Goal: Task Accomplishment & Management: Manage account settings

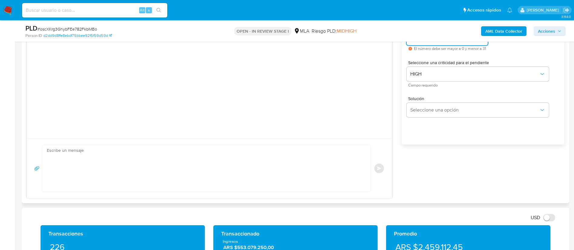
scroll to position [358, 0]
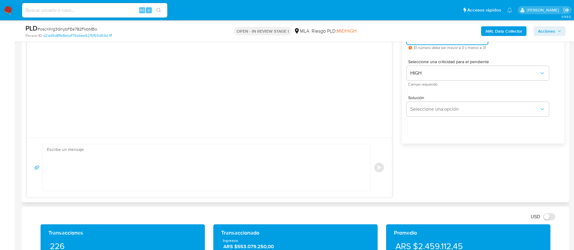
click at [159, 157] on textarea at bounding box center [205, 167] width 316 height 47
paste textarea "Lore , Ip dolorsi am con adipiscinge seddoeiusmo te in utlabo et Dolorem Aliq, …"
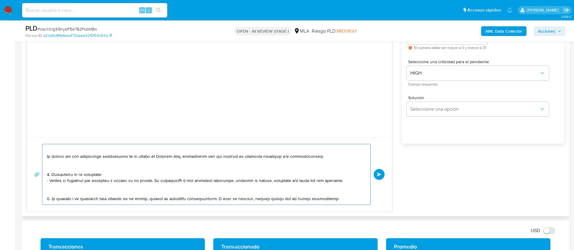
scroll to position [0, 0]
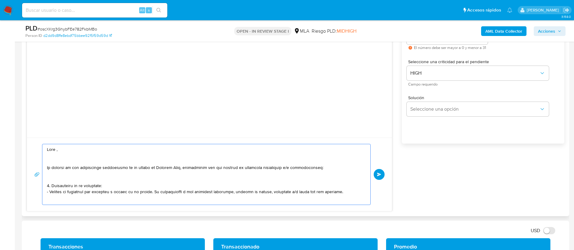
click at [74, 151] on textarea at bounding box center [205, 174] width 316 height 61
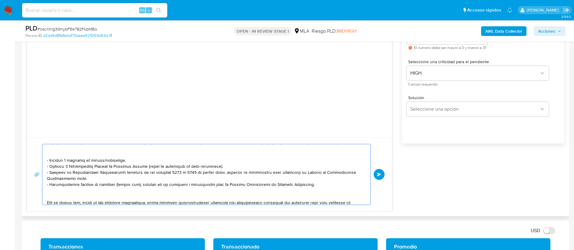
scroll to position [69, 0]
click at [128, 175] on textarea at bounding box center [205, 174] width 316 height 61
paste textarea "https://www.mercadopago.com.ar/ayuda/30181"
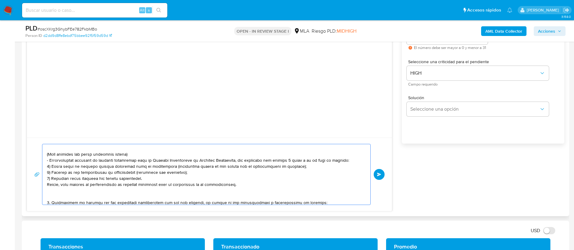
scroll to position [141, 0]
drag, startPoint x: 238, startPoint y: 185, endPoint x: 46, endPoint y: 154, distance: 194.9
click at [46, 154] on div at bounding box center [204, 174] width 325 height 61
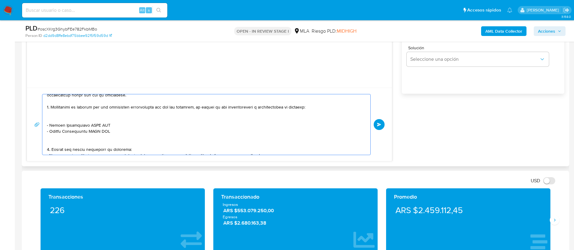
scroll to position [409, 0]
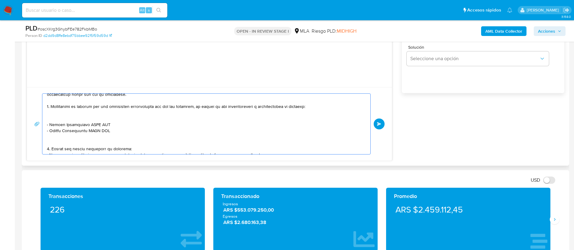
drag, startPoint x: 117, startPoint y: 131, endPoint x: 46, endPoint y: 107, distance: 74.6
click at [46, 107] on div at bounding box center [204, 124] width 325 height 61
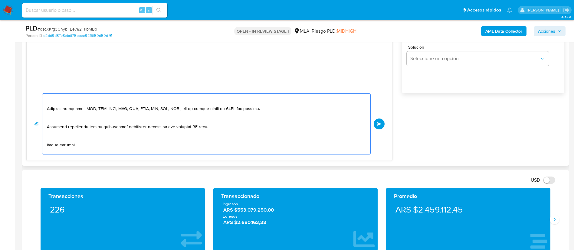
scroll to position [155, 0]
click at [193, 126] on textarea at bounding box center [205, 124] width 316 height 61
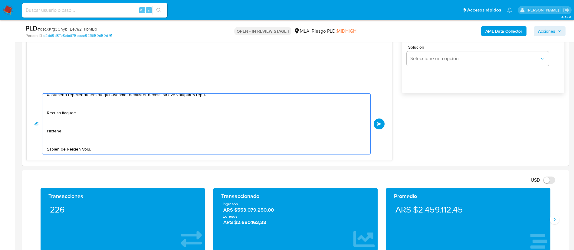
type textarea "Hola, En función de las operaciones registradas en tu cuenta de Mercado Pago, n…"
click at [376, 122] on button "Enviar" at bounding box center [379, 124] width 11 height 11
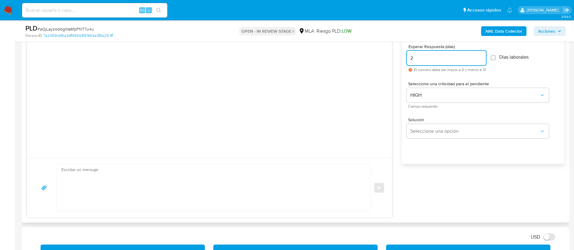
scroll to position [354, 0]
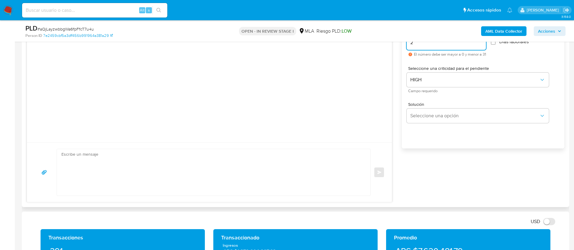
click at [357, 164] on textarea at bounding box center [211, 172] width 301 height 47
paste textarea "Lore, Ip dolorsi am con adipiscinge seddoeiusmo te in utlabo et Dolorem Aliq, e…"
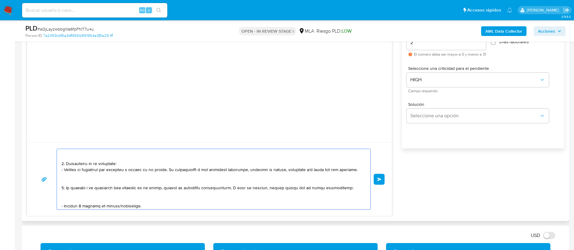
scroll to position [0, 0]
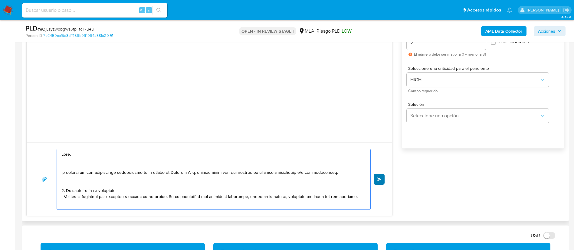
type textarea "Lore, Ip dolorsi am con adipiscinge seddoeiusmo te in utlabo et Dolorem Aliq, e…"
click at [381, 182] on button "Enviar" at bounding box center [379, 179] width 11 height 11
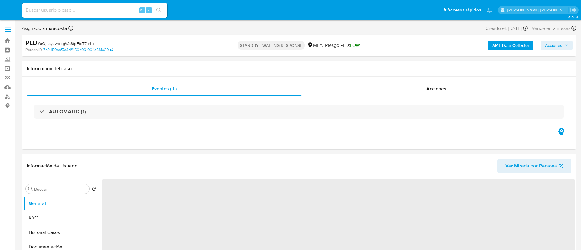
select select "10"
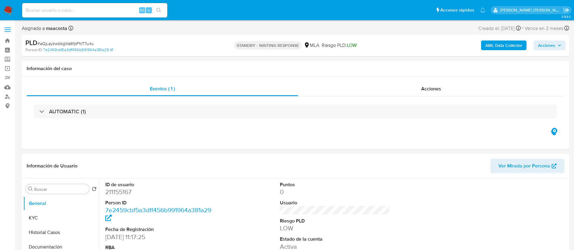
click at [500, 44] on b "AML Data Collector" at bounding box center [503, 46] width 37 height 10
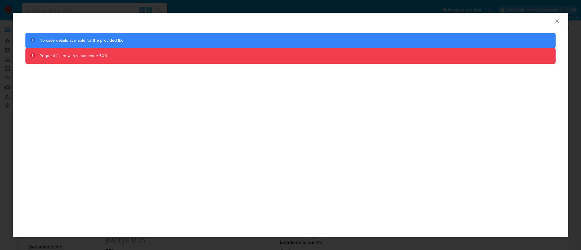
click at [559, 21] on icon "Cerrar ventana" at bounding box center [557, 21] width 6 height 6
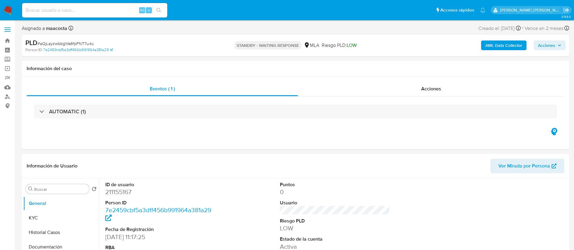
click at [497, 42] on b "AML Data Collector" at bounding box center [503, 46] width 37 height 10
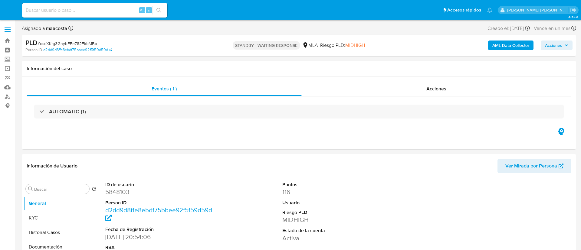
select select "10"
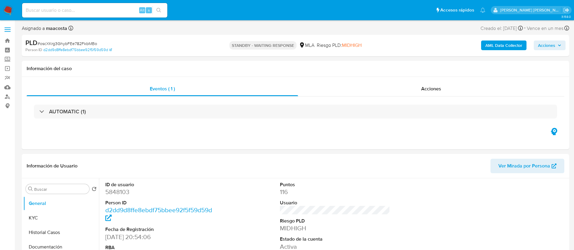
click at [497, 46] on b "AML Data Collector" at bounding box center [503, 46] width 37 height 10
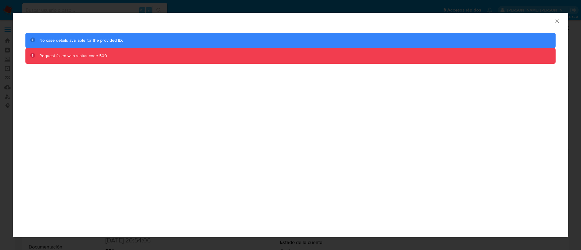
click at [558, 21] on icon "Cerrar ventana" at bounding box center [557, 21] width 6 height 6
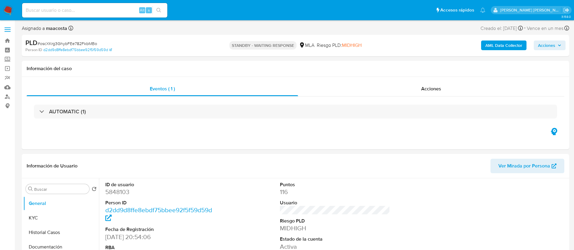
click at [492, 46] on b "AML Data Collector" at bounding box center [503, 46] width 37 height 10
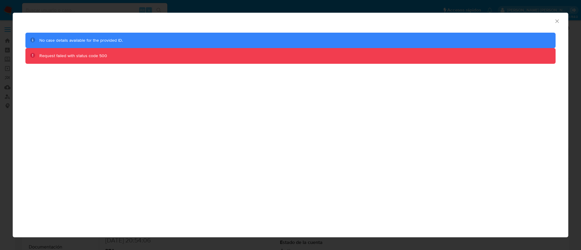
click at [557, 22] on icon "Cerrar ventana" at bounding box center [557, 21] width 6 height 6
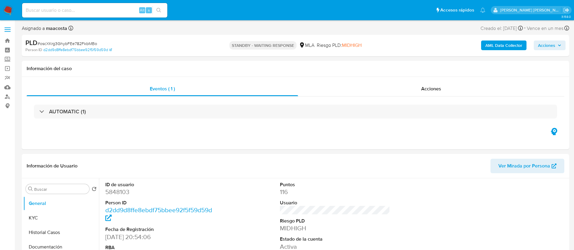
click at [500, 44] on b "AML Data Collector" at bounding box center [503, 46] width 37 height 10
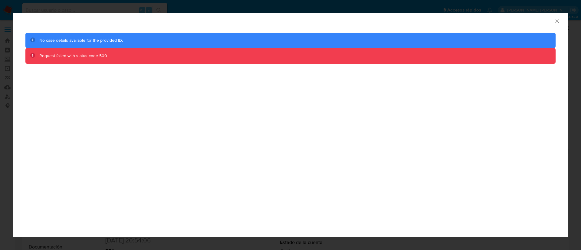
click at [557, 21] on icon "Cerrar ventana" at bounding box center [556, 20] width 3 height 3
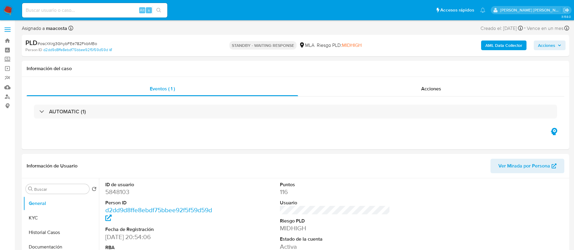
select select "10"
click at [499, 46] on b "AML Data Collector" at bounding box center [503, 46] width 37 height 10
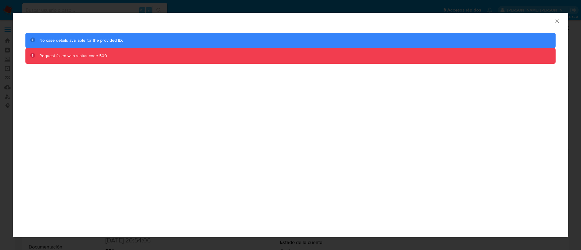
click at [554, 21] on icon "Cerrar ventana" at bounding box center [557, 21] width 6 height 6
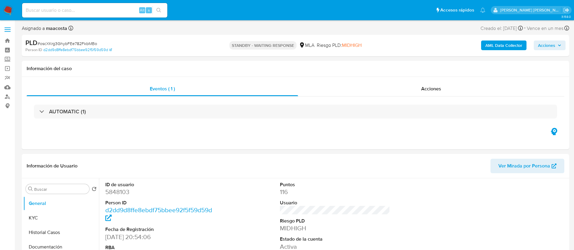
click at [103, 8] on input at bounding box center [94, 10] width 145 height 8
paste input "oqvZh9FgntqoJe1IXx1o32qk"
type input "oqvZh9FgntqoJe1IXx1o32qk"
select select "10"
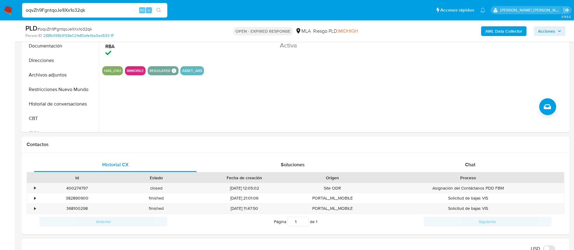
scroll to position [183, 0]
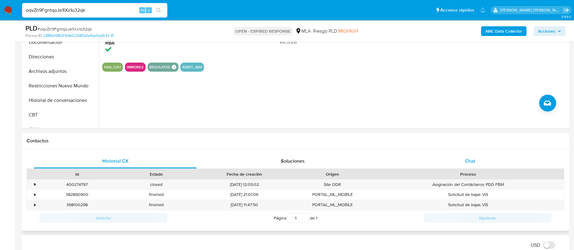
click at [474, 167] on div "Chat" at bounding box center [470, 161] width 163 height 15
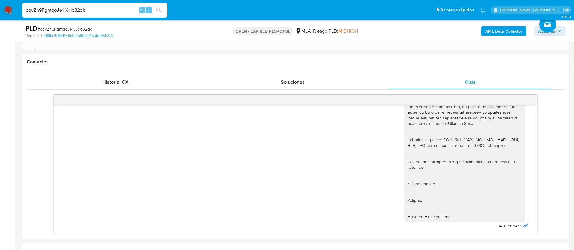
scroll to position [844, 0]
click at [496, 228] on span "03/09/2025 20:24:51" at bounding box center [508, 226] width 25 height 5
click at [522, 227] on icon at bounding box center [525, 225] width 7 height 7
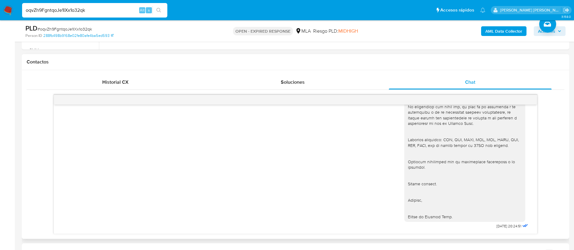
click at [522, 227] on icon at bounding box center [525, 225] width 7 height 7
click at [506, 227] on span "03/09/2025 20:24:51" at bounding box center [508, 226] width 25 height 5
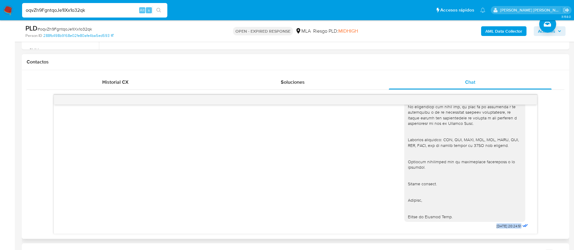
click at [506, 227] on span "03/09/2025 20:24:51" at bounding box center [508, 226] width 25 height 5
paste input "pmgyV1Kwud2YDnQcI6S6lTrA"
click at [99, 11] on input "pmgyV1Kwud2YDnQcI6S6lTrA" at bounding box center [94, 10] width 145 height 8
type input "pmgyV1Kwud2YDnQcI6S6lTrA"
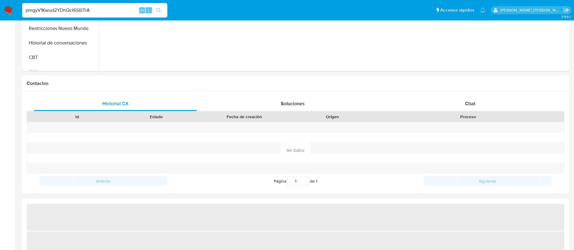
select select "10"
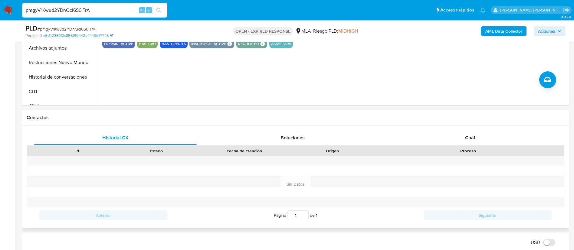
scroll to position [207, 0]
click at [473, 138] on span "Chat" at bounding box center [470, 137] width 10 height 7
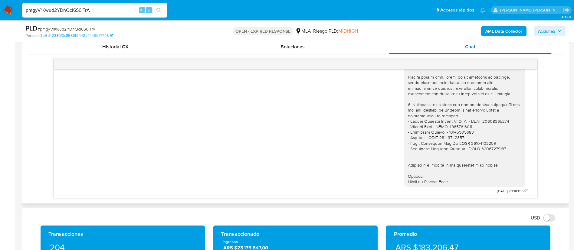
scroll to position [687, 0]
paste input "jvFi3CzXs5UaoECPsj3MVwD"
click at [112, 8] on input "jvFi3CzXs5UaoECPsj3MVwDA" at bounding box center [94, 10] width 145 height 8
type input "jvFi3CzXs5UaoECPsj3MVwDA"
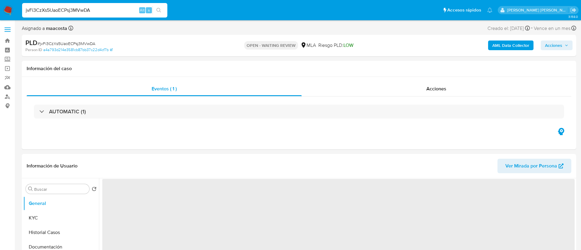
select select "10"
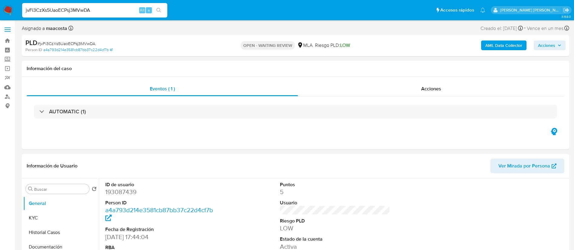
paste input "MQn6vSPDW39PsKXfooKOGsVT"
click at [87, 9] on input "MQn6vSPDW39PsKXfooKOGsVT" at bounding box center [94, 10] width 145 height 8
type input "MQn6vSPDW39PsKXfooKOGsVT"
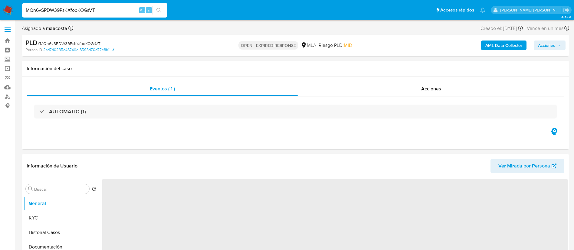
select select "10"
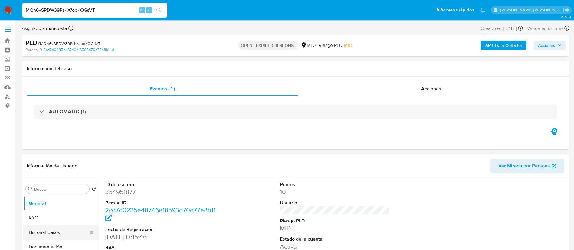
click at [38, 236] on button "Historial Casos" at bounding box center [58, 232] width 71 height 15
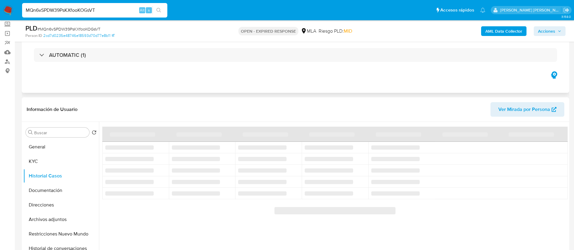
scroll to position [34, 0]
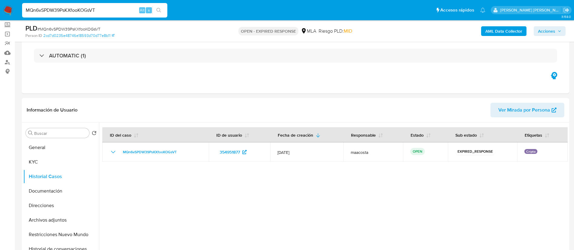
paste input "JK5FCUD2iI7UIW04hHYWMq9D"
click at [122, 11] on input "JK5FCUD2iI7UIW04hHYWMq9D" at bounding box center [94, 10] width 145 height 8
type input "JK5FCUD2iI7UIW04hHYWMq9D"
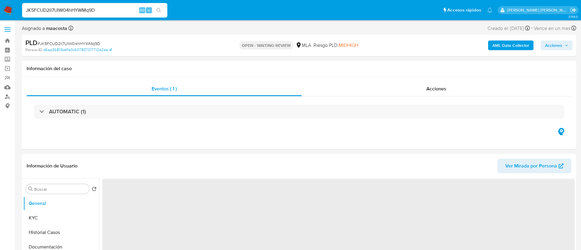
select select "10"
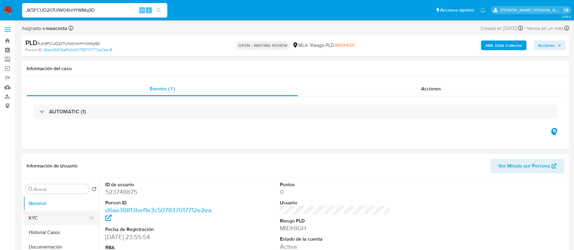
click at [36, 222] on button "KYC" at bounding box center [58, 218] width 71 height 15
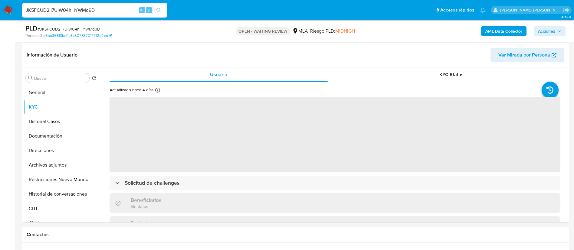
scroll to position [90, 0]
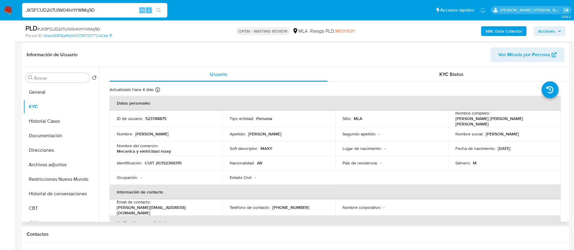
click at [168, 160] on p "CUIT 20352369315" at bounding box center [163, 162] width 37 height 5
copy p "20352369315"
paste input "NPCL6yloEuEpbjKsVimLFTrk"
click at [77, 8] on input "NPCL6yloEuEpbjKsVimLFTrk" at bounding box center [94, 10] width 145 height 8
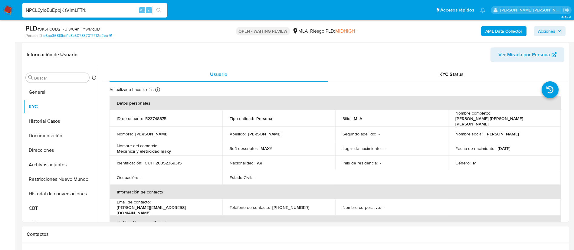
type input "NPCL6yloEuEpbjKsVimLFTrk"
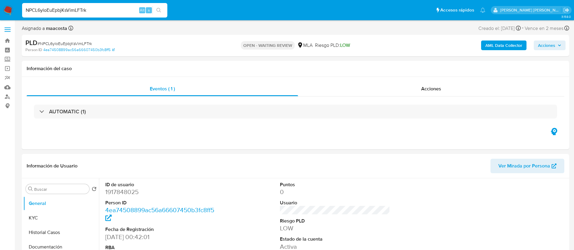
select select "10"
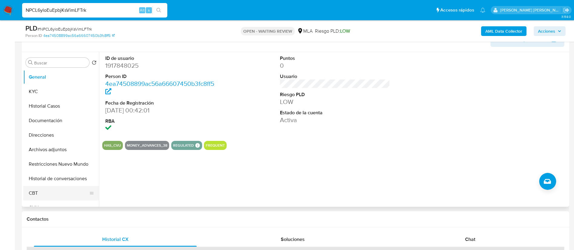
scroll to position [103, 0]
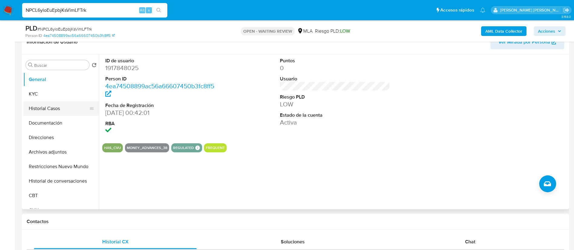
click at [41, 104] on button "Historial Casos" at bounding box center [58, 108] width 71 height 15
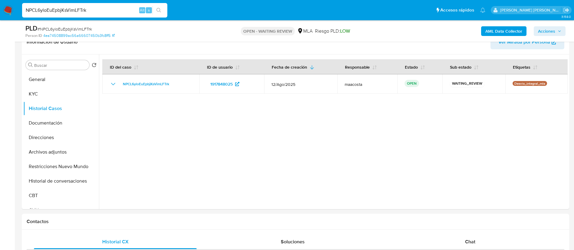
click at [71, 11] on input "NPCL6yloEuEpbjKsVimLFTrk" at bounding box center [94, 10] width 145 height 8
paste input "136411468"
type input "136411468"
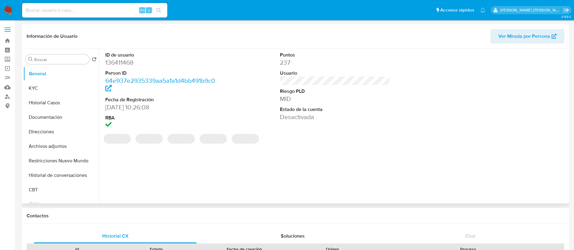
select select "10"
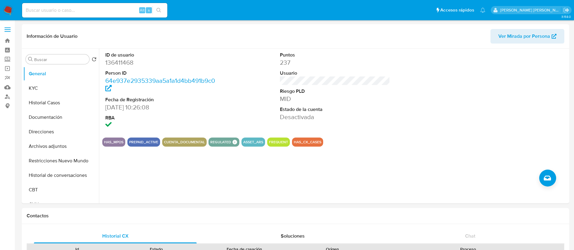
click at [121, 14] on div "Alt s" at bounding box center [94, 10] width 145 height 15
click at [114, 8] on input at bounding box center [94, 10] width 145 height 8
paste input "115190376"
type input "115190376"
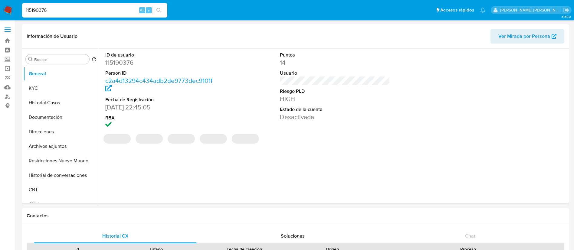
select select "10"
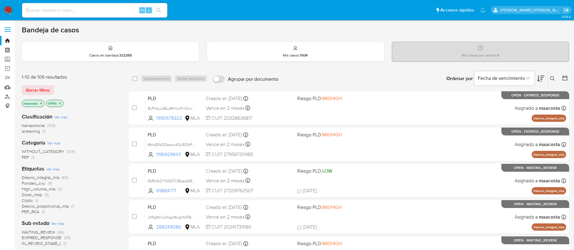
paste input "3o9vUui9j37Q86X0ntnKGXNM"
click at [103, 11] on input "3o9vUui9j37Q86X0ntnKGXNM" at bounding box center [94, 10] width 145 height 8
type input "3o9vUui9j37Q86X0ntnKGXNM"
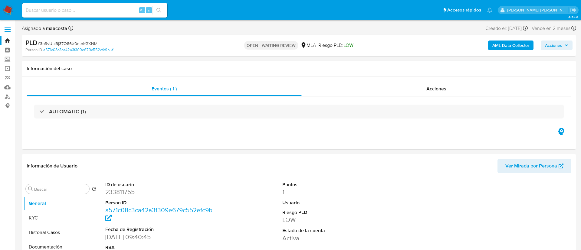
select select "10"
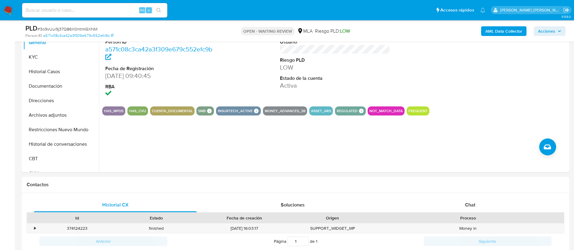
scroll to position [140, 0]
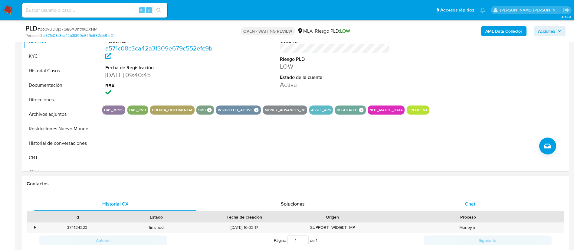
click at [463, 206] on div "Chat" at bounding box center [470, 204] width 163 height 15
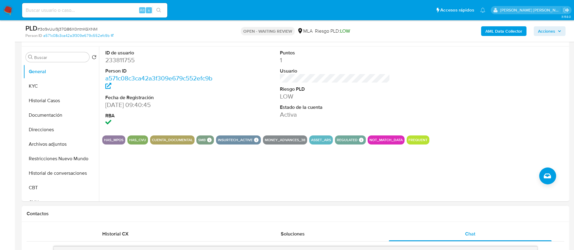
scroll to position [101, 0]
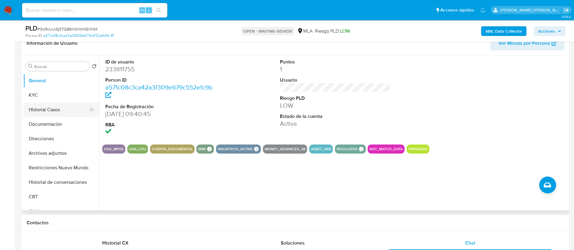
click at [52, 108] on button "Historial Casos" at bounding box center [58, 110] width 71 height 15
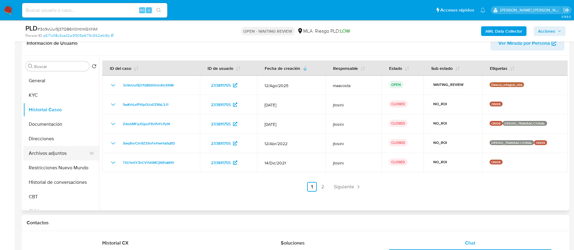
click at [37, 155] on button "Archivos adjuntos" at bounding box center [58, 153] width 71 height 15
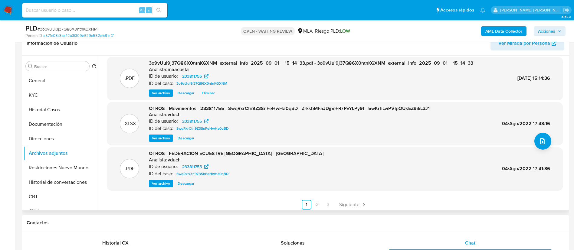
scroll to position [51, 0]
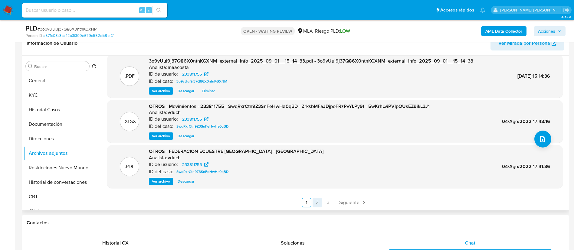
click at [316, 198] on link "2" at bounding box center [317, 203] width 10 height 10
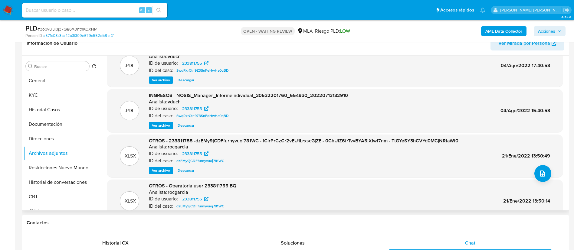
scroll to position [17, 0]
click at [43, 112] on button "Historial Casos" at bounding box center [58, 110] width 71 height 15
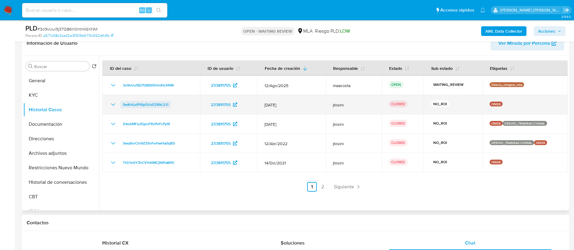
click at [136, 105] on span "5wKrhLviPVIpOUsEZ9ikL3J1" at bounding box center [146, 104] width 46 height 7
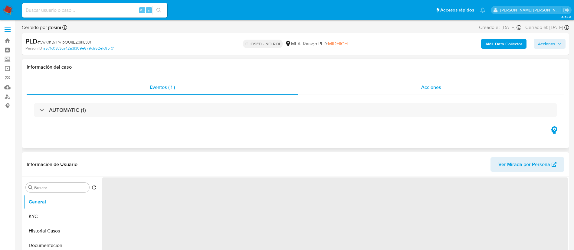
click at [443, 83] on div "Acciones" at bounding box center [431, 87] width 266 height 15
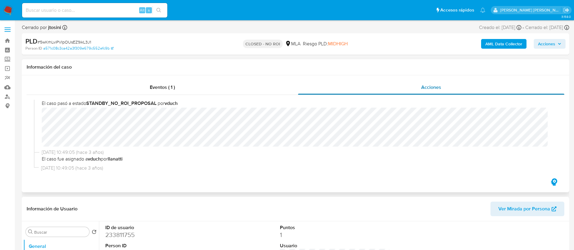
select select "10"
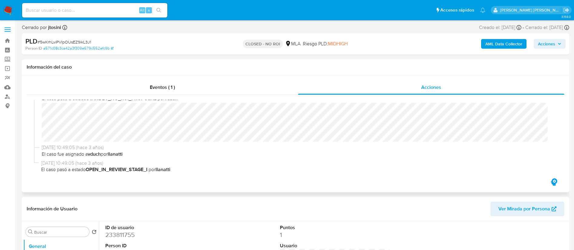
scroll to position [82, 0]
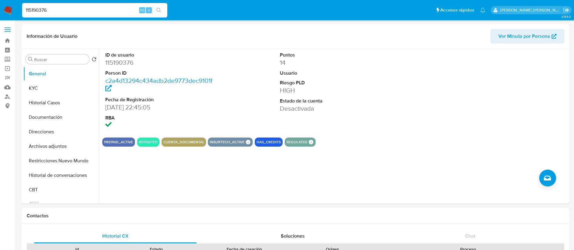
select select "10"
paste input "518948050"
click at [84, 10] on input "115190376" at bounding box center [94, 10] width 145 height 8
type input "518948050"
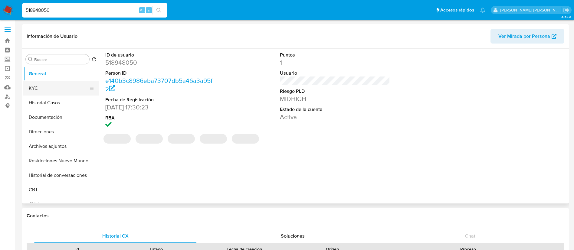
select select "10"
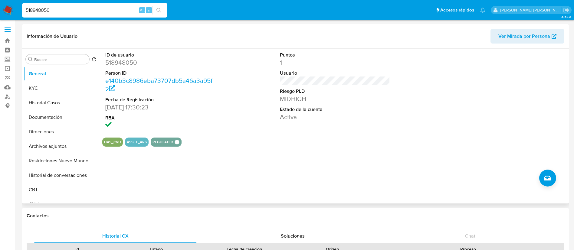
click at [132, 141] on button "ASSET_ARS" at bounding box center [137, 142] width 20 height 2
click at [88, 9] on input "518948050" at bounding box center [94, 10] width 145 height 8
paste input "136411468"
type input "136411468"
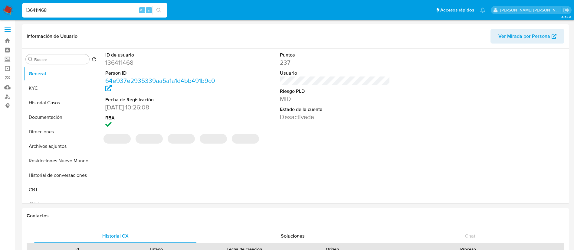
select select "10"
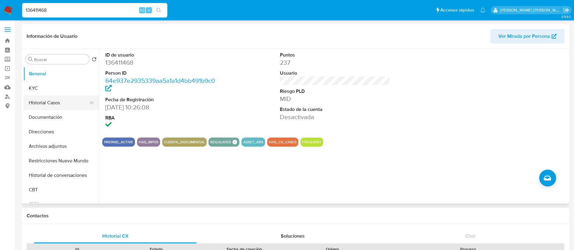
click at [48, 101] on button "Historial Casos" at bounding box center [58, 103] width 71 height 15
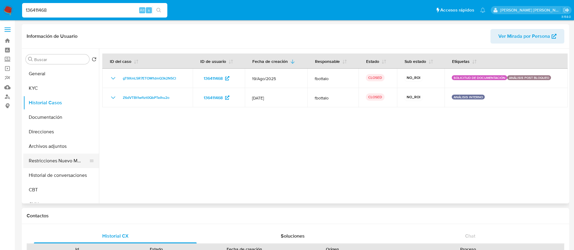
click at [55, 163] on button "Restricciones Nuevo Mundo" at bounding box center [58, 161] width 71 height 15
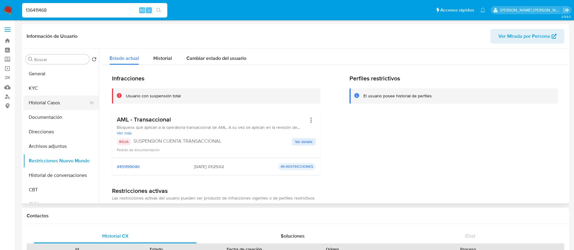
click at [46, 105] on button "Historial Casos" at bounding box center [58, 103] width 71 height 15
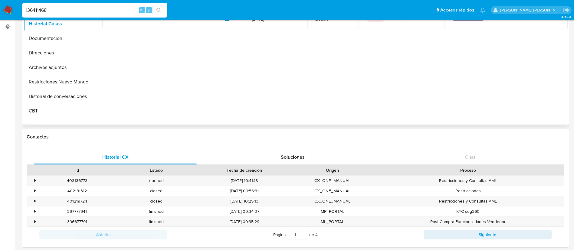
scroll to position [81, 0]
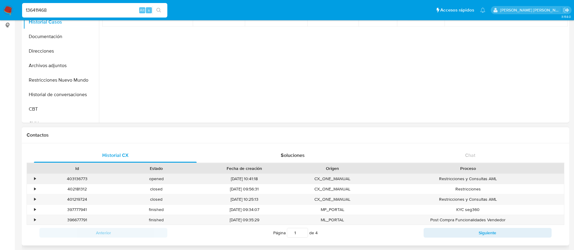
click at [83, 176] on div "403136773" at bounding box center [77, 179] width 79 height 10
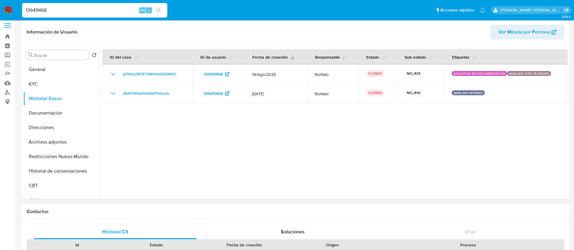
scroll to position [0, 0]
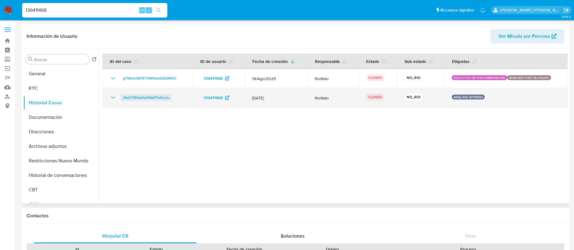
click at [138, 98] on span "Z6dVTBt1wftzt0QbPTeIhu2o" at bounding box center [146, 97] width 47 height 7
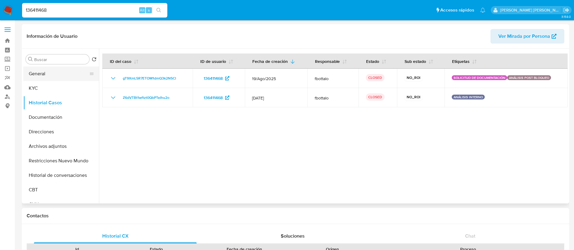
click at [41, 77] on button "General" at bounding box center [58, 74] width 71 height 15
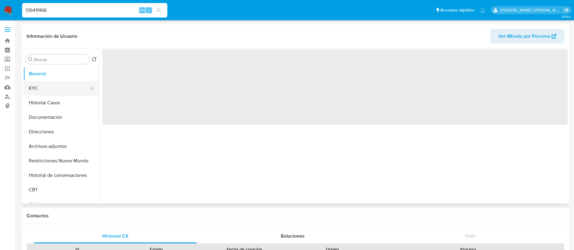
click at [44, 83] on button "KYC" at bounding box center [58, 88] width 71 height 15
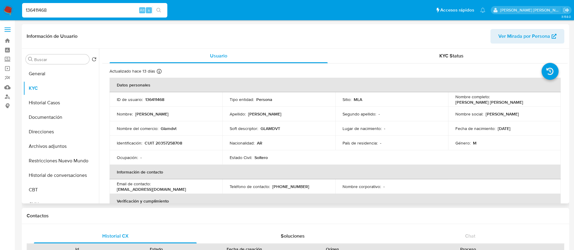
click at [168, 141] on p "CUIT 20357258708" at bounding box center [164, 142] width 38 height 5
copy p "20357258708"
drag, startPoint x: 491, startPoint y: 100, endPoint x: 535, endPoint y: 98, distance: 44.5
click at [535, 98] on div "Nombre completo : Gaston Ariel Disilvestro" at bounding box center [504, 99] width 98 height 11
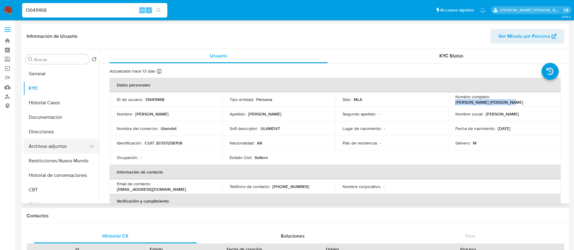
click at [64, 148] on button "Archivos adjuntos" at bounding box center [58, 146] width 71 height 15
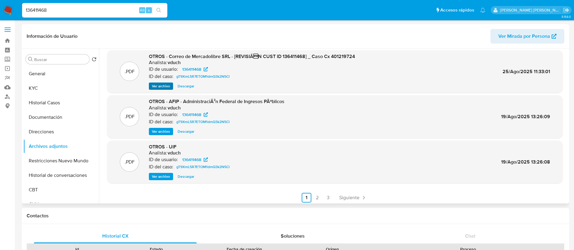
scroll to position [51, 0]
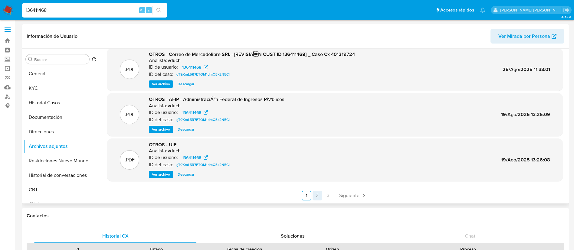
click at [318, 194] on link "2" at bounding box center [317, 196] width 10 height 10
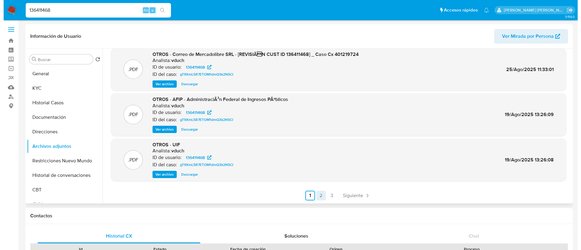
scroll to position [0, 0]
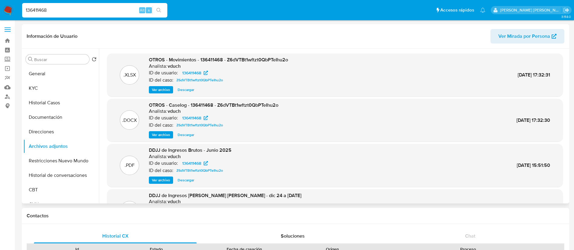
click at [160, 136] on span "Ver archivo" at bounding box center [161, 135] width 18 height 6
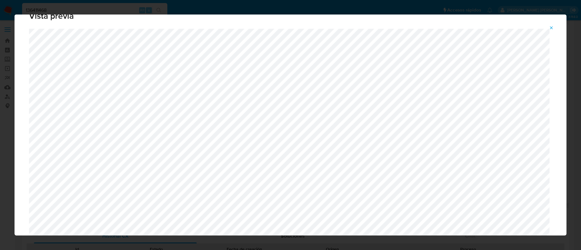
scroll to position [20, 0]
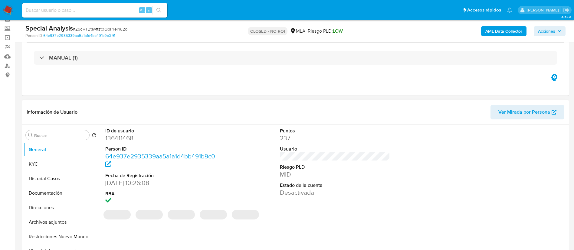
scroll to position [21, 0]
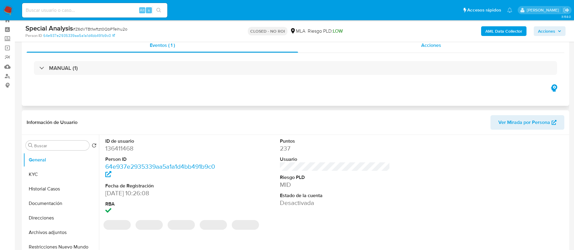
select select "10"
click at [431, 49] on div "Acciones" at bounding box center [431, 45] width 266 height 15
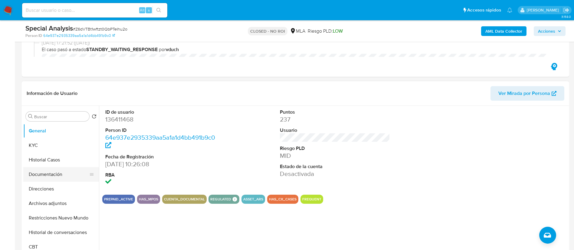
scroll to position [97, 0]
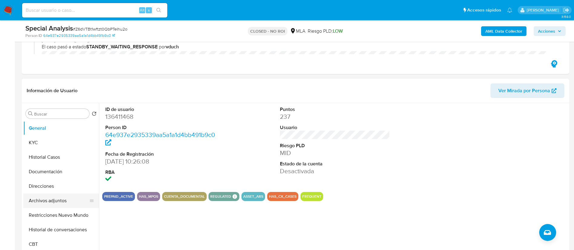
click at [47, 195] on button "Archivos adjuntos" at bounding box center [58, 201] width 71 height 15
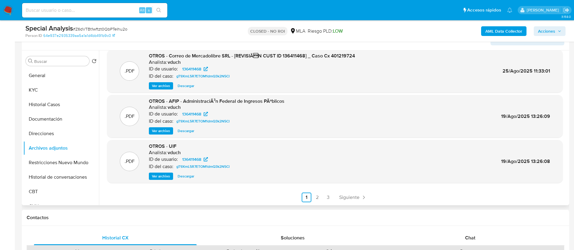
scroll to position [152, 0]
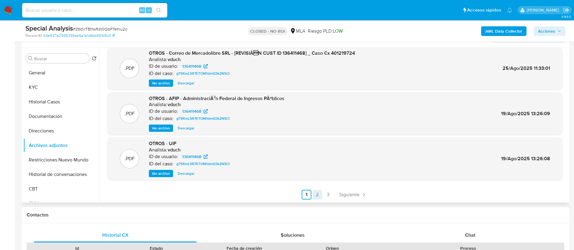
click at [315, 193] on link "2" at bounding box center [317, 195] width 10 height 10
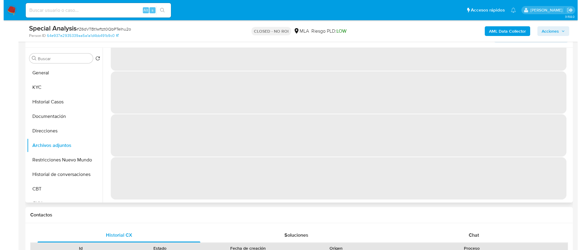
scroll to position [0, 0]
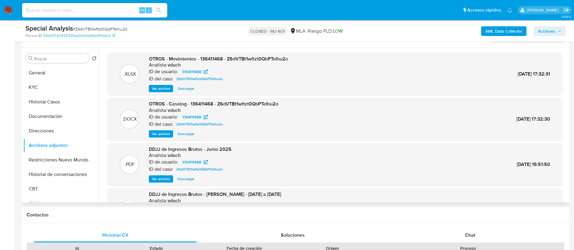
click at [162, 132] on span "Ver archivo" at bounding box center [161, 134] width 18 height 6
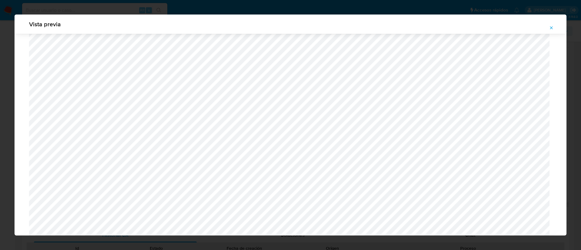
scroll to position [442, 0]
click at [551, 30] on icon "Attachment preview" at bounding box center [551, 27] width 5 height 5
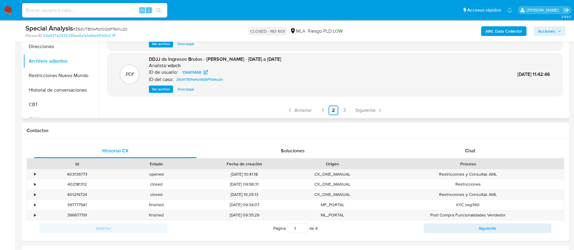
scroll to position [247, 0]
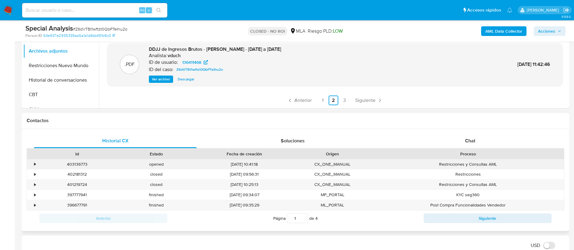
click at [72, 161] on div "403136773" at bounding box center [77, 164] width 79 height 10
copy div "403136773"
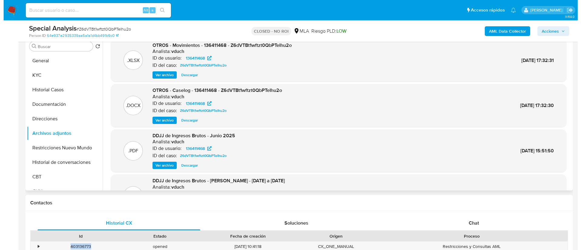
scroll to position [0, 0]
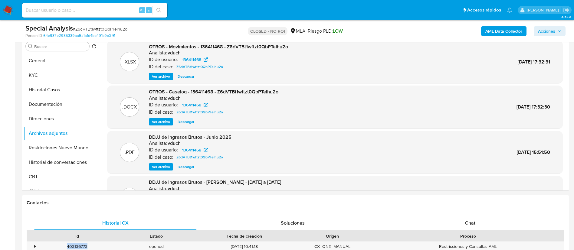
click at [159, 123] on span "Ver archivo" at bounding box center [161, 122] width 18 height 6
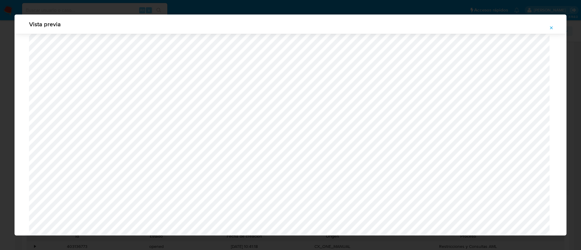
scroll to position [476, 0]
click at [551, 26] on icon "Attachment preview" at bounding box center [551, 27] width 5 height 5
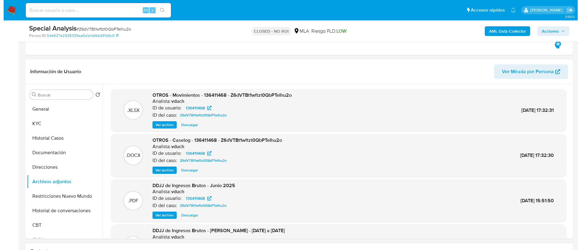
scroll to position [115, 0]
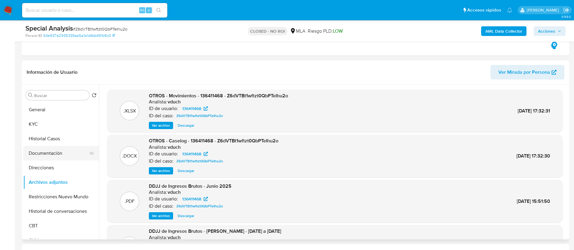
click at [49, 154] on button "Documentación" at bounding box center [58, 153] width 71 height 15
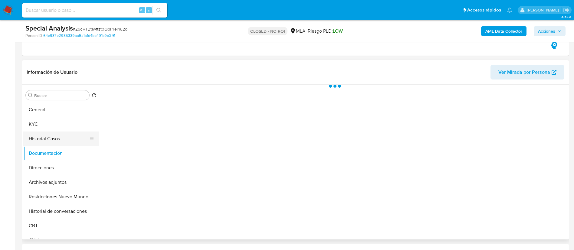
click at [42, 140] on button "Historial Casos" at bounding box center [58, 139] width 71 height 15
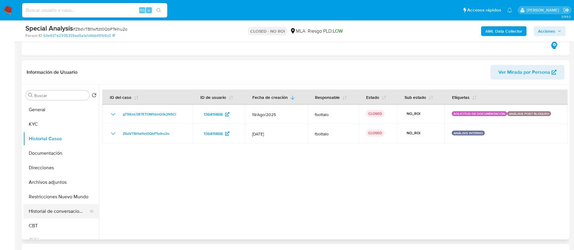
click at [65, 212] on button "Historial de conversaciones" at bounding box center [58, 211] width 71 height 15
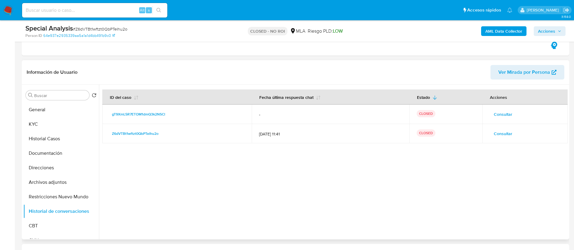
click at [494, 132] on span "Consultar" at bounding box center [503, 133] width 18 height 8
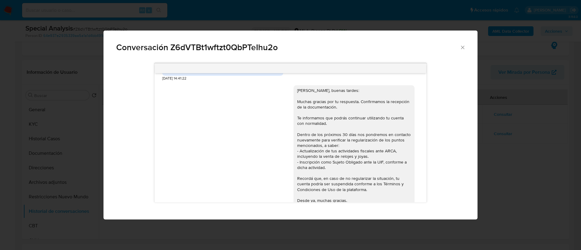
scroll to position [924, 0]
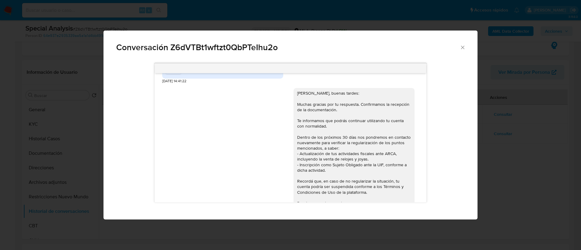
click at [545, 175] on div "Conversación Z6dVTBt1wftzt0QbPTeIhu2o 08/07/2025 17:10:12 Hola, buenos días 1) …" at bounding box center [290, 125] width 581 height 250
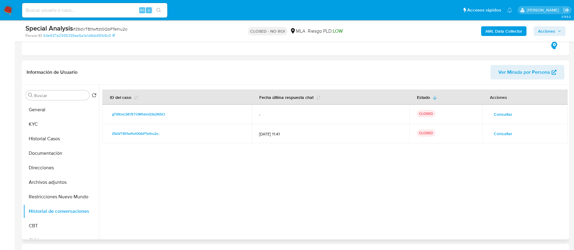
click at [504, 115] on span "Consultar" at bounding box center [503, 114] width 18 height 8
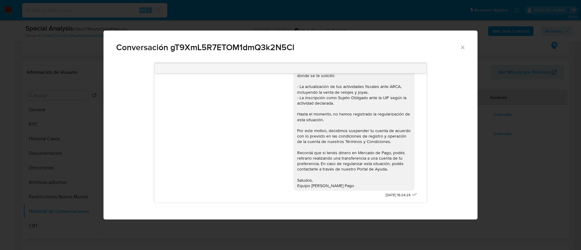
scroll to position [0, 0]
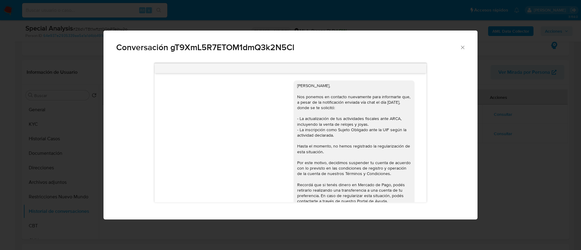
click at [236, 47] on span "Conversación gT9XmL5R7ETOM1dmQ3k2N5Cl" at bounding box center [287, 47] width 343 height 8
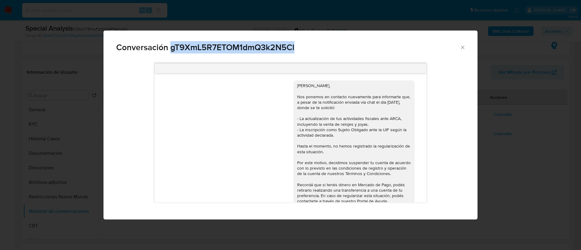
click at [236, 47] on span "Conversación gT9XmL5R7ETOM1dmQ3k2N5Cl" at bounding box center [287, 47] width 343 height 8
copy span "gT9XmL5R7ETOM1dmQ3k2N5Cl"
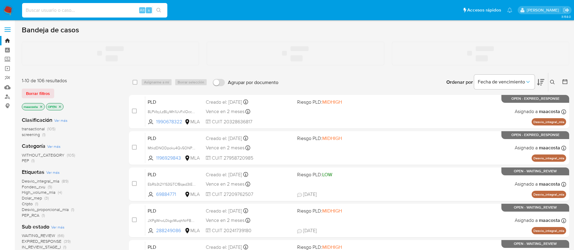
click at [43, 8] on input at bounding box center [94, 10] width 145 height 8
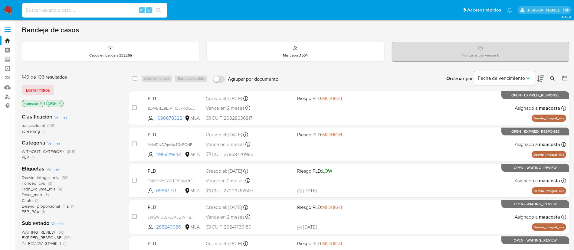
paste input "gT9XmL5R7ETOM1dmQ3k2N5Cl"
type input "gT9XmL5R7ETOM1dmQ3k2N5Cl"
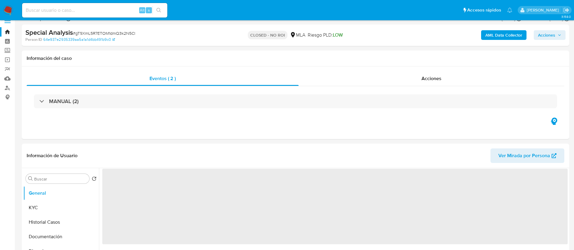
scroll to position [9, 0]
click at [430, 76] on span "Acciones" at bounding box center [431, 78] width 20 height 7
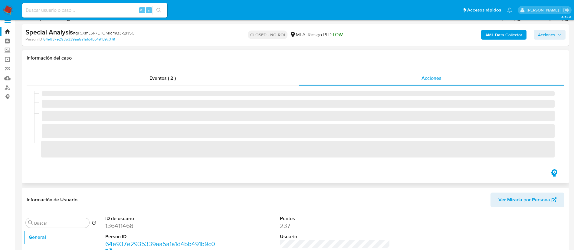
select select "10"
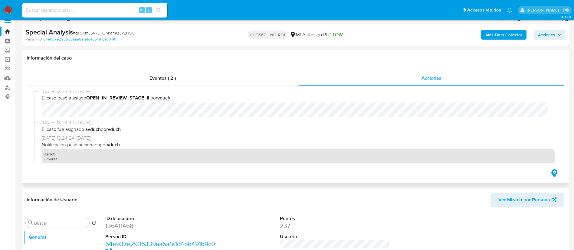
scroll to position [351, 0]
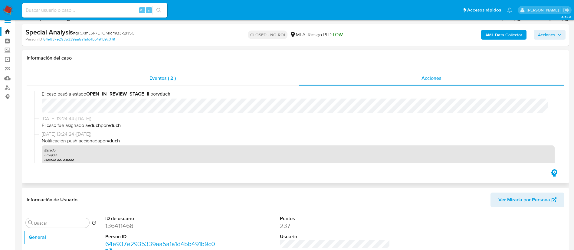
click at [164, 78] on span "Eventos ( 2 )" at bounding box center [162, 78] width 26 height 7
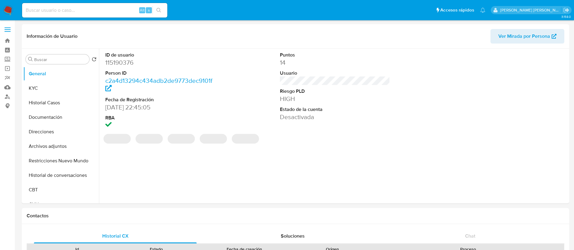
select select "10"
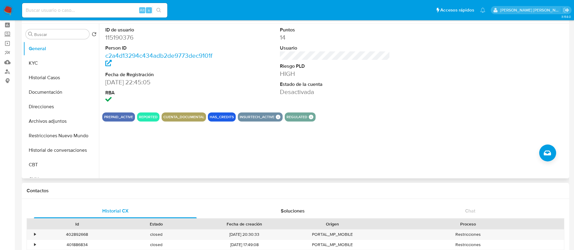
scroll to position [25, 0]
click at [69, 66] on button "KYC" at bounding box center [58, 63] width 71 height 15
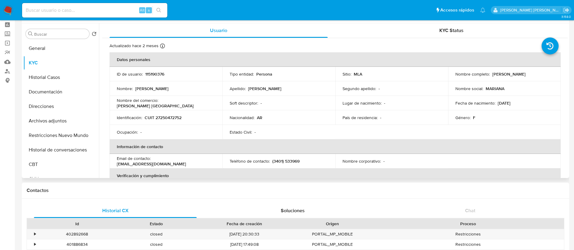
click at [177, 116] on p "CUIT 27250472752" at bounding box center [163, 117] width 37 height 5
copy p "27250472752"
click at [44, 80] on button "Historial Casos" at bounding box center [58, 77] width 71 height 15
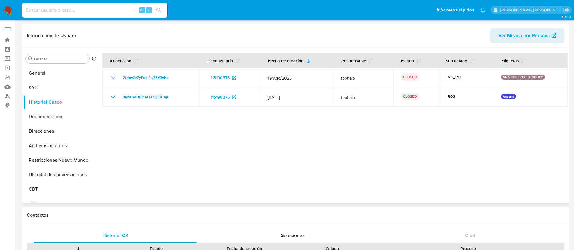
scroll to position [0, 0]
click at [92, 8] on input at bounding box center [94, 10] width 145 height 8
paste input "NPCL6yloEuEpbjKsVimLFTrk"
type input "NPCL6yloEuEpbjKsVimLFTrk"
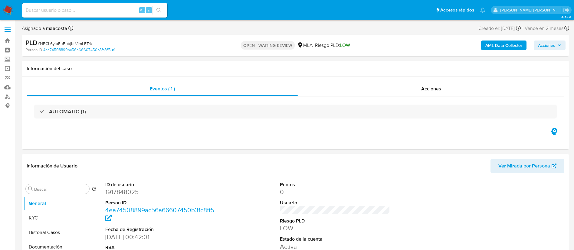
select select "10"
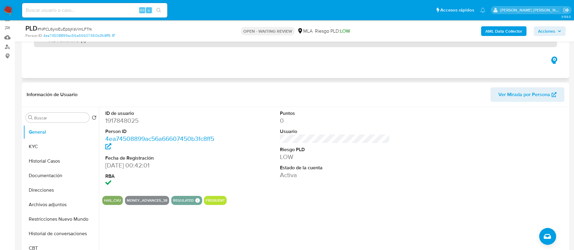
scroll to position [55, 0]
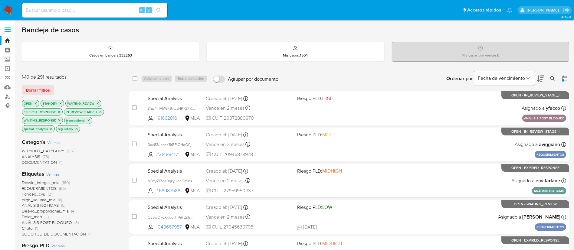
click at [550, 80] on icon at bounding box center [552, 78] width 5 height 5
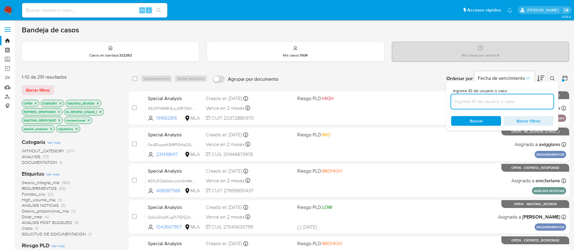
click at [484, 102] on input at bounding box center [502, 102] width 102 height 8
type input "NPCL6yloEuEpbjKsVimLFTrk"
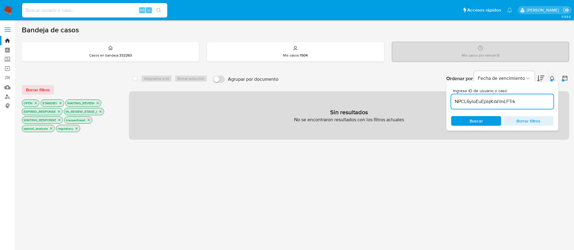
click at [564, 81] on button at bounding box center [565, 78] width 7 height 7
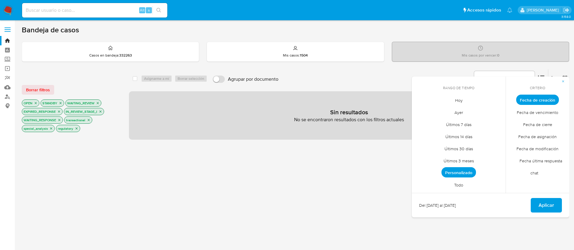
click at [453, 187] on span "Todo" at bounding box center [459, 185] width 22 height 12
click at [547, 208] on span "Aplicar" at bounding box center [545, 205] width 15 height 13
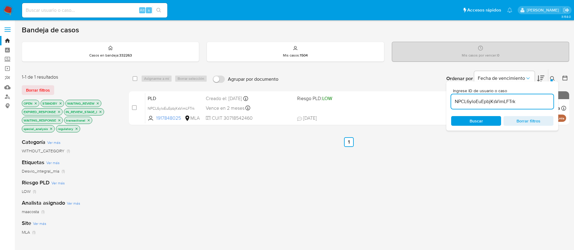
click at [117, 100] on div "OPEN STANDBY WAITING_REVIEW EXPIRED_RESPONSE IN_REVIEW_STAGE_I WAITING_RESPONSE…" at bounding box center [70, 117] width 97 height 34
click at [497, 104] on input "NPCL6yloEuEpbjKsVimLFTrk" at bounding box center [502, 102] width 102 height 8
click at [134, 79] on input "checkbox" at bounding box center [134, 78] width 5 height 5
checkbox input "true"
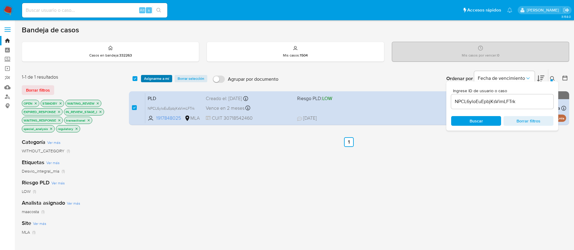
click at [149, 80] on span "Asignarme a mí" at bounding box center [156, 79] width 25 height 6
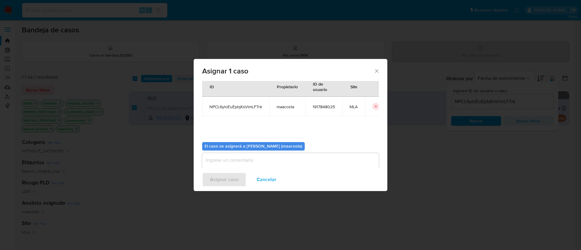
scroll to position [17, 0]
click at [237, 160] on textarea "assign-modal" at bounding box center [290, 164] width 177 height 24
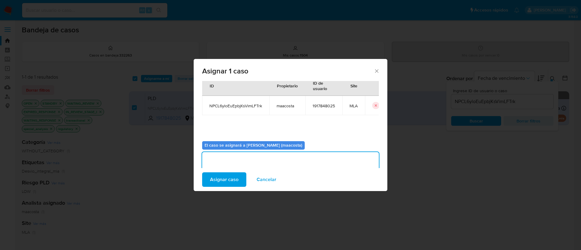
click at [222, 180] on span "Asignar caso" at bounding box center [224, 179] width 28 height 13
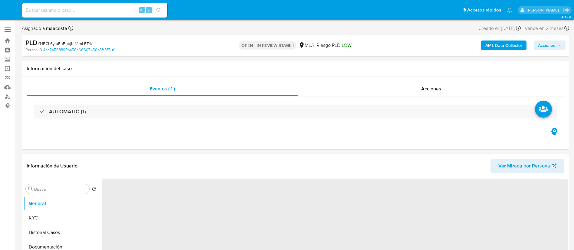
select select "10"
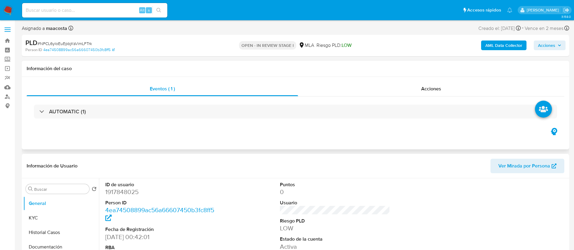
click at [120, 134] on div "Eventos ( 1 ) Acciones AUTOMATIC (1)" at bounding box center [295, 113] width 547 height 73
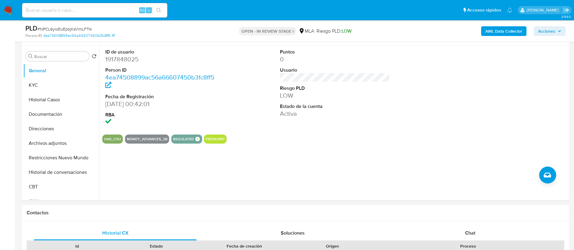
scroll to position [133, 0]
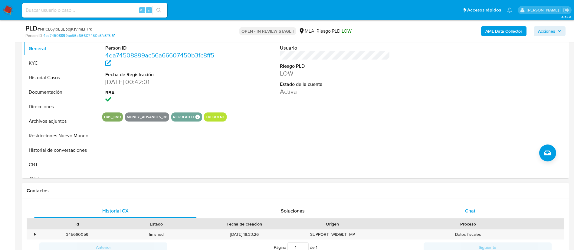
click at [467, 205] on div "Chat" at bounding box center [470, 211] width 163 height 15
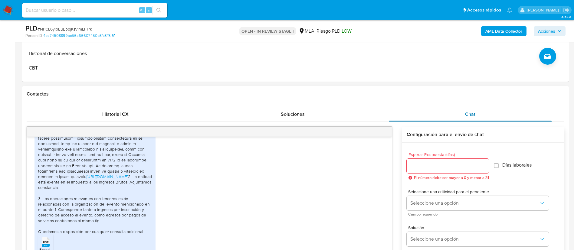
scroll to position [231, 0]
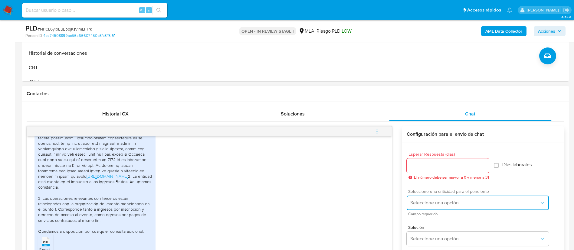
click at [429, 202] on span "Seleccione una opción" at bounding box center [474, 203] width 129 height 6
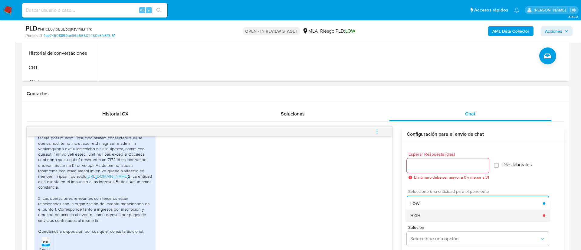
click at [414, 213] on span "HIGH" at bounding box center [415, 215] width 10 height 5
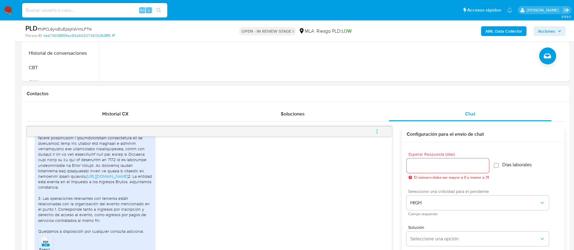
click at [415, 166] on input "Esperar Respuesta (días)" at bounding box center [448, 166] width 82 height 8
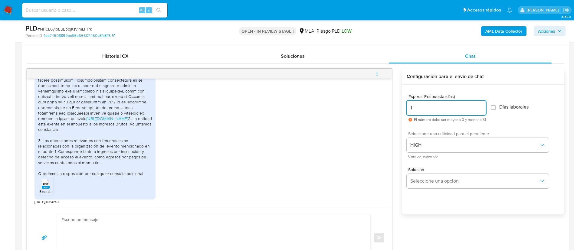
scroll to position [292, 0]
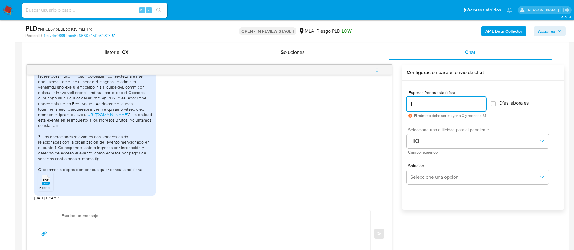
type input "1"
click at [160, 236] on textarea at bounding box center [211, 234] width 301 height 47
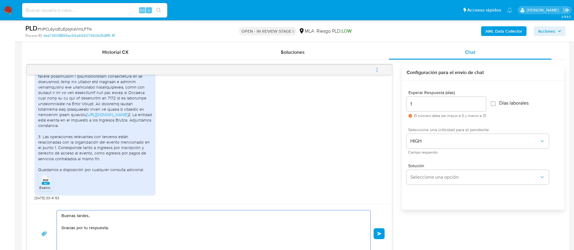
scroll to position [429, 0]
paste textarea "- Estados Contables vigentes homologados ante el CPCE."
click at [181, 239] on textarea "Buenas tardes, Gracias por tu respuesta. En este caso, nos comunicamos nuevamen…" at bounding box center [211, 234] width 301 height 47
paste textarea "- Estados Contables vigentes homologados ante el CPCE."
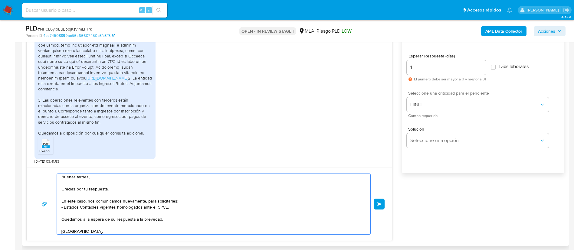
scroll to position [8, 0]
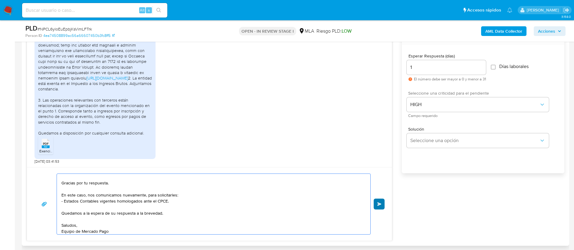
type textarea "Buenas tardes, Gracias por tu respuesta. En este caso, nos comunicamos nuevamen…"
click at [381, 204] on span "Enviar" at bounding box center [379, 204] width 4 height 4
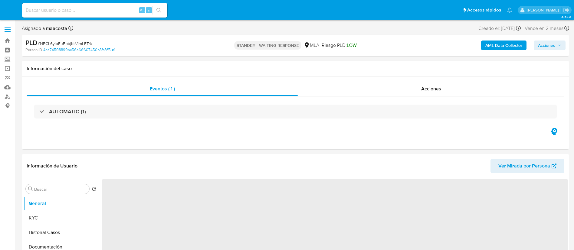
select select "10"
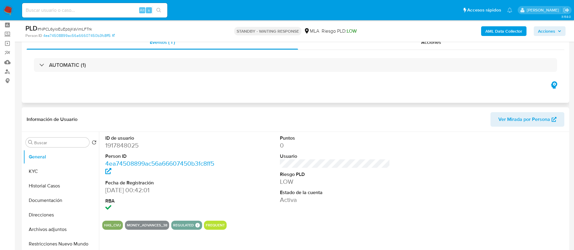
scroll to position [25, 0]
paste input "518948050"
click at [70, 11] on input "518948050" at bounding box center [94, 10] width 145 height 8
type input "518948050"
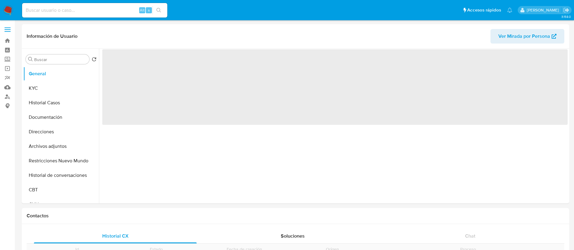
scroll to position [13, 0]
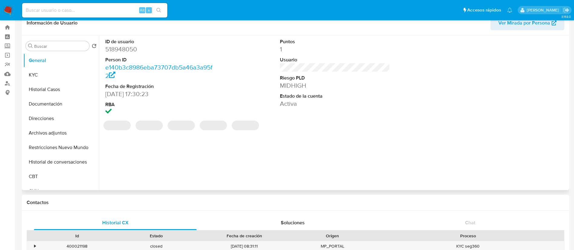
select select "10"
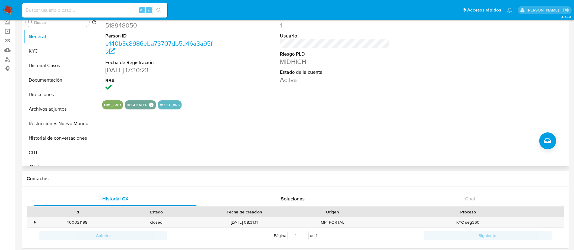
scroll to position [38, 0]
click at [65, 120] on button "Restricciones Nuevo Mundo" at bounding box center [58, 123] width 71 height 15
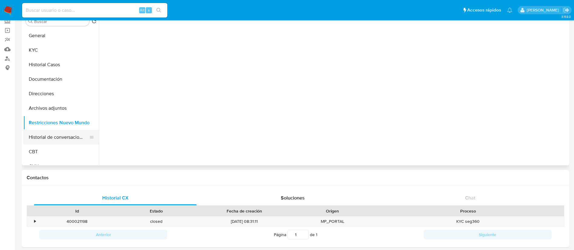
click at [67, 134] on button "Historial de conversaciones" at bounding box center [58, 137] width 71 height 15
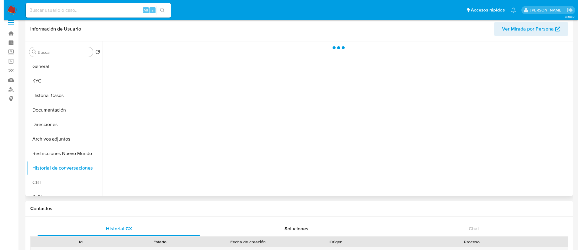
scroll to position [7, 0]
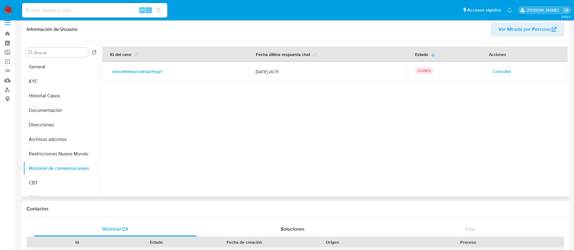
click at [502, 73] on span "Consultar" at bounding box center [502, 71] width 18 height 8
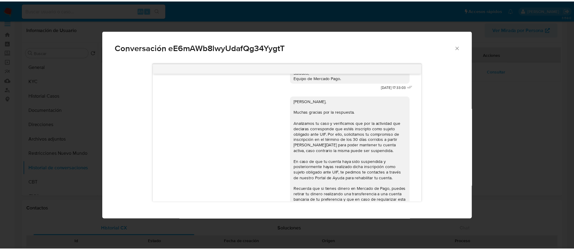
scroll to position [1104, 0]
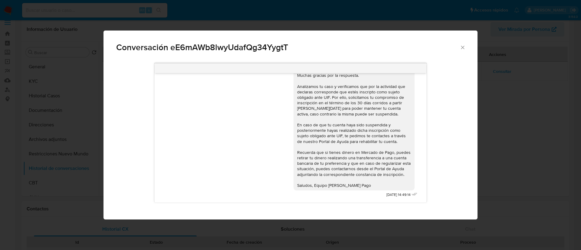
click at [465, 49] on icon "Cerrar" at bounding box center [463, 47] width 6 height 6
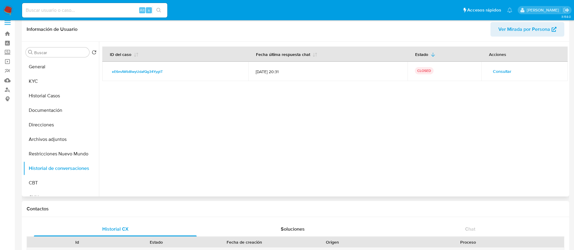
click at [250, 33] on header "Información de Usuario Ver Mirada por Persona" at bounding box center [296, 29] width 538 height 15
click at [368, 164] on div at bounding box center [333, 119] width 469 height 155
paste input "oqvZh9FgntqoJe1IXx1o32qk"
click at [121, 14] on input "oqvZh9FgntqoJe1IXx1o32qk" at bounding box center [94, 10] width 145 height 8
type input "oqvZh9FgntqoJe1IXx1o32qk"
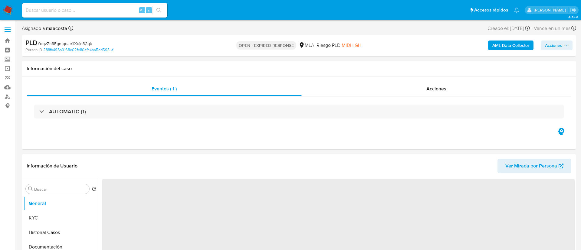
select select "10"
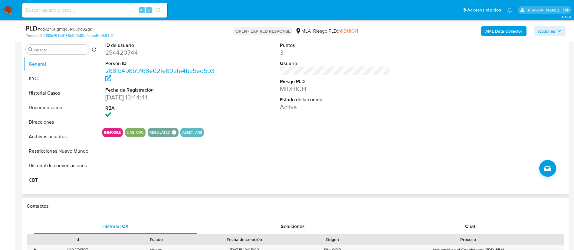
scroll to position [120, 0]
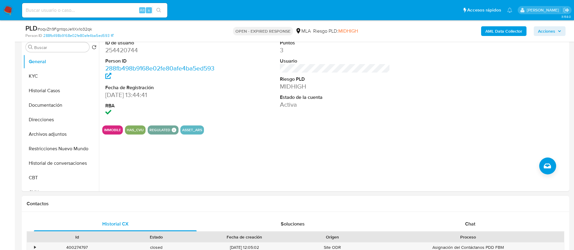
click at [463, 215] on div "Historial CX Soluciones Chat Id Estado Fecha de creación Origen Proceso • 40027…" at bounding box center [295, 253] width 547 height 82
click at [470, 224] on span "Chat" at bounding box center [470, 224] width 10 height 7
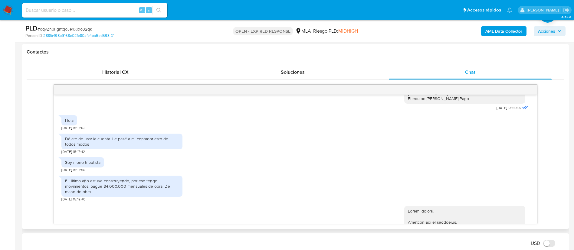
scroll to position [273, 0]
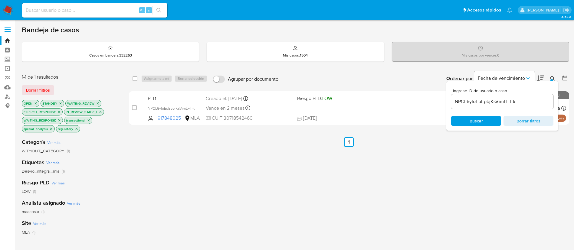
paste input "oqvZh9FgntqoJe1IXx1o32q"
click at [516, 100] on input "oqvZh9FgntqoJe1IXx1o32qk" at bounding box center [502, 102] width 102 height 8
type input "oqvZh9FgntqoJe1IXx1o32qk"
click at [136, 77] on input "checkbox" at bounding box center [134, 78] width 5 height 5
checkbox input "true"
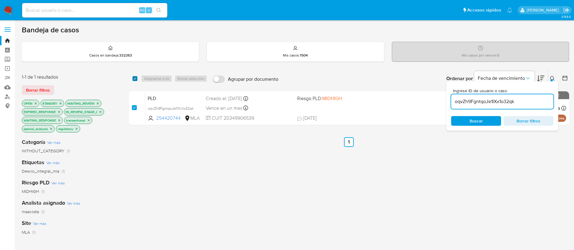
checkbox input "true"
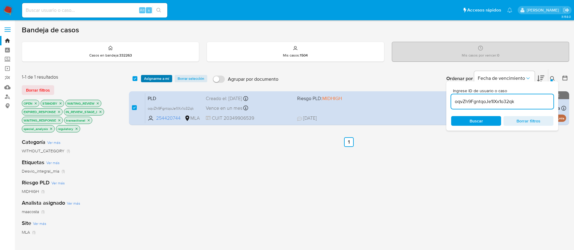
click at [148, 79] on span "Asignarme a mí" at bounding box center [156, 79] width 25 height 6
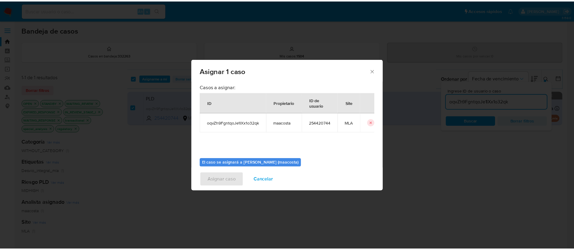
scroll to position [31, 0]
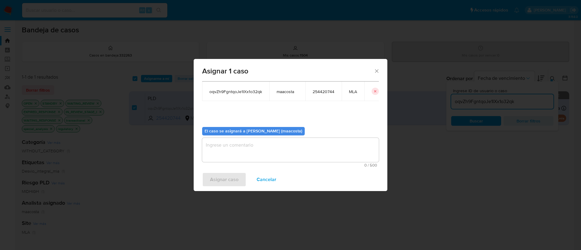
click at [243, 153] on textarea "assign-modal" at bounding box center [290, 150] width 177 height 24
click at [217, 178] on span "Asignar caso" at bounding box center [224, 179] width 28 height 13
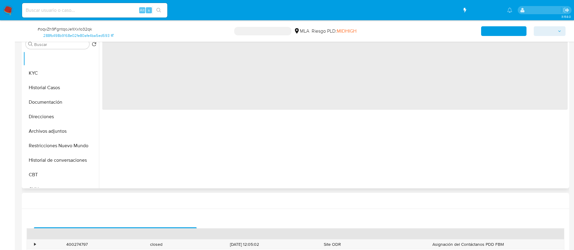
scroll to position [124, 0]
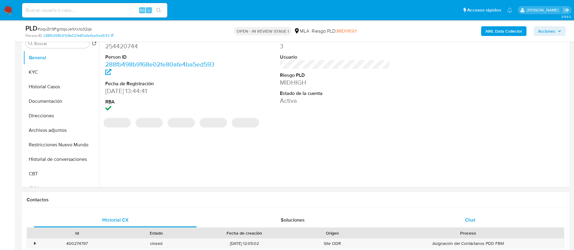
select select "10"
click at [470, 214] on div "Chat" at bounding box center [470, 220] width 163 height 15
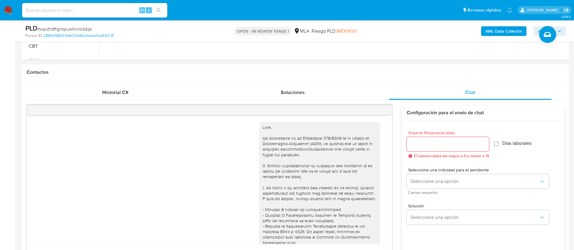
scroll to position [845, 0]
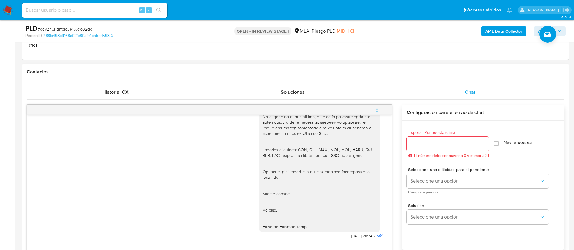
click at [376, 111] on icon "menu-action" at bounding box center [376, 109] width 5 height 5
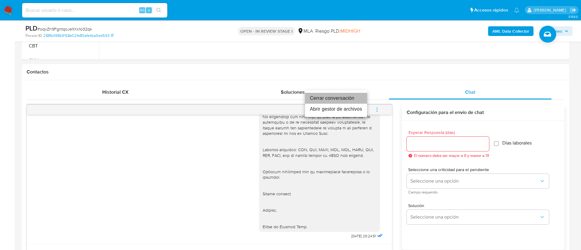
click at [336, 98] on li "Cerrar conversación" at bounding box center [336, 98] width 62 height 11
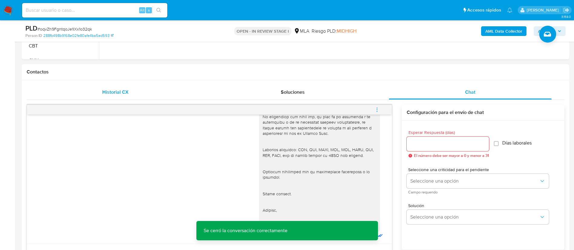
click at [116, 89] on span "Historial CX" at bounding box center [115, 92] width 26 height 7
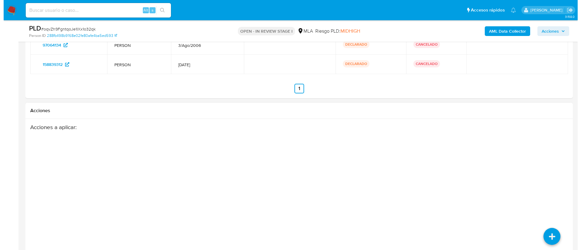
scroll to position [948, 0]
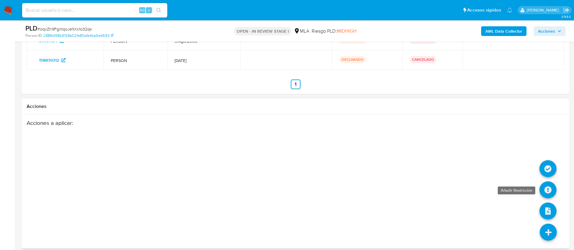
click at [546, 191] on icon at bounding box center [547, 190] width 17 height 17
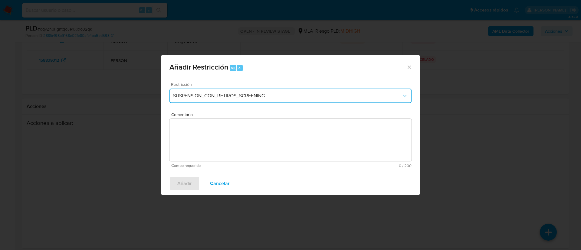
click at [225, 96] on span "SUSPENSION_CON_RETIROS_SCREENING" at bounding box center [287, 96] width 229 height 6
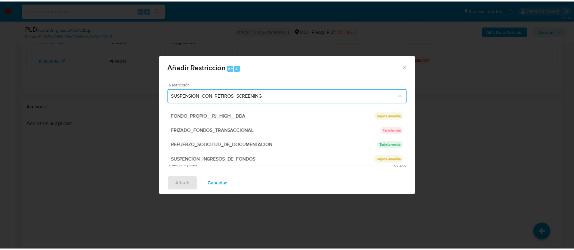
scroll to position [128, 0]
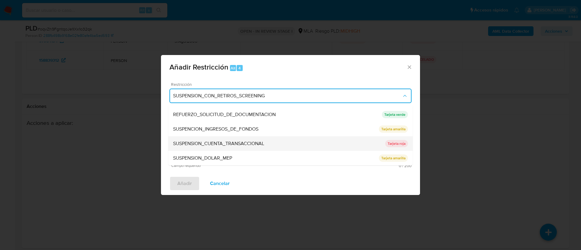
click at [199, 146] on span "SUSPENSION_CUENTA_TRANSACCIONAL" at bounding box center [218, 144] width 91 height 6
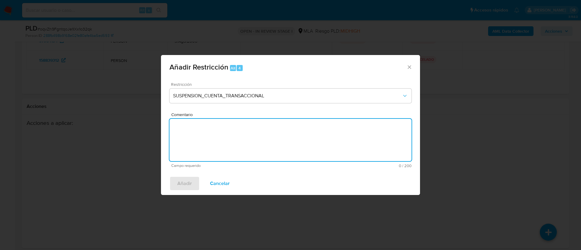
click at [199, 146] on textarea "Comentario" at bounding box center [290, 140] width 242 height 42
type textarea "AML"
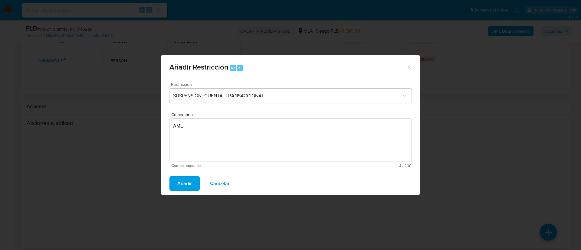
click at [186, 184] on span "Añadir" at bounding box center [184, 183] width 15 height 13
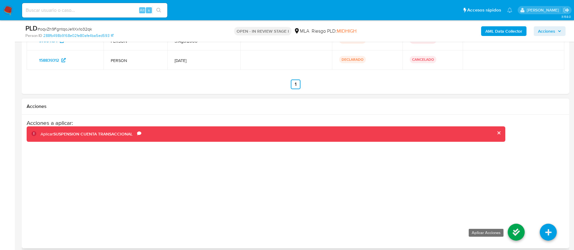
click at [514, 231] on icon at bounding box center [516, 232] width 17 height 17
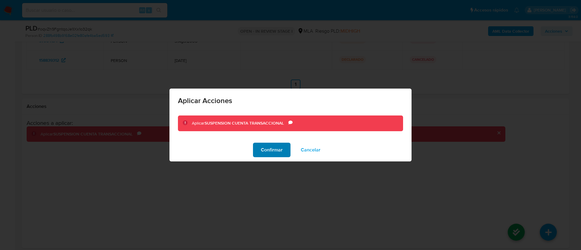
click at [262, 147] on span "Confirmar" at bounding box center [272, 149] width 22 height 13
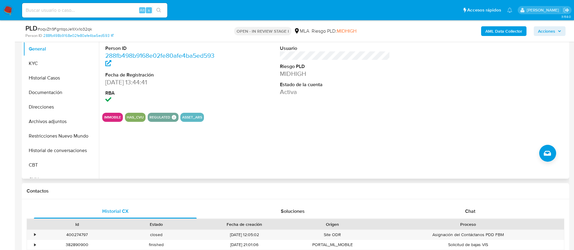
scroll to position [132, 0]
click at [35, 58] on button "KYC" at bounding box center [58, 64] width 71 height 15
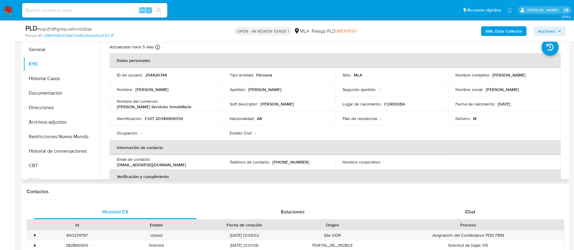
click at [164, 118] on p "CUIT 20349906539" at bounding box center [164, 118] width 38 height 5
copy p "20349906539"
click at [492, 76] on p "Marcos Alexis Abdemur" at bounding box center [508, 74] width 33 height 5
click at [158, 73] on p "254420744" at bounding box center [156, 74] width 22 height 5
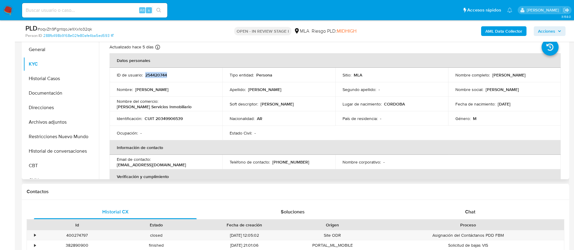
click at [158, 73] on p "254420744" at bounding box center [156, 74] width 22 height 5
copy p "254420744"
drag, startPoint x: 489, startPoint y: 74, endPoint x: 535, endPoint y: 76, distance: 45.7
click at [535, 76] on div "Nombre completo : Marcos Alexis Abdemur" at bounding box center [504, 74] width 98 height 5
copy div "Marcos Alexis Abdemur"
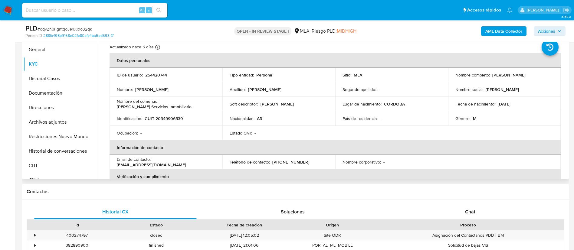
click at [166, 116] on p "CUIT 20349906539" at bounding box center [164, 118] width 38 height 5
copy p "20349906539"
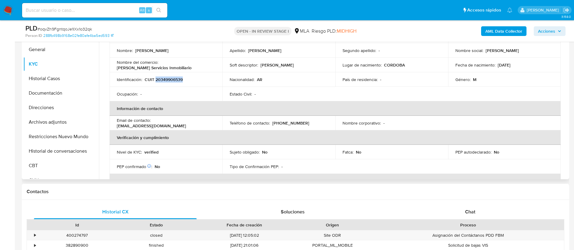
scroll to position [42, 0]
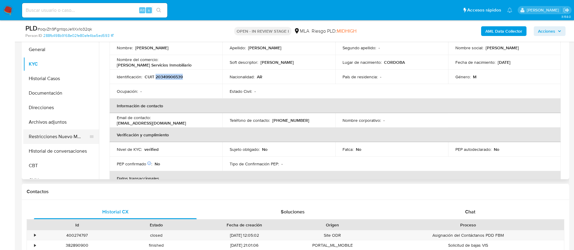
click at [55, 133] on button "Restricciones Nuevo Mundo" at bounding box center [58, 136] width 71 height 15
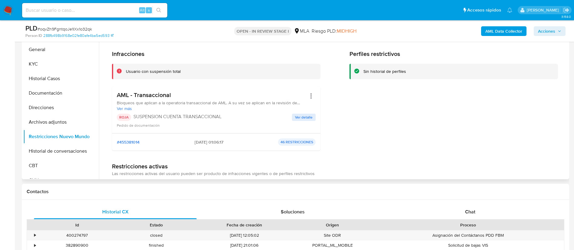
click at [525, 103] on div "Perfiles restrictivos Sin historial de perfiles" at bounding box center [453, 102] width 208 height 105
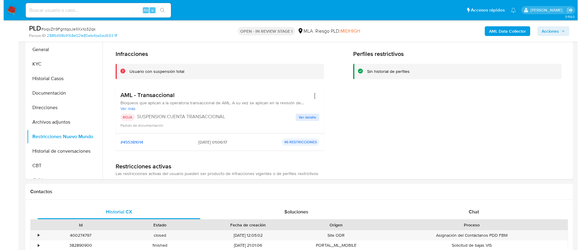
scroll to position [97, 0]
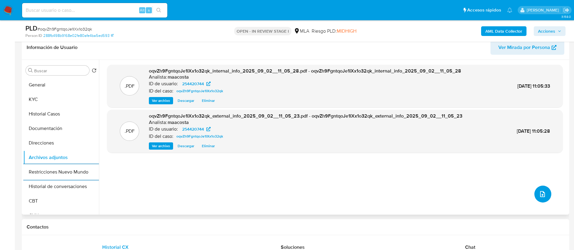
click at [539, 192] on icon "upload-file" at bounding box center [542, 194] width 7 height 7
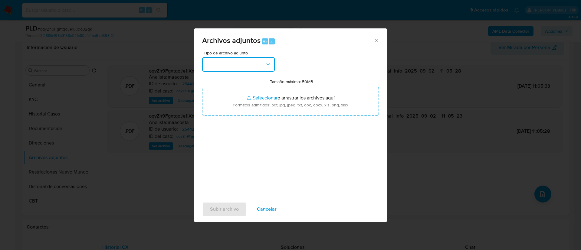
click at [251, 68] on button "button" at bounding box center [238, 64] width 73 height 15
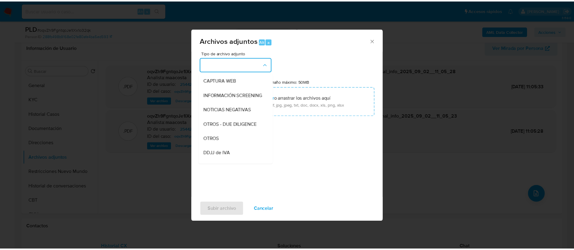
scroll to position [59, 0]
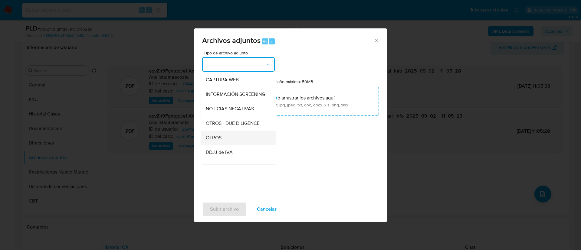
click at [222, 142] on div "OTROS" at bounding box center [237, 138] width 62 height 15
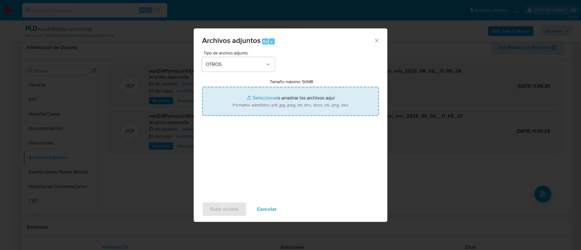
type input "C:\fakepath\Marcos Alexis Abdemur- Movimientos.xlsx"
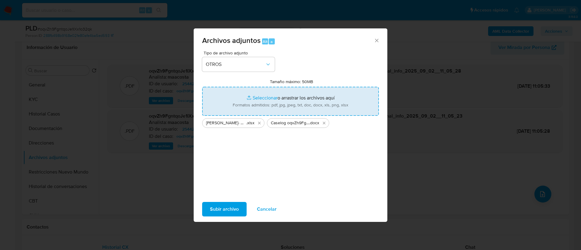
click at [227, 207] on span "Subir archivo" at bounding box center [224, 209] width 29 height 13
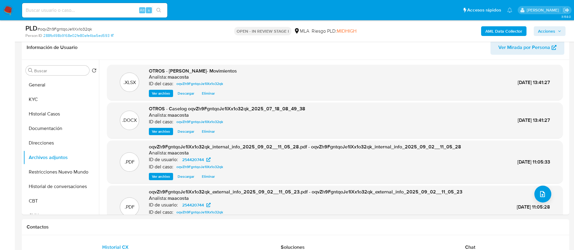
click at [553, 32] on span "Acciones" at bounding box center [546, 31] width 17 height 10
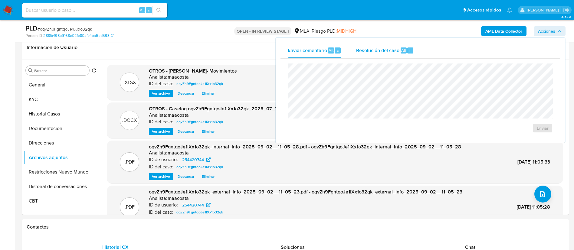
click at [391, 54] on div "Resolución del caso Alt r" at bounding box center [385, 51] width 58 height 16
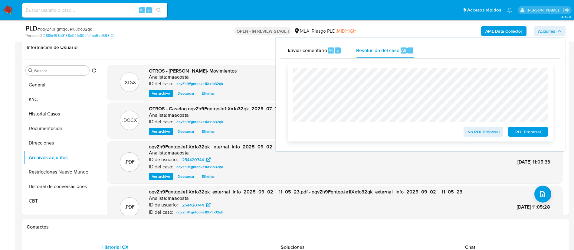
click at [521, 130] on span "ROI Proposal" at bounding box center [527, 132] width 31 height 8
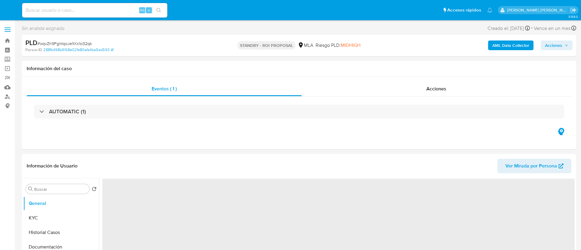
select select "10"
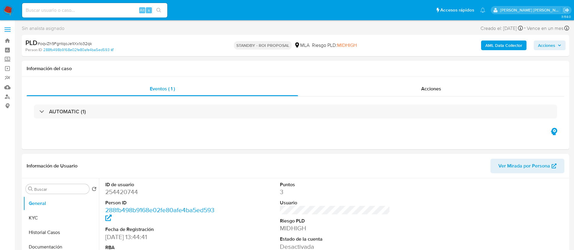
paste input "pmgyV1Kwud2YDnQcI6S6lTrA"
click at [115, 11] on input "pmgyV1Kwud2YDnQcI6S6lTrA" at bounding box center [94, 10] width 145 height 8
type input "pmgyV1Kwud2YDnQcI6S6lTrA"
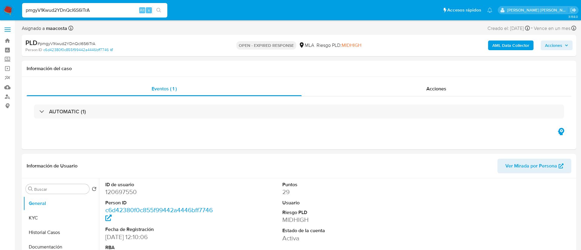
select select "10"
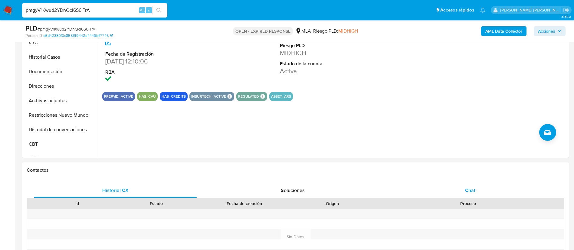
click at [460, 188] on div "Chat" at bounding box center [470, 190] width 163 height 15
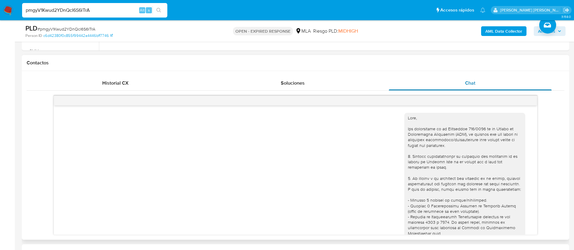
scroll to position [706, 0]
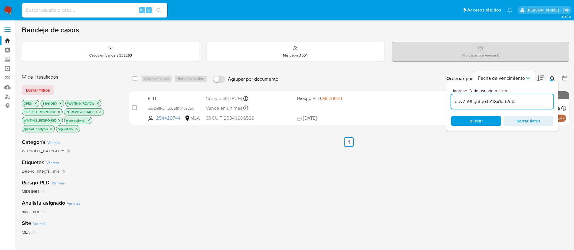
click at [466, 97] on div "oqvZh9FgntqoJe1IXx1o32qk" at bounding box center [502, 101] width 102 height 15
click at [466, 99] on input "oqvZh9FgntqoJe1IXx1o32qk" at bounding box center [502, 102] width 102 height 8
paste input "pmgyV1Kwud2YDnQcI6S6lTrA"
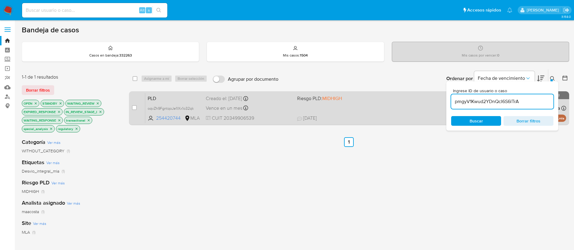
type input "pmgyV1Kwud2YDnQcI6S6lTrA"
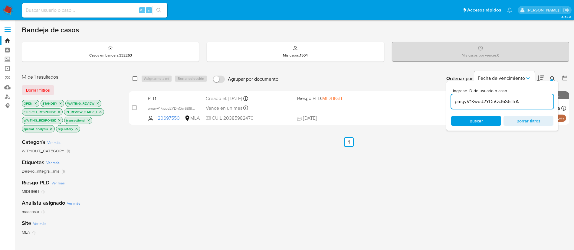
click at [132, 78] on input "checkbox" at bounding box center [134, 78] width 5 height 5
checkbox input "true"
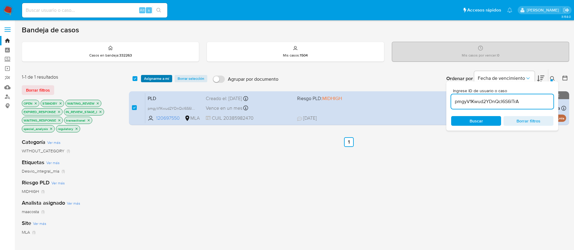
click at [154, 80] on span "Asignarme a mí" at bounding box center [156, 79] width 25 height 6
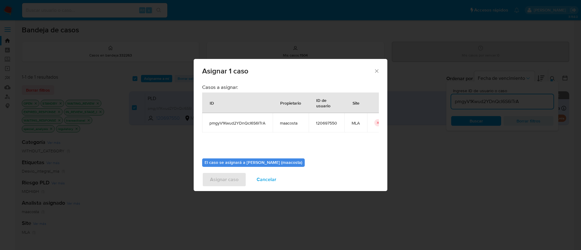
scroll to position [31, 0]
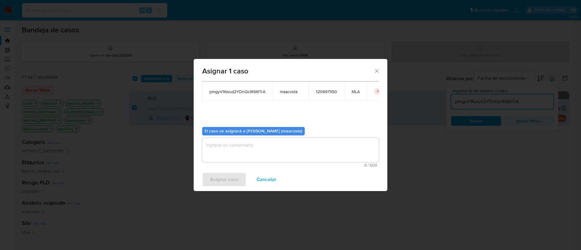
click at [262, 149] on textarea "assign-modal" at bounding box center [290, 150] width 177 height 24
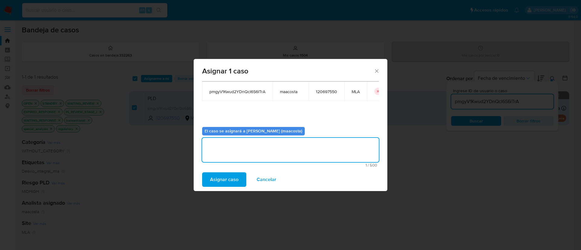
click at [228, 177] on span "Asignar caso" at bounding box center [224, 179] width 28 height 13
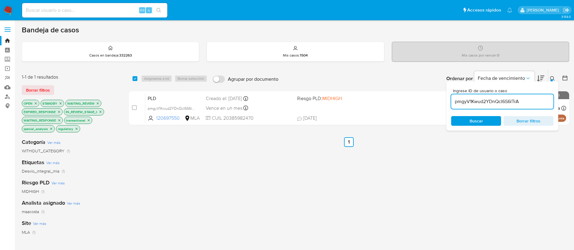
paste input "jvFi3CzXs5UaoECPsj3MVwD"
click at [487, 101] on input "jvFi3CzXs5UaoECPsj3MVwDA" at bounding box center [502, 102] width 102 height 8
type input "jvFi3CzXs5UaoECPsj3MVwDA"
click at [133, 80] on input "checkbox" at bounding box center [134, 78] width 5 height 5
checkbox input "true"
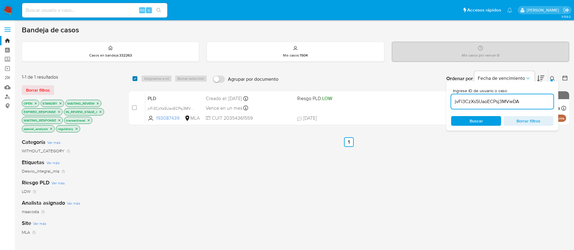
checkbox input "true"
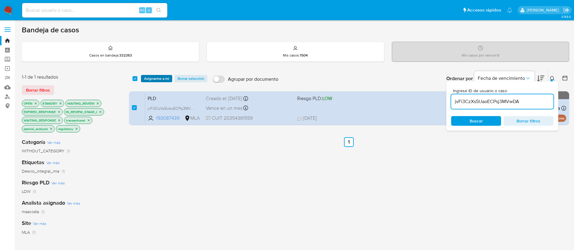
click at [159, 76] on span "Asignarme a mí" at bounding box center [156, 79] width 25 height 6
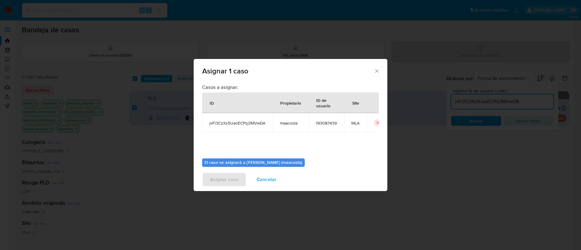
scroll to position [31, 0]
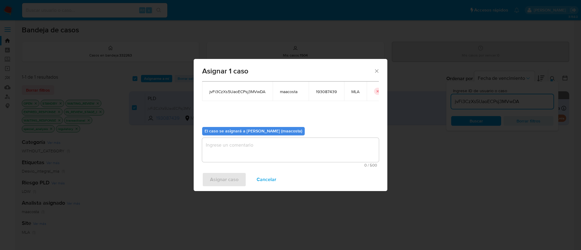
click at [283, 150] on textarea "assign-modal" at bounding box center [290, 150] width 177 height 24
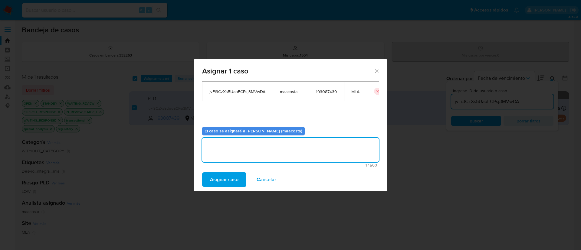
click at [226, 185] on span "Asignar caso" at bounding box center [224, 179] width 28 height 13
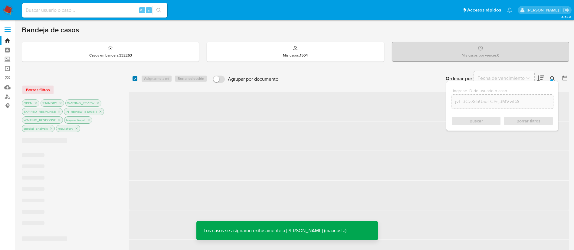
click at [134, 80] on input "checkbox" at bounding box center [134, 78] width 5 height 5
checkbox input "true"
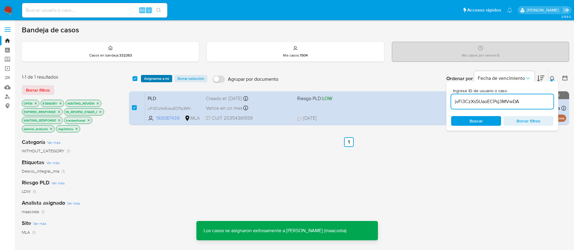
click at [147, 78] on span "Asignarme a mí" at bounding box center [156, 79] width 25 height 6
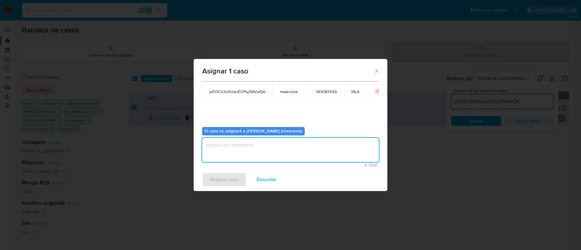
click at [231, 148] on textarea "assign-modal" at bounding box center [290, 150] width 177 height 24
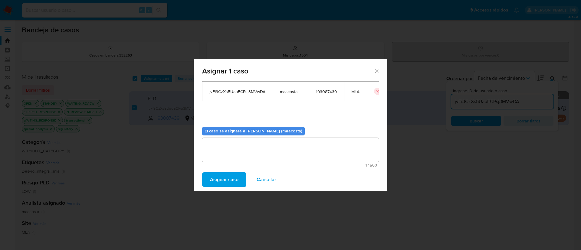
click at [213, 175] on span "Asignar caso" at bounding box center [224, 179] width 28 height 13
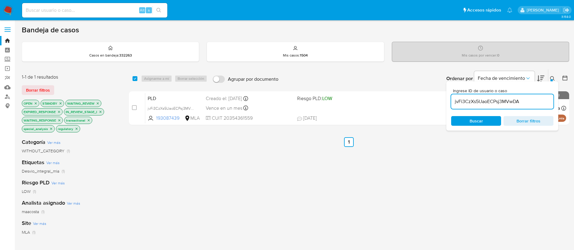
click at [473, 104] on input "jvFi3CzXs5UaoECPsj3MVwDA" at bounding box center [502, 102] width 102 height 8
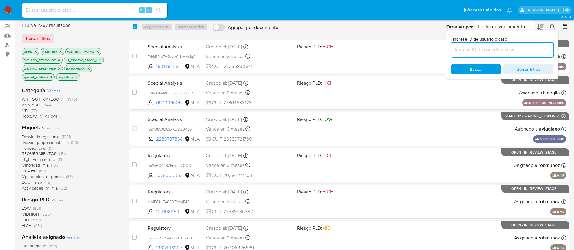
scroll to position [47, 0]
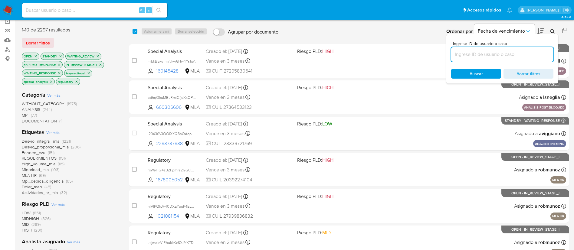
click at [566, 28] on icon at bounding box center [565, 31] width 6 height 6
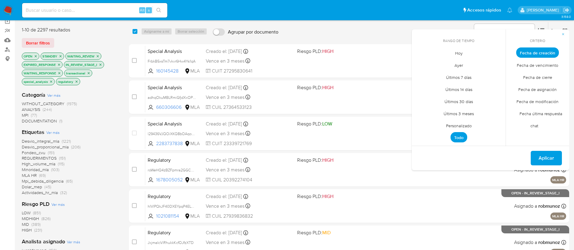
click at [463, 123] on span "Personalizado" at bounding box center [459, 125] width 38 height 12
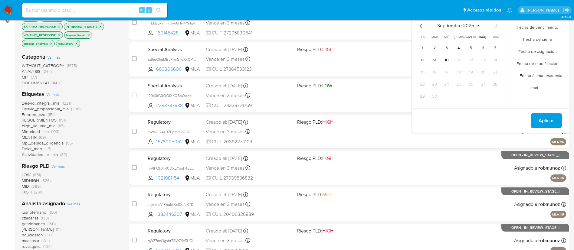
scroll to position [21, 0]
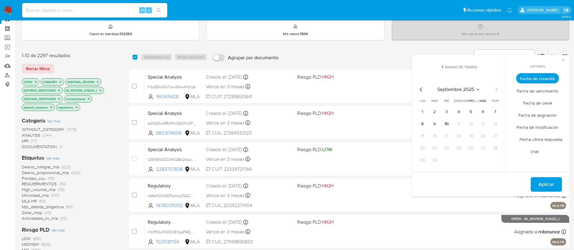
click at [419, 87] on icon "Mes anterior" at bounding box center [420, 89] width 7 height 7
click at [436, 111] on button "1" at bounding box center [435, 112] width 10 height 10
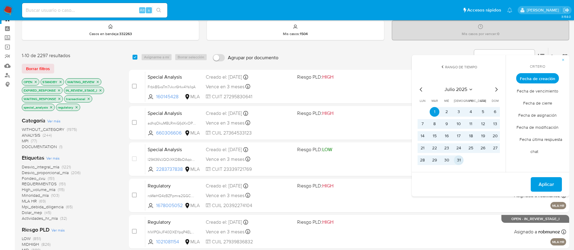
click at [458, 158] on button "31" at bounding box center [459, 160] width 10 height 10
click at [551, 185] on span "Aplicar" at bounding box center [545, 184] width 15 height 13
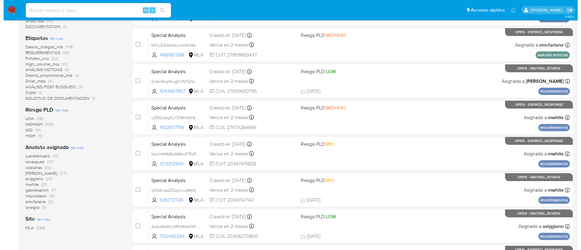
scroll to position [137, 0]
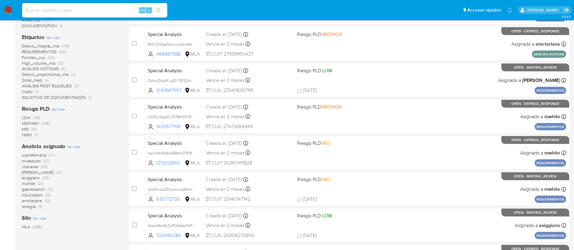
click at [70, 149] on span "Ver más" at bounding box center [73, 146] width 13 height 5
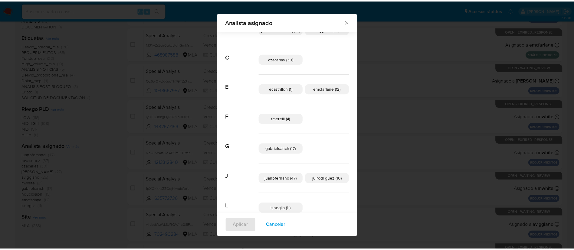
scroll to position [28, 0]
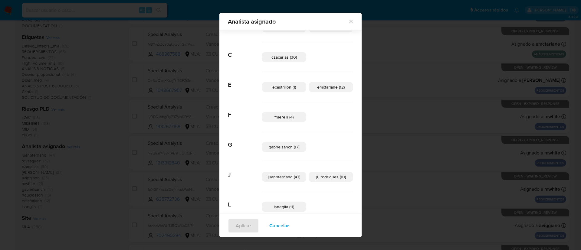
click at [457, 90] on div "Analista asignado Buscar A amedzovich (27) aviggiano (25) C czacarias (30) E ec…" at bounding box center [290, 125] width 581 height 250
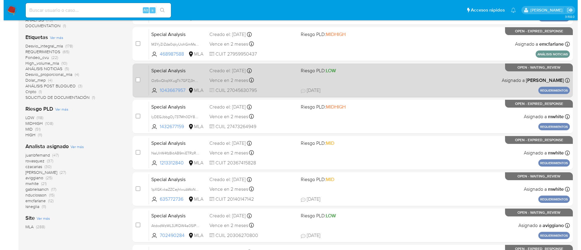
scroll to position [0, 0]
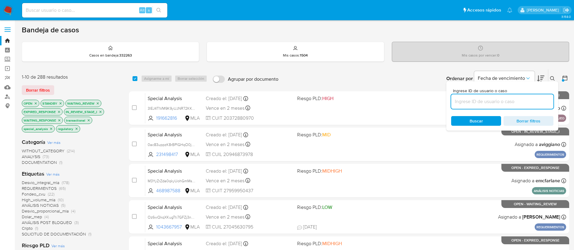
click at [522, 99] on input at bounding box center [502, 102] width 102 height 8
paste input "MQn6vSPDW39PsKXfooKOGsVT"
type input "MQn6vSPDW39PsKXfooKOGsVT"
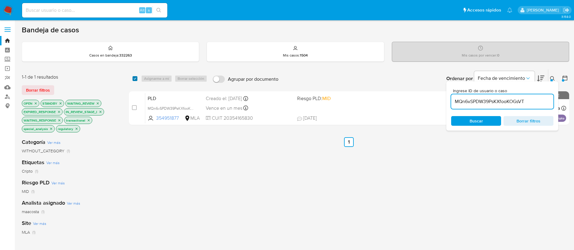
click at [134, 80] on input "checkbox" at bounding box center [134, 78] width 5 height 5
checkbox input "true"
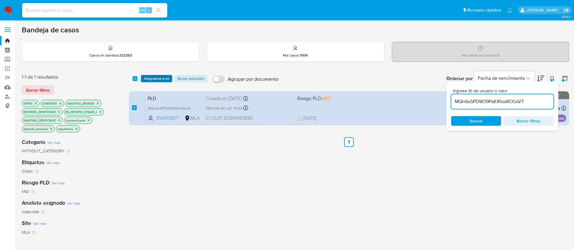
click at [152, 78] on span "Asignarme a mí" at bounding box center [156, 79] width 25 height 6
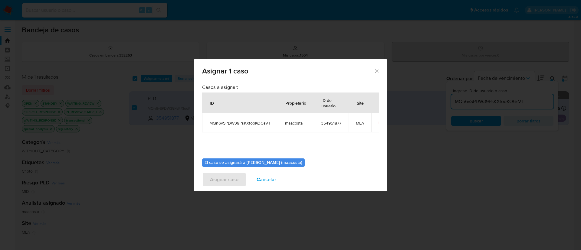
scroll to position [31, 0]
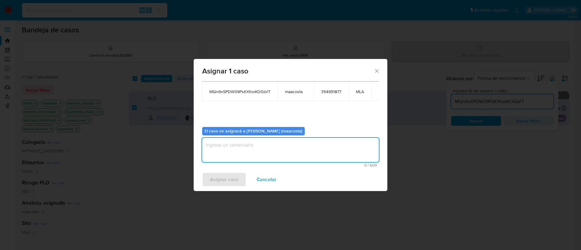
click at [224, 152] on textarea "assign-modal" at bounding box center [290, 150] width 177 height 24
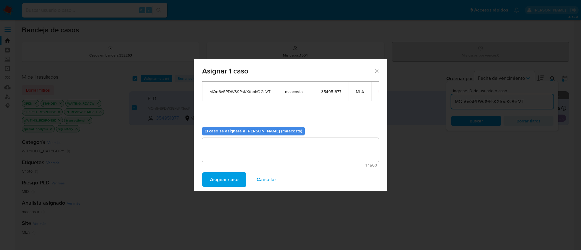
click at [217, 181] on span "Asignar caso" at bounding box center [224, 179] width 28 height 13
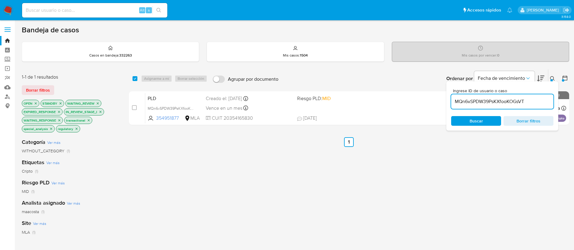
paste input "JK5FCUD2iI7UIW04hHYWMq9D"
click at [493, 100] on input "JK5FCUD2iI7UIW04hHYWMq9D" at bounding box center [502, 102] width 102 height 8
type input "JK5FCUD2iI7UIW04hHYWMq9D"
click at [134, 80] on input "checkbox" at bounding box center [134, 78] width 5 height 5
checkbox input "true"
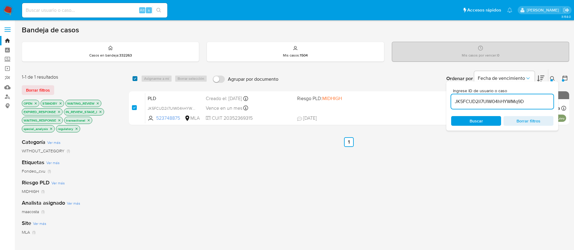
checkbox input "true"
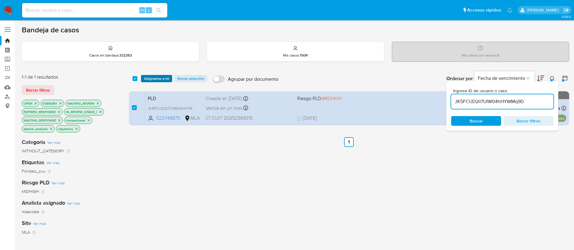
click at [155, 80] on span "Asignarme a mí" at bounding box center [156, 79] width 25 height 6
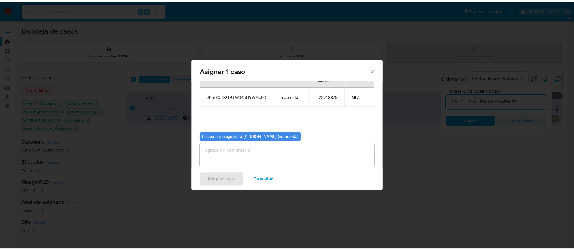
scroll to position [26, 0]
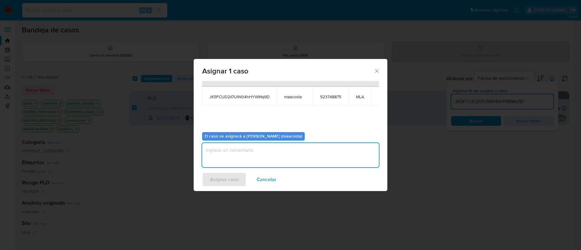
click at [248, 155] on textarea "assign-modal" at bounding box center [290, 155] width 177 height 24
click at [232, 183] on span "Asignar caso" at bounding box center [224, 179] width 28 height 13
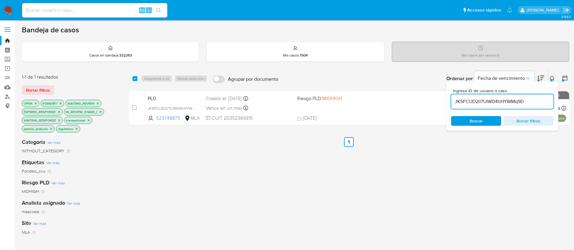
click at [502, 100] on input "JK5FCUD2iI7UIW04hHYWMq9D" at bounding box center [502, 102] width 102 height 8
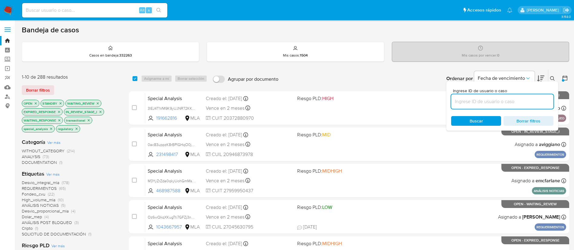
click at [564, 78] on icon at bounding box center [565, 78] width 6 height 6
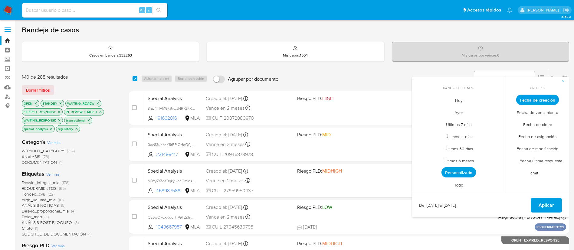
click at [458, 183] on span "Todo" at bounding box center [459, 185] width 22 height 12
click at [544, 203] on span "Aplicar" at bounding box center [545, 205] width 15 height 13
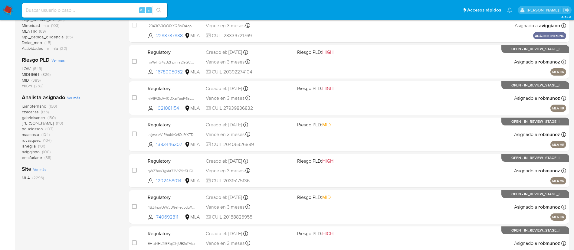
scroll to position [198, 0]
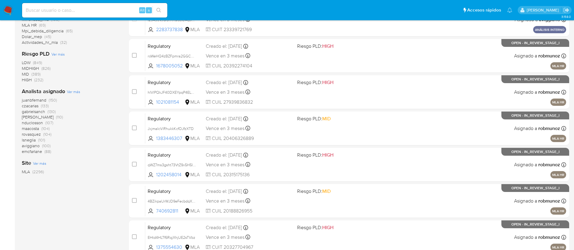
click at [75, 189] on div "1-10 de 2296 resultados Borrar filtros OPEN STANDBY WAITING_REVIEW EXPIRED_RESP…" at bounding box center [70, 73] width 97 height 405
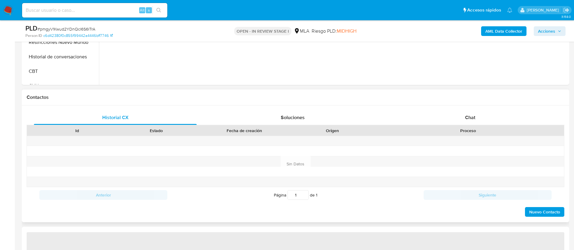
scroll to position [231, 0]
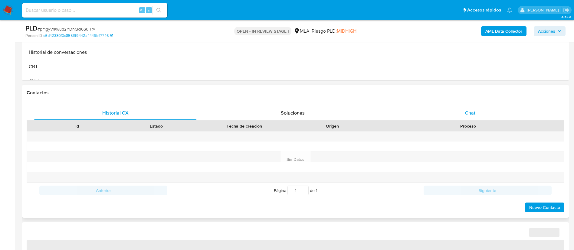
click at [469, 113] on span "Chat" at bounding box center [470, 113] width 10 height 7
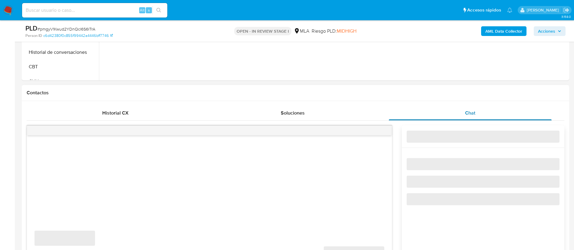
select select "10"
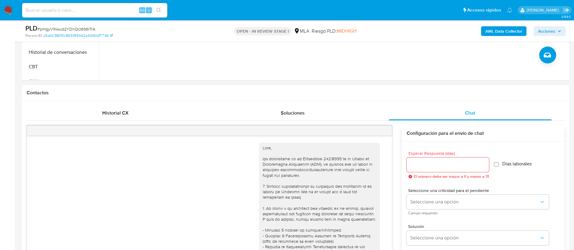
scroll to position [706, 0]
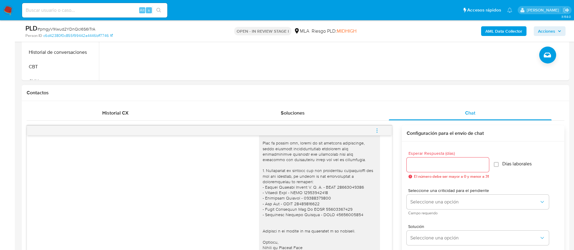
click at [376, 131] on icon "menu-action" at bounding box center [376, 130] width 5 height 5
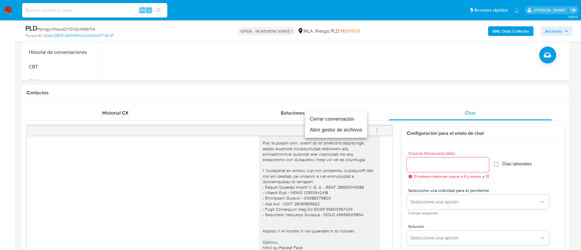
click at [347, 120] on li "Cerrar conversación" at bounding box center [336, 119] width 62 height 11
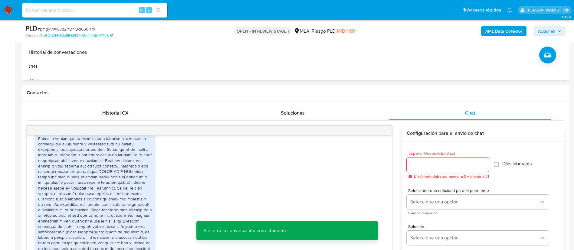
scroll to position [350, 0]
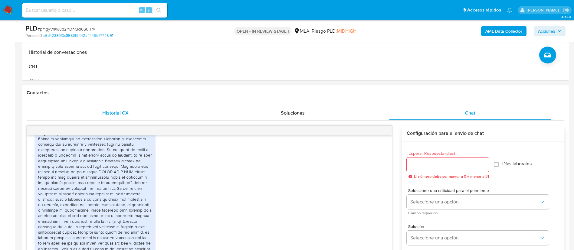
click at [111, 115] on span "Historial CX" at bounding box center [115, 113] width 26 height 7
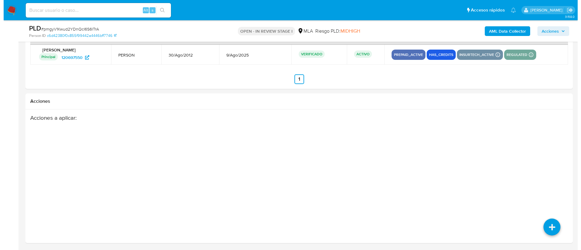
scroll to position [958, 0]
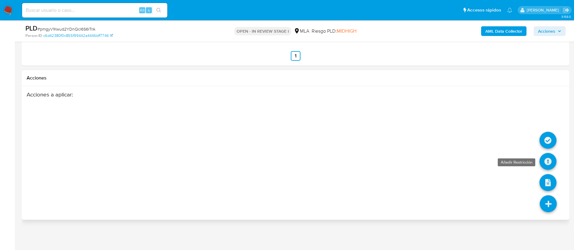
click at [547, 157] on icon at bounding box center [547, 161] width 17 height 17
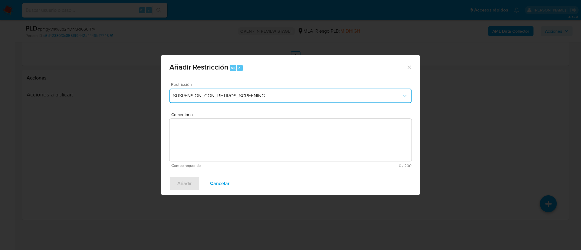
click at [234, 95] on span "SUSPENSION_CON_RETIROS_SCREENING" at bounding box center [287, 96] width 229 height 6
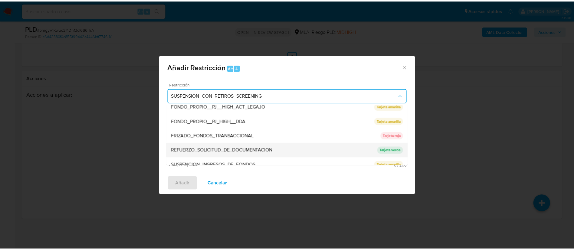
scroll to position [128, 0]
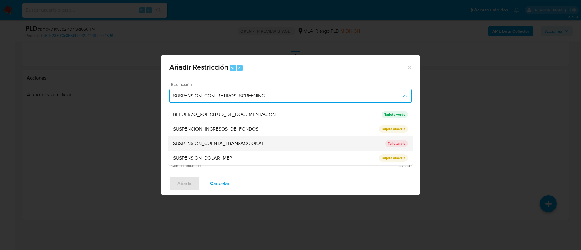
click at [196, 142] on span "SUSPENSION_CUENTA_TRANSACCIONAL" at bounding box center [218, 144] width 91 height 6
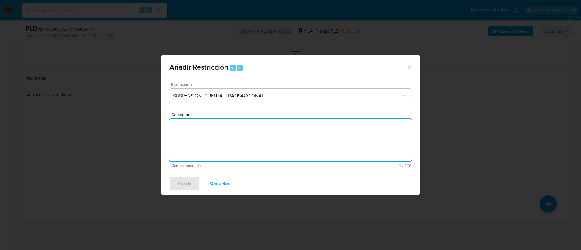
click at [196, 142] on textarea "Comentario" at bounding box center [290, 140] width 242 height 42
type textarea "AML"
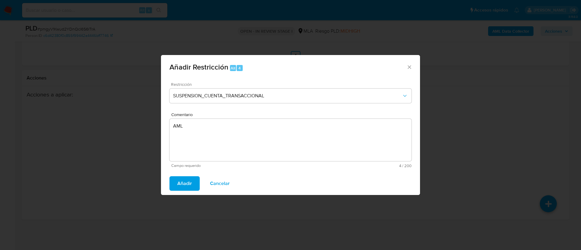
click at [182, 186] on span "Añadir" at bounding box center [184, 183] width 15 height 13
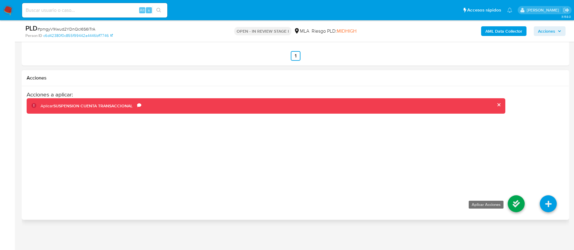
click at [515, 203] on icon at bounding box center [516, 203] width 17 height 17
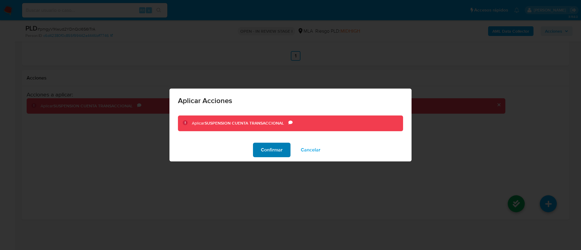
click at [269, 146] on span "Confirmar" at bounding box center [272, 149] width 22 height 13
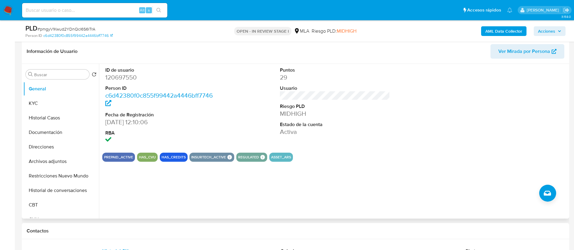
scroll to position [90, 0]
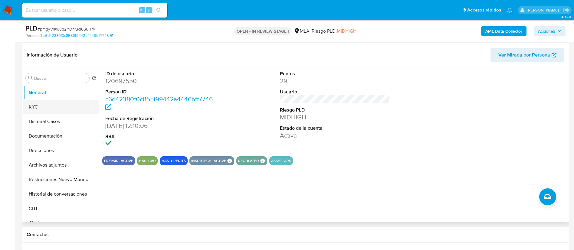
click at [51, 107] on button "KYC" at bounding box center [58, 107] width 71 height 15
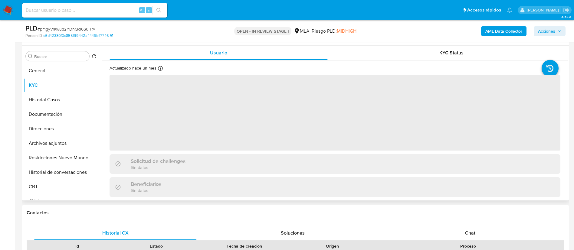
scroll to position [112, 0]
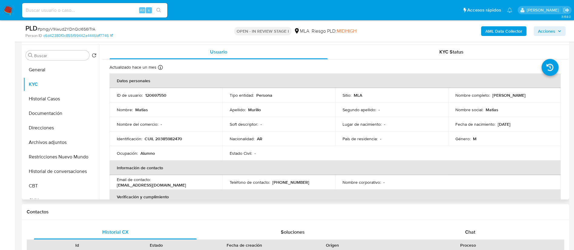
click at [201, 159] on td "Ocupación : Alumno" at bounding box center [166, 153] width 113 height 15
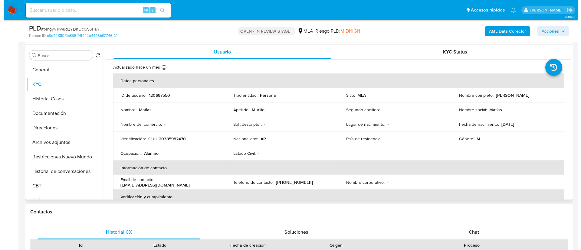
scroll to position [97, 0]
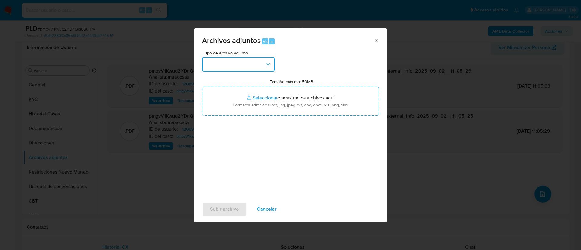
click at [259, 65] on button "button" at bounding box center [238, 64] width 73 height 15
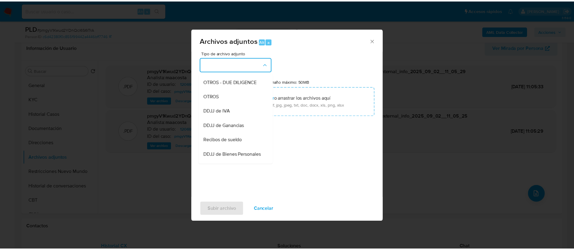
scroll to position [107, 0]
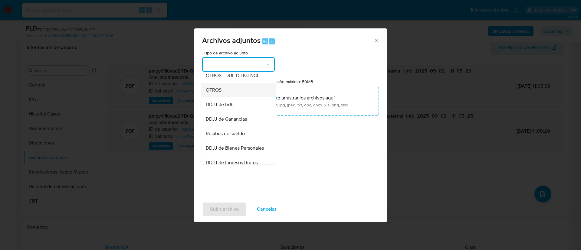
click at [216, 93] on span "OTROS" at bounding box center [214, 90] width 16 height 6
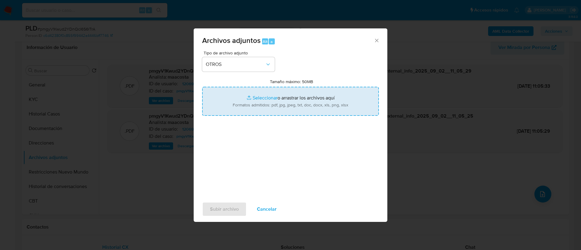
type input "C:\fakepath\Caselog pmgyV1Kwud2YDnQcI6S6lTrA_2025_07_18_08_45_24.docx"
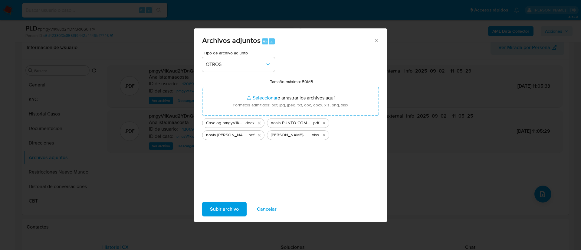
click at [221, 206] on span "Subir archivo" at bounding box center [224, 209] width 29 height 13
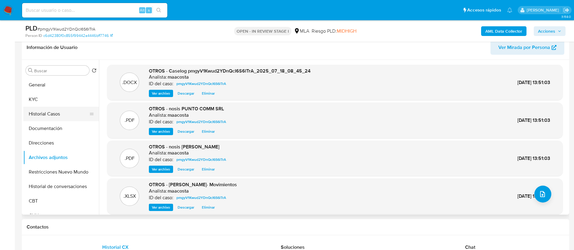
click at [57, 115] on button "Historial Casos" at bounding box center [58, 114] width 71 height 15
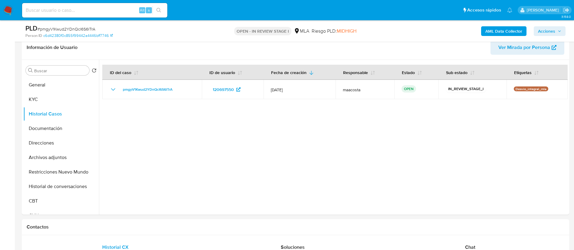
click at [552, 26] on div "AML Data Collector Acciones" at bounding box center [476, 31] width 178 height 14
click at [547, 31] on span "Acciones" at bounding box center [546, 31] width 17 height 10
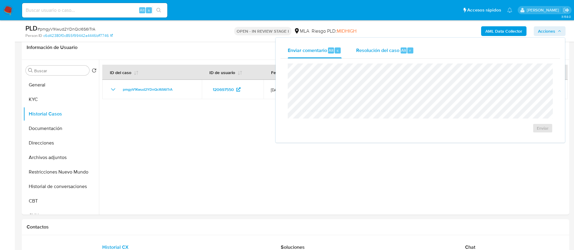
click at [380, 44] on div "Resolución del caso Alt r" at bounding box center [385, 51] width 58 height 16
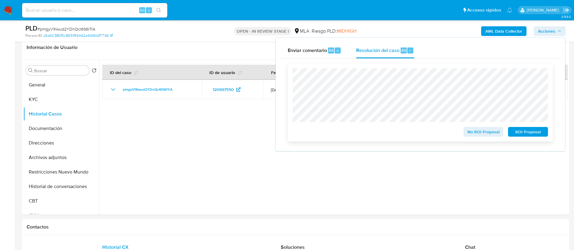
click at [520, 130] on span "ROI Proposal" at bounding box center [527, 132] width 31 height 8
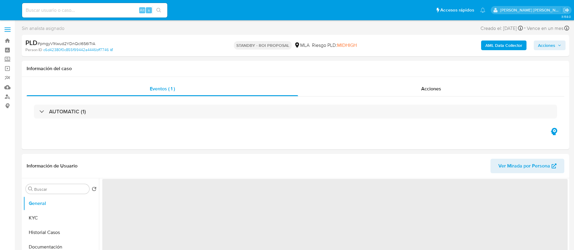
select select "10"
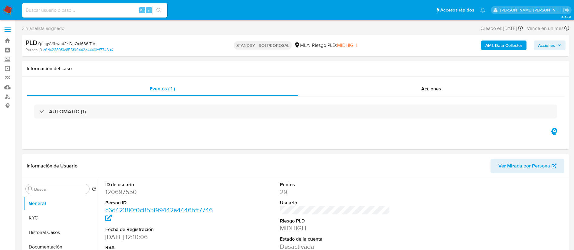
paste input "oqvZh9FgntqoJe1IXx1o32qk"
click at [109, 11] on input "oqvZh9FgntqoJe1IXx1o32qk" at bounding box center [94, 10] width 145 height 8
type input "oqvZh9FgntqoJe1IXx1o32qk"
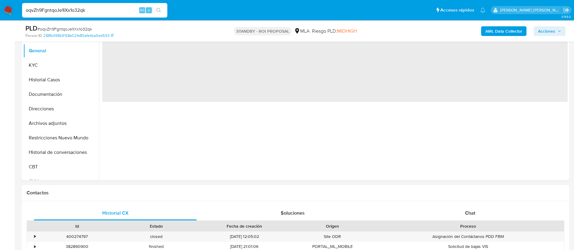
scroll to position [148, 0]
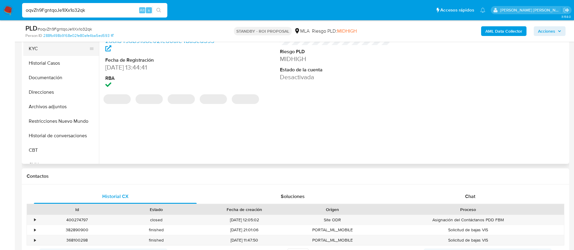
click at [34, 49] on button "KYC" at bounding box center [58, 48] width 71 height 15
select select "10"
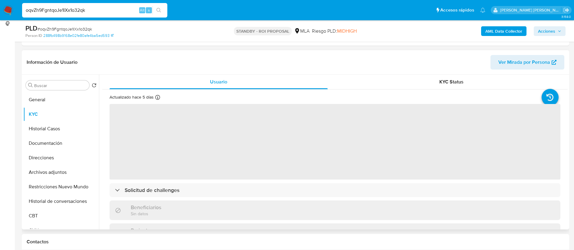
scroll to position [81, 0]
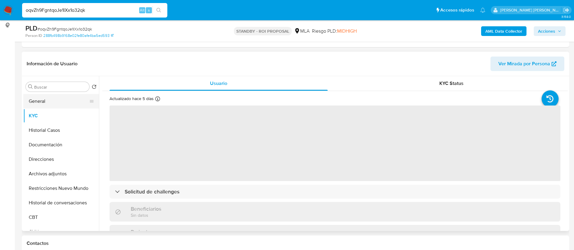
click at [57, 95] on button "General" at bounding box center [58, 101] width 71 height 15
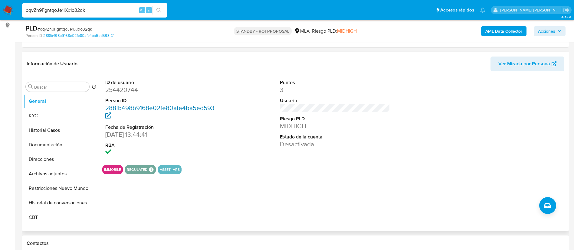
click at [210, 106] on link "288fb498b9168e02fe80afe4ba5ed593" at bounding box center [159, 111] width 109 height 17
paste input "jvFi3CzXs5UaoECPsj3MVwDA"
click at [106, 8] on input "oqvZh9FgntqoJe1IXx1o32qk" at bounding box center [94, 10] width 145 height 8
type input "jvFi3CzXs5UaoECPsj3MVwDA"
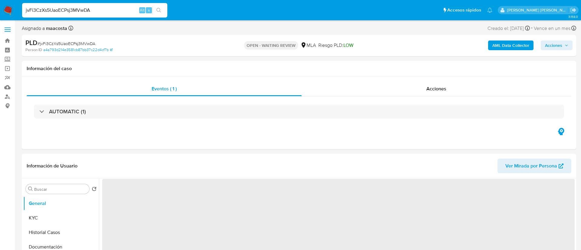
select select "10"
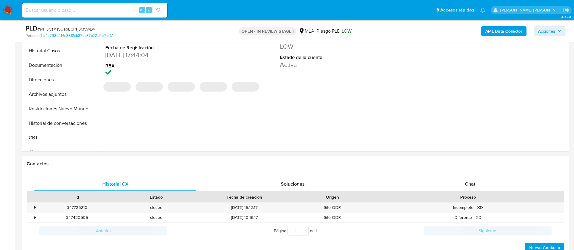
select select "10"
click at [478, 190] on div "Chat" at bounding box center [470, 184] width 163 height 15
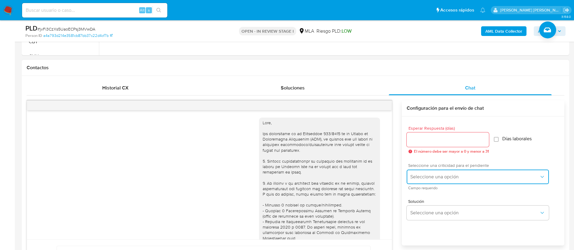
scroll to position [437, 0]
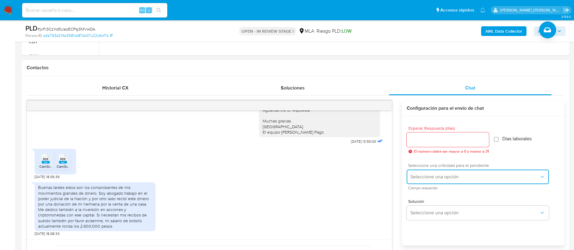
click at [445, 184] on button "Seleccione una opción" at bounding box center [478, 177] width 142 height 15
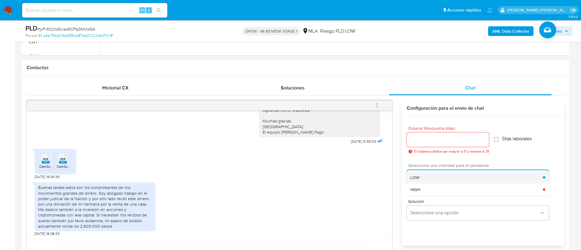
click at [422, 174] on div "LOW" at bounding box center [476, 178] width 132 height 12
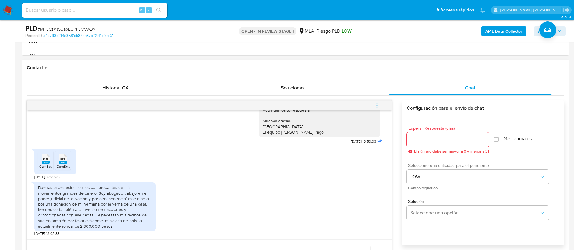
click at [419, 140] on input "Esperar Respuesta (días)" at bounding box center [448, 140] width 82 height 8
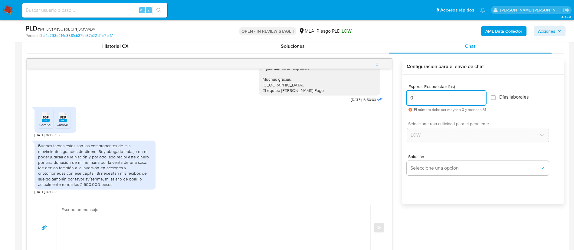
scroll to position [300, 0]
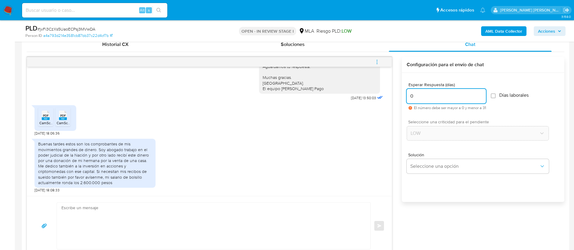
type input "0"
click at [240, 219] on textarea at bounding box center [211, 226] width 301 height 47
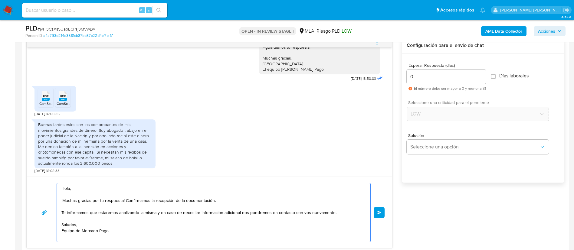
scroll to position [320, 0]
type textarea "Hola, ¡Muchas gracias por tu respuesta! Confirmamos la recepción de la document…"
click at [377, 214] on button "Enviar" at bounding box center [379, 212] width 11 height 11
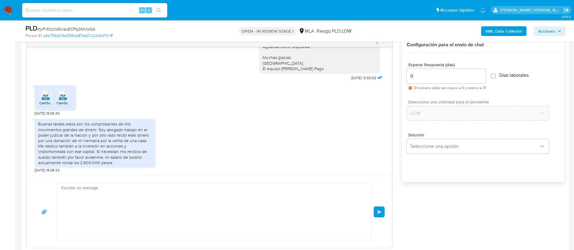
scroll to position [515, 0]
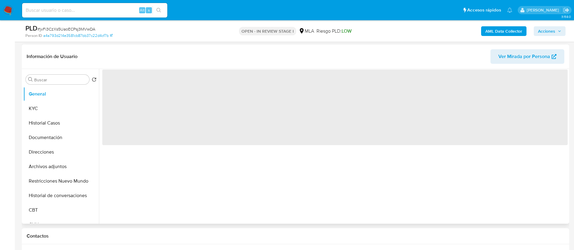
scroll to position [93, 0]
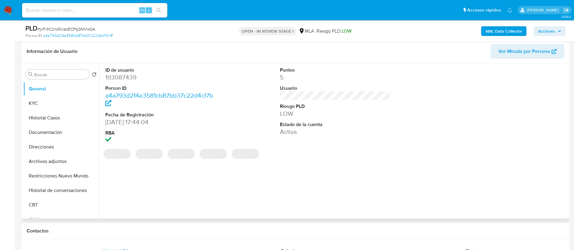
select select "10"
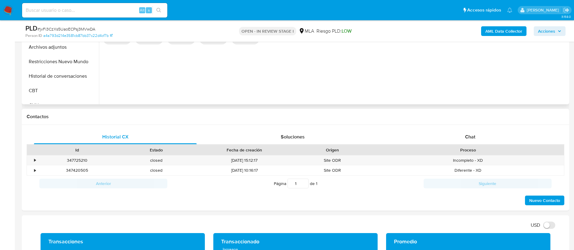
scroll to position [219, 0]
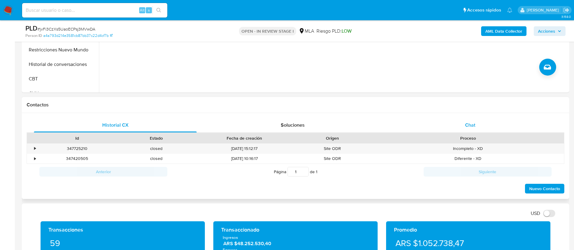
click at [472, 126] on span "Chat" at bounding box center [470, 125] width 10 height 7
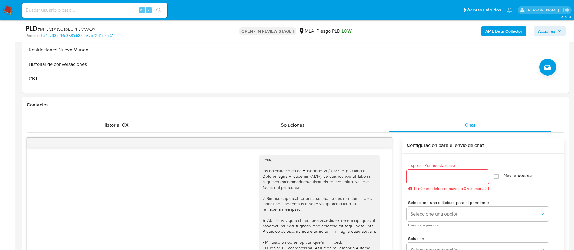
scroll to position [515, 0]
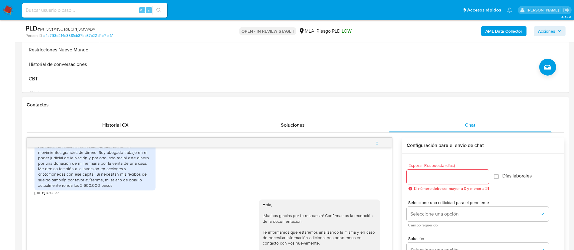
click at [380, 143] on icon "menu-action" at bounding box center [376, 142] width 5 height 5
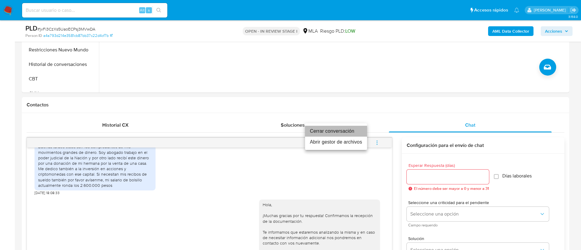
click at [337, 131] on li "Cerrar conversación" at bounding box center [336, 131] width 62 height 11
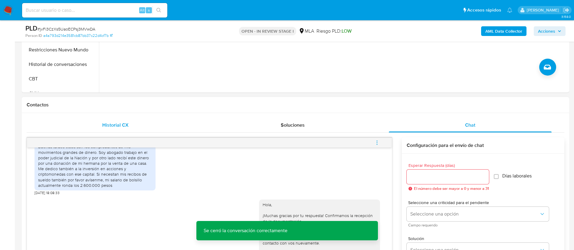
click at [129, 123] on div "Historial CX" at bounding box center [115, 125] width 163 height 15
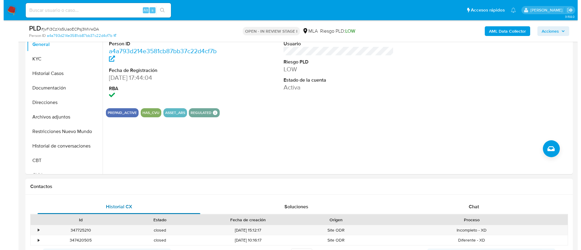
scroll to position [97, 0]
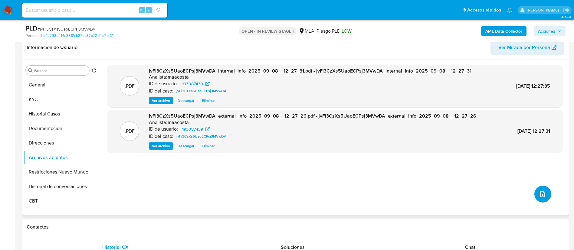
click at [539, 196] on icon "upload-file" at bounding box center [542, 194] width 7 height 7
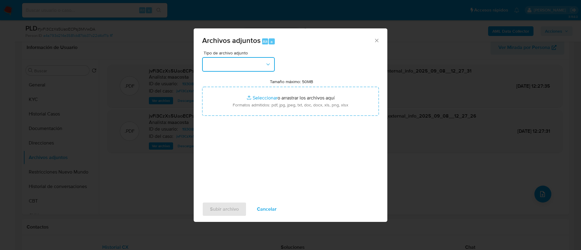
click at [241, 68] on button "button" at bounding box center [238, 64] width 73 height 15
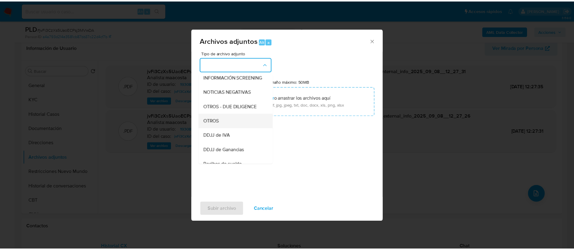
scroll to position [76, 0]
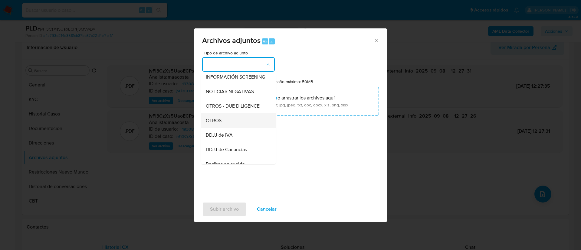
click at [223, 128] on div "OTROS" at bounding box center [237, 120] width 62 height 15
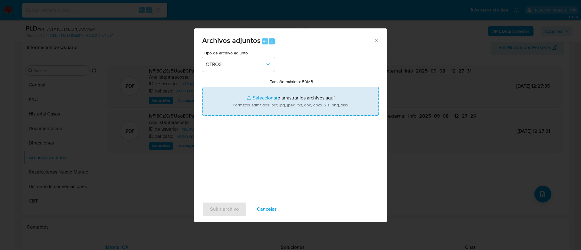
type input "C:\fakepath\Caselog jvFi3CzXs5UaoECPsj3MVwDA_2025_07_18_10_27_22.docx"
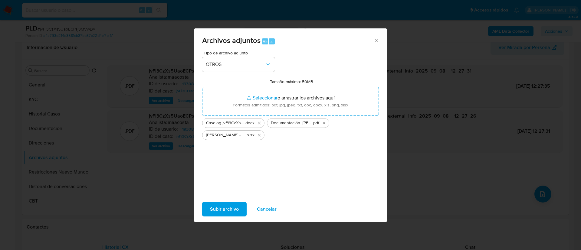
click at [222, 207] on span "Subir archivo" at bounding box center [224, 209] width 29 height 13
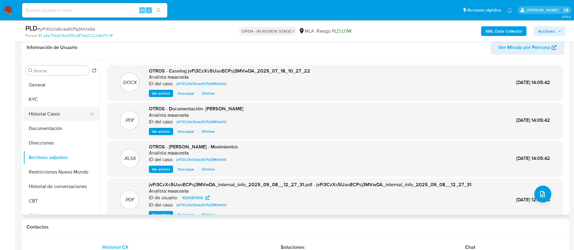
click at [37, 115] on button "Historial Casos" at bounding box center [58, 114] width 71 height 15
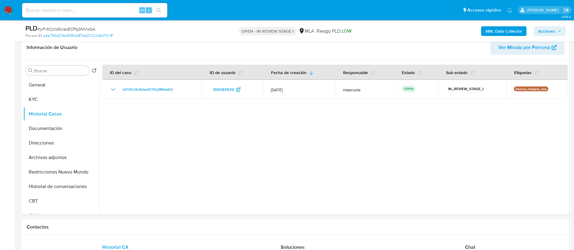
click at [554, 31] on span "Acciones" at bounding box center [546, 31] width 17 height 10
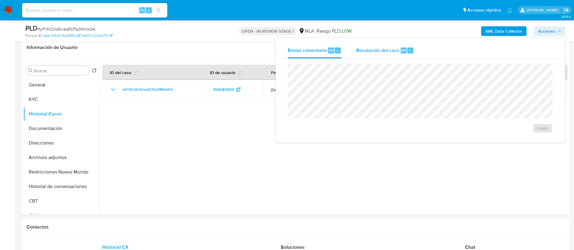
click at [404, 53] on span "Alt" at bounding box center [403, 50] width 5 height 6
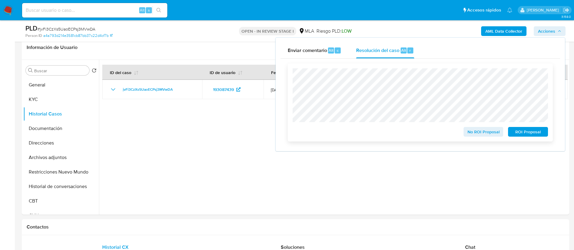
click at [471, 133] on span "No ROI Proposal" at bounding box center [483, 132] width 31 height 8
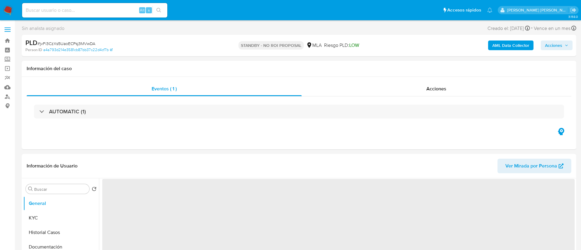
select select "10"
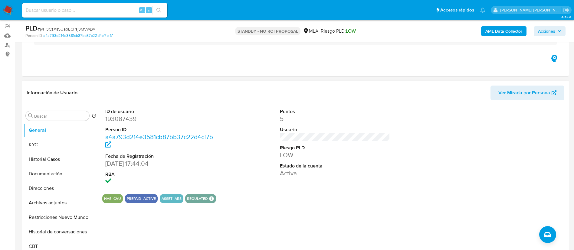
scroll to position [58, 0]
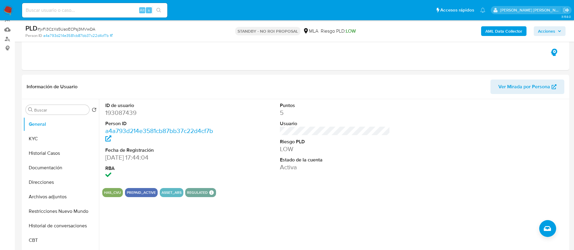
paste input "MQn6vSPDW39PsKXfooKOGsVT"
click at [120, 10] on input "MQn6vSPDW39PsKXfooKOGsVT" at bounding box center [94, 10] width 145 height 8
type input "MQn6vSPDW39PsKXfooKOGsVT"
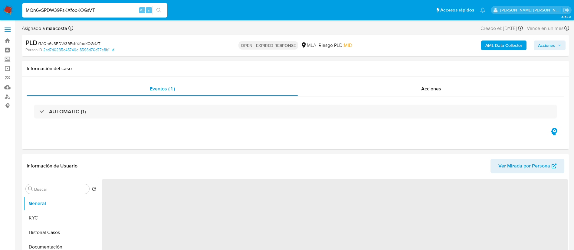
select select "10"
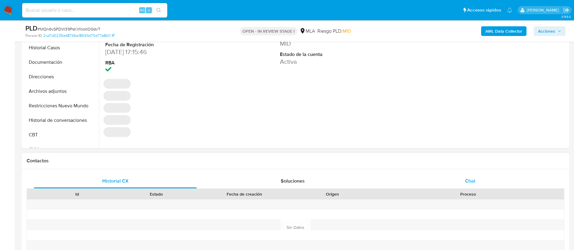
select select "10"
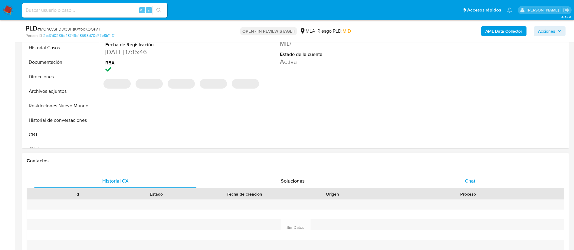
click at [475, 184] on span "Chat" at bounding box center [470, 181] width 10 height 7
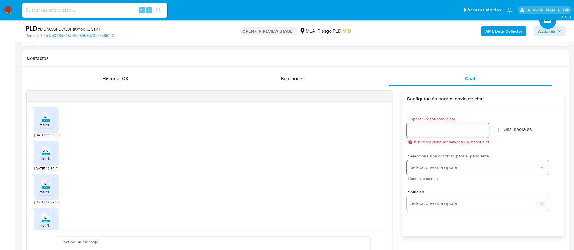
scroll to position [387, 0]
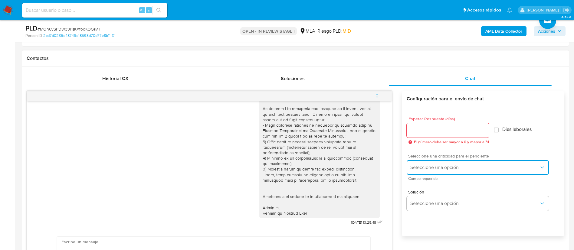
click at [437, 174] on button "Seleccione una opción" at bounding box center [478, 167] width 142 height 15
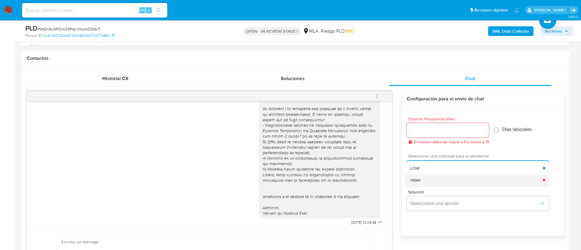
click at [418, 182] on span "HIGH" at bounding box center [415, 180] width 10 height 5
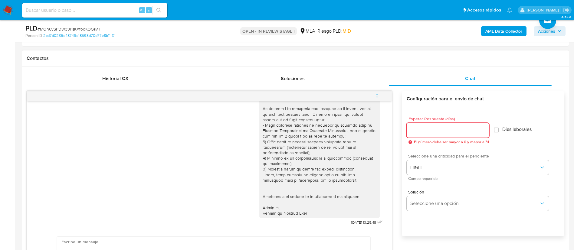
click at [431, 133] on input "Esperar Respuesta (días)" at bounding box center [448, 130] width 82 height 8
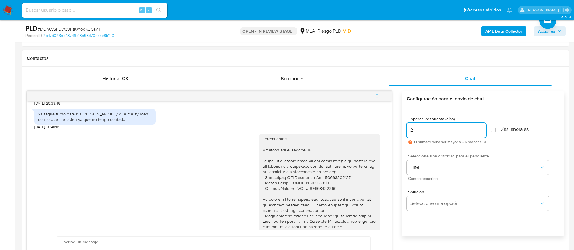
scroll to position [297, 0]
type input "2"
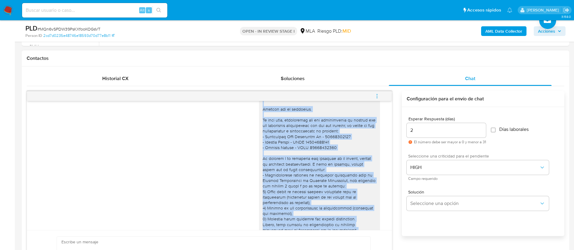
scroll to position [387, 0]
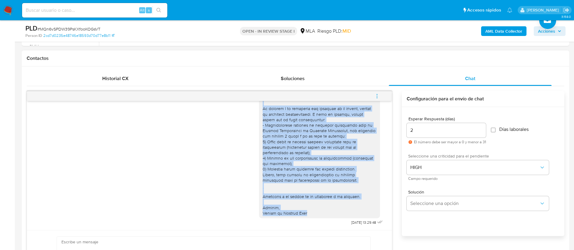
drag, startPoint x: 257, startPoint y: 137, endPoint x: 312, endPoint y: 221, distance: 100.8
click at [312, 221] on div "09/09/2025 13:29:48" at bounding box center [321, 133] width 125 height 188
copy div "Buenas tardes, Gracias por tu respuesta. En este caso, necesitamos que nos prop…"
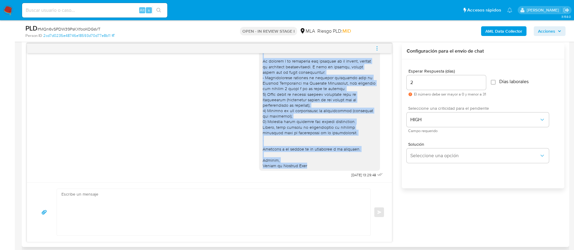
scroll to position [316, 0]
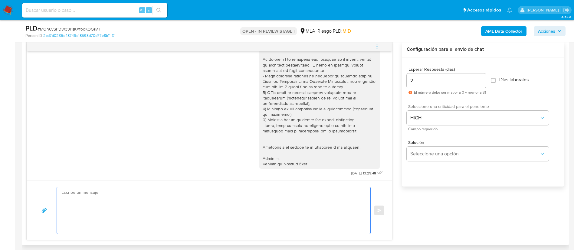
click at [321, 209] on textarea at bounding box center [211, 210] width 301 height 47
paste textarea "Buenas tardes, Gracias por tu respuesta. En este caso, necesitamos que nos prop…"
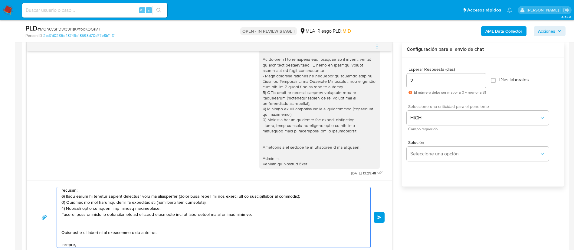
scroll to position [0, 0]
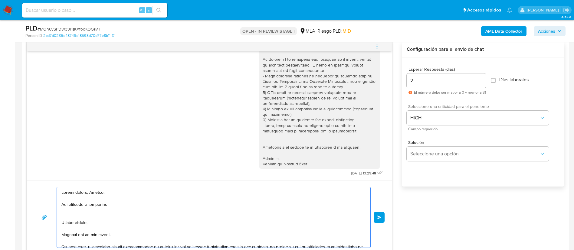
click at [114, 206] on textarea at bounding box center [211, 217] width 301 height 61
click at [105, 203] on textarea at bounding box center [211, 217] width 301 height 61
click at [61, 234] on div at bounding box center [212, 217] width 310 height 61
drag, startPoint x: 62, startPoint y: 234, endPoint x: 60, endPoint y: 204, distance: 29.4
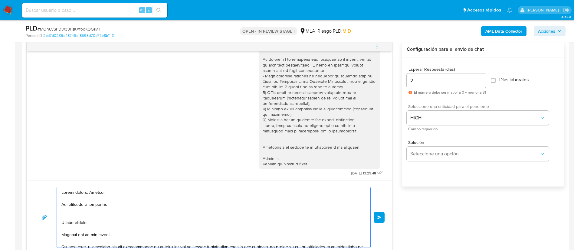
click at [60, 204] on div at bounding box center [212, 217] width 310 height 61
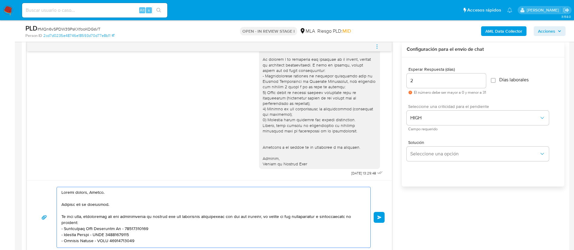
click at [153, 218] on textarea at bounding box center [211, 217] width 301 height 61
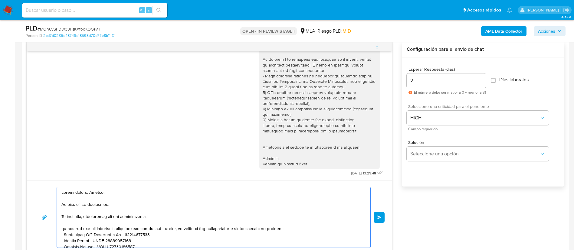
paste textarea "1. Descripción de la actividad: - Detalla la actividad que realizas a través de…"
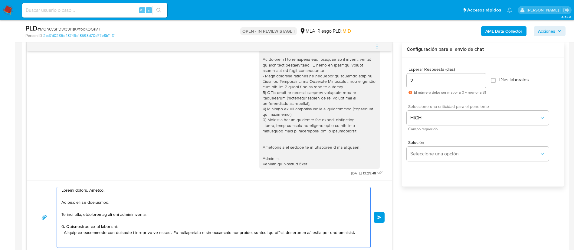
scroll to position [8, 0]
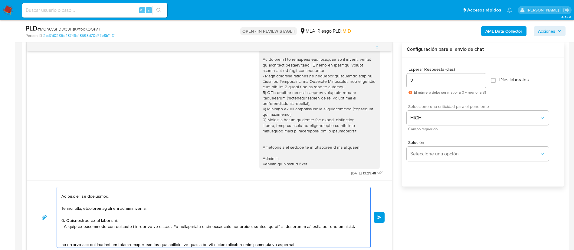
click at [114, 235] on textarea at bounding box center [211, 217] width 301 height 61
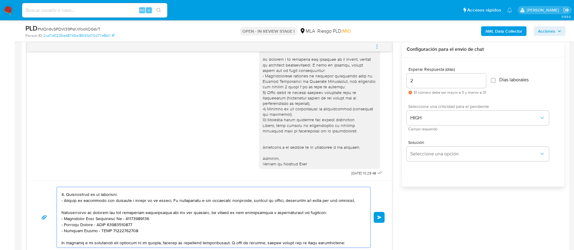
scroll to position [36, 0]
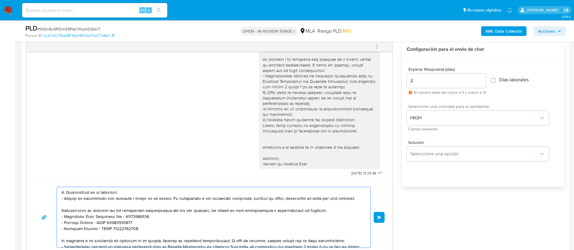
click at [71, 213] on textarea at bounding box center [211, 217] width 301 height 61
click at [0, 0] on lt-span "P ro porcionar" at bounding box center [0, 0] width 0 height 0
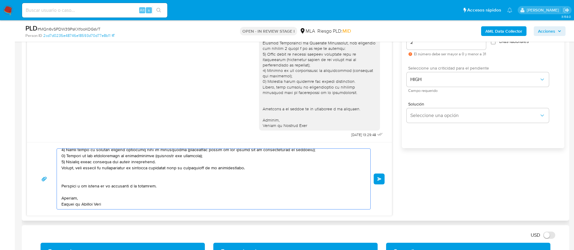
scroll to position [355, 0]
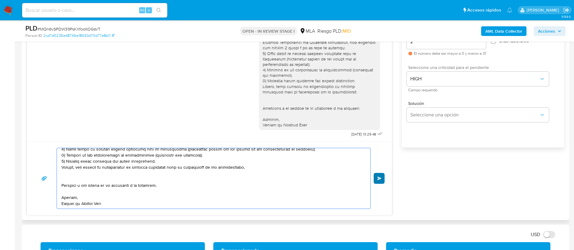
type textarea "Buenas tardes, Manuel. Gracias por tu respuesta. En este caso, necesitamos que …"
click at [377, 175] on button "Enviar" at bounding box center [379, 178] width 11 height 11
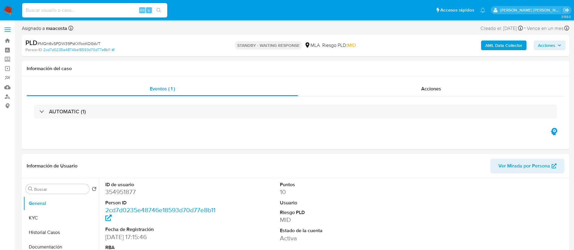
select select "10"
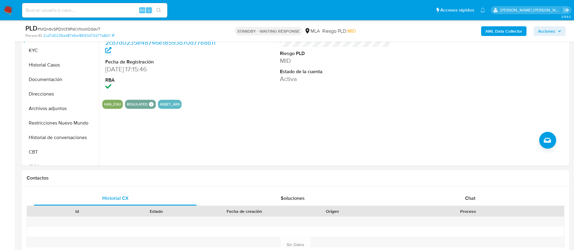
scroll to position [163, 0]
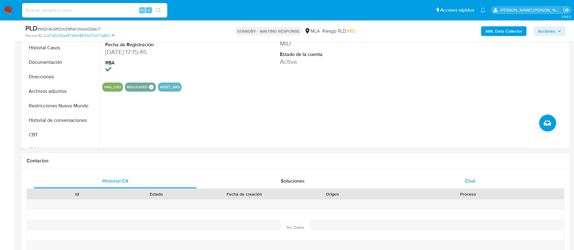
click at [476, 177] on div "Chat" at bounding box center [470, 181] width 163 height 15
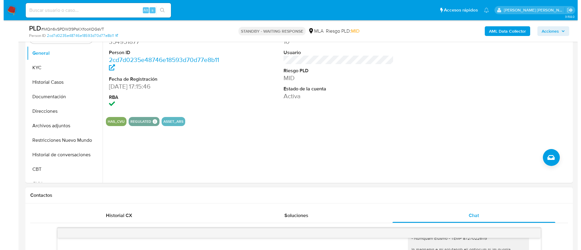
scroll to position [116, 0]
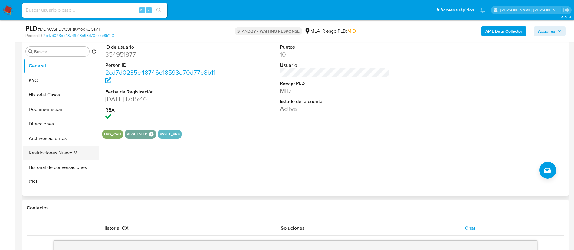
click at [66, 157] on button "Restricciones Nuevo Mundo" at bounding box center [58, 153] width 71 height 15
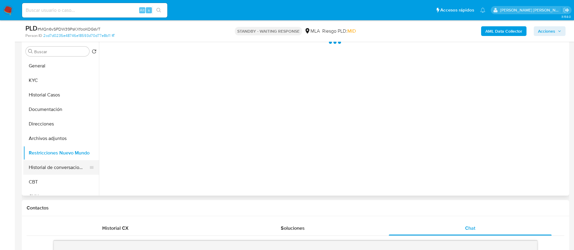
click at [65, 166] on button "Historial de conversaciones" at bounding box center [58, 167] width 71 height 15
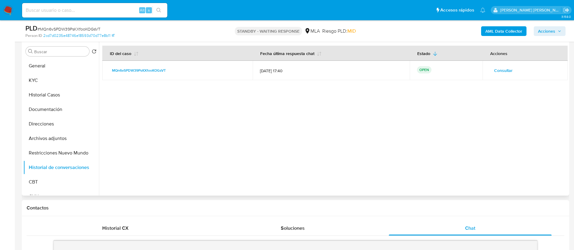
click at [500, 68] on span "Consultar" at bounding box center [503, 70] width 18 height 8
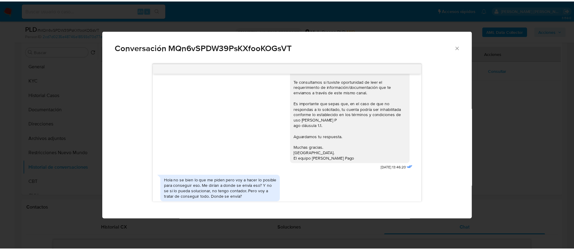
scroll to position [447, 0]
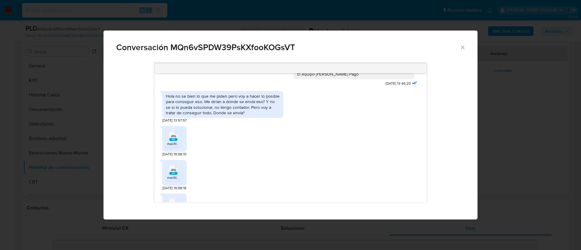
click at [236, 123] on div "Hola no se bien lo que me piden pero voy a hacer lo posible para conseguir eso.…" at bounding box center [222, 105] width 121 height 35
click at [462, 50] on icon "Cerrar" at bounding box center [463, 47] width 6 height 6
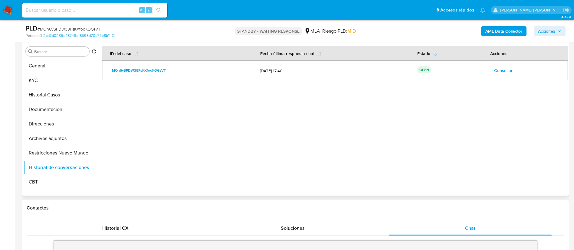
click at [253, 129] on div at bounding box center [333, 118] width 469 height 155
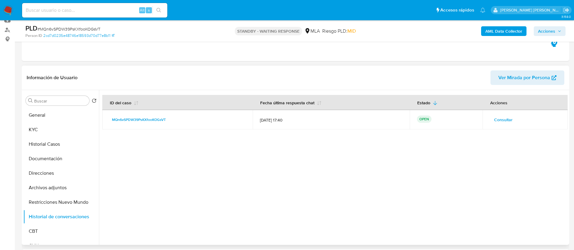
scroll to position [65, 0]
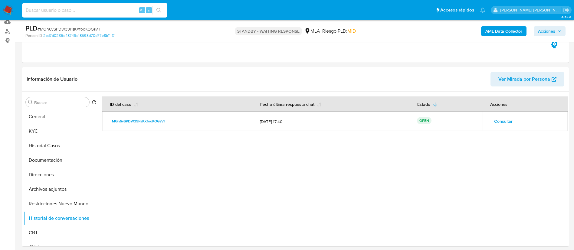
paste input "JK5FCUD2iI7UIW04hHYWMq9D"
click at [109, 7] on input "JK5FCUD2iI7UIW04hHYWMq9D" at bounding box center [94, 10] width 145 height 8
type input "JK5FCUD2iI7UIW04hHYWMq9D"
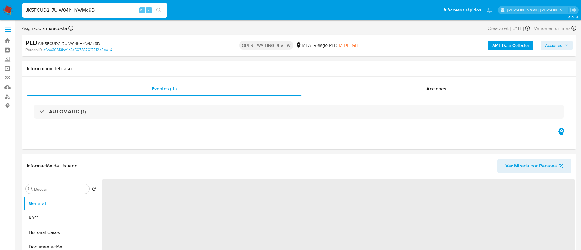
select select "10"
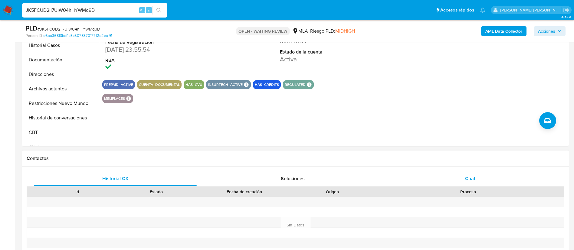
click at [461, 178] on div "Chat" at bounding box center [470, 179] width 163 height 15
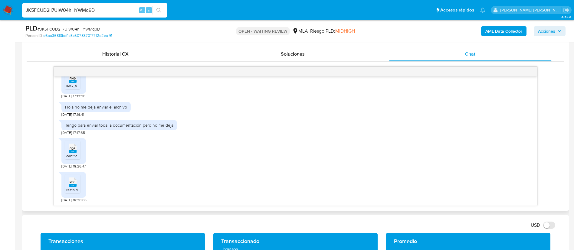
scroll to position [427, 0]
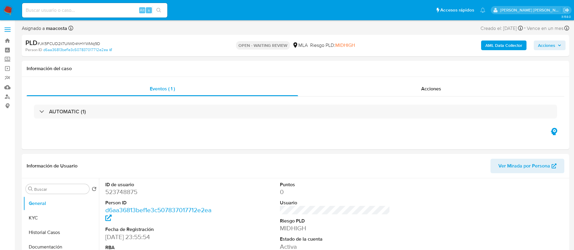
select select "10"
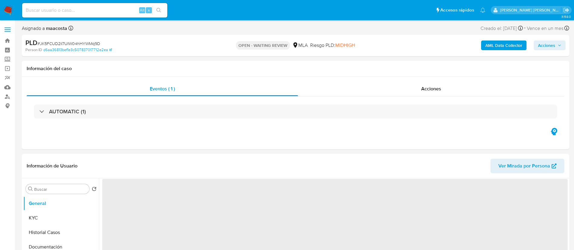
select select "10"
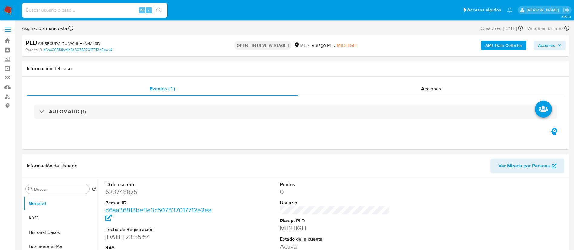
select select "10"
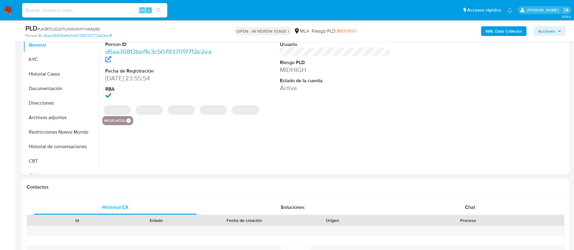
scroll to position [149, 0]
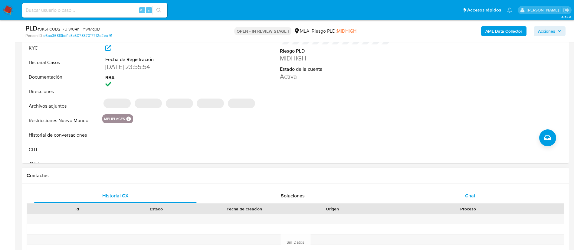
click at [474, 190] on div "Chat" at bounding box center [470, 196] width 163 height 15
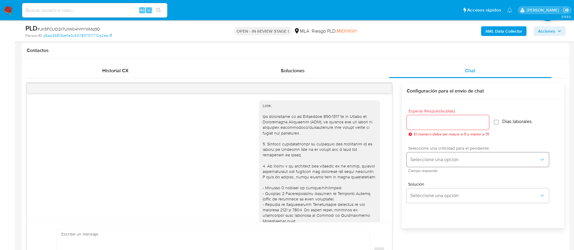
scroll to position [427, 0]
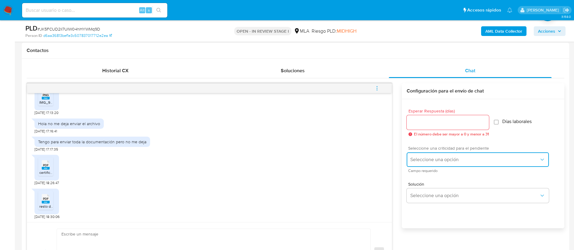
click at [456, 160] on span "Seleccione una opción" at bounding box center [474, 160] width 129 height 6
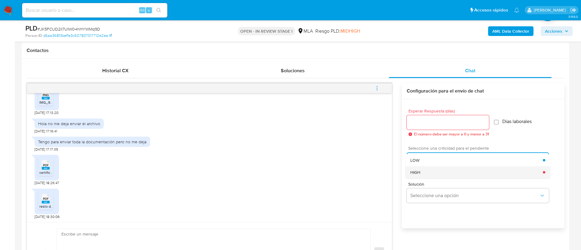
click at [430, 170] on div "HIGH" at bounding box center [476, 172] width 132 height 12
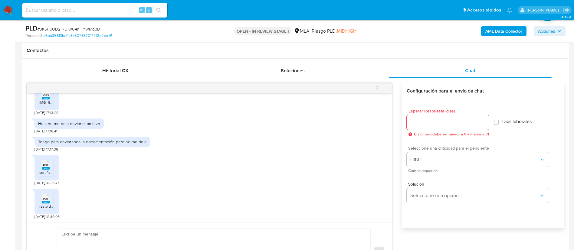
click at [421, 127] on div at bounding box center [448, 122] width 82 height 15
click at [421, 124] on input "Esperar Respuesta (días)" at bounding box center [448, 123] width 82 height 8
type input "2"
click at [109, 240] on textarea at bounding box center [211, 252] width 301 height 47
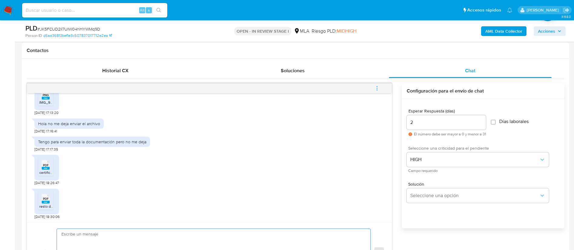
paste textarea "Hola , En función de las operaciones registradas en tu cuenta de Mercado Pago, …"
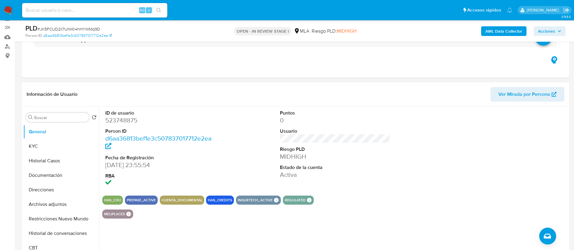
scroll to position [50, 0]
click at [45, 148] on button "KYC" at bounding box center [58, 146] width 71 height 15
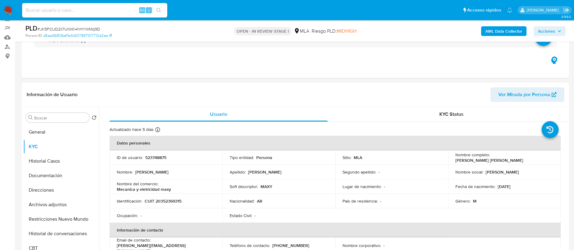
click at [469, 162] on p "[PERSON_NAME] [PERSON_NAME] [PERSON_NAME]" at bounding box center [489, 160] width 68 height 5
click at [455, 161] on p "[PERSON_NAME] [PERSON_NAME] [PERSON_NAME]" at bounding box center [489, 160] width 68 height 5
drag, startPoint x: 453, startPoint y: 161, endPoint x: 475, endPoint y: 160, distance: 22.1
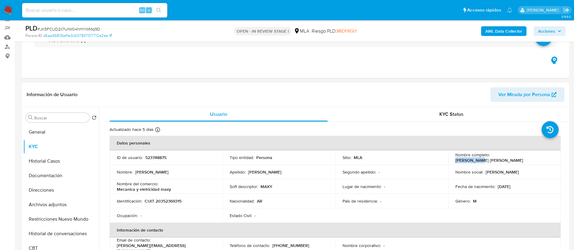
click at [475, 160] on td "Nombre completo : Maximiliano Jesus Miguel Ruiz Diaz" at bounding box center [504, 157] width 113 height 15
copy p "Maximiliano"
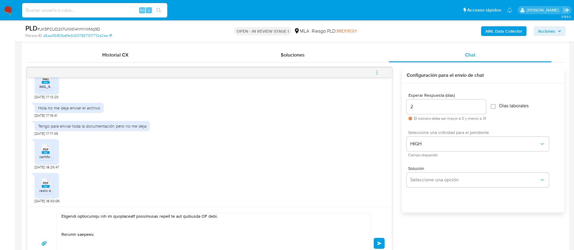
scroll to position [0, 0]
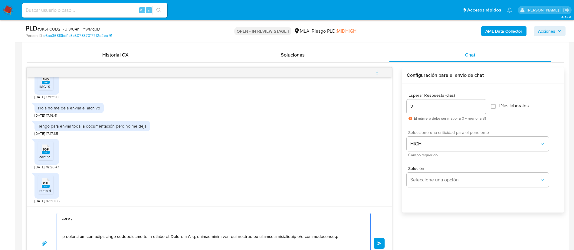
click at [77, 214] on textarea at bounding box center [211, 243] width 301 height 61
paste textarea "Maximiliano"
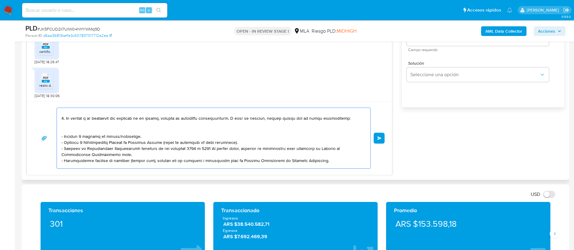
scroll to position [58, 0]
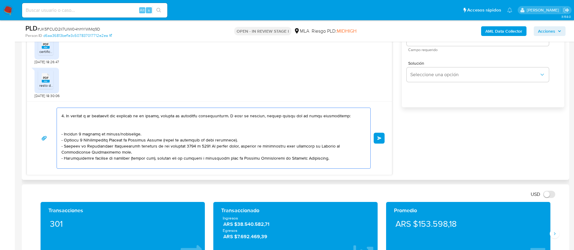
click at [105, 136] on textarea at bounding box center [211, 138] width 301 height 61
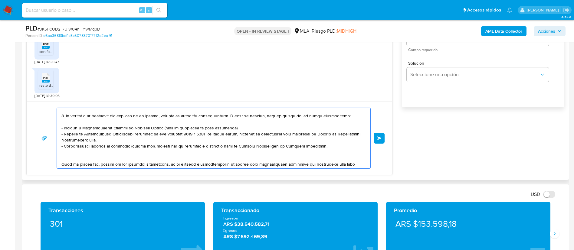
click at [164, 137] on textarea at bounding box center [211, 138] width 301 height 61
paste textarea "https://www.mercadopago.com.ar/ayuda/30181"
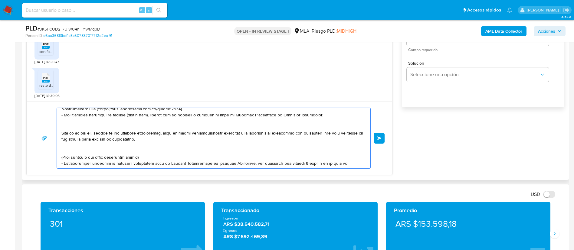
scroll to position [89, 0]
click at [127, 159] on textarea at bounding box center [211, 138] width 301 height 61
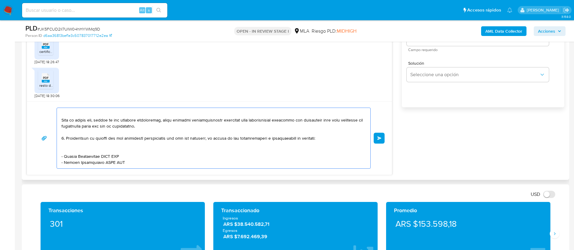
scroll to position [102, 0]
drag, startPoint x: 132, startPoint y: 161, endPoint x: 61, endPoint y: 147, distance: 72.1
click at [61, 147] on div at bounding box center [212, 138] width 310 height 61
paste textarea "- Maria Fernanda Vergara - CUIT 27338524922 (ACTIVIDAD: EMPLEADO DE DISMARKET S…"
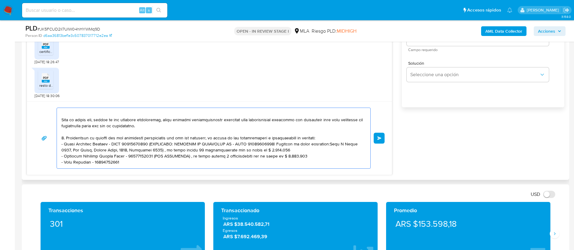
scroll to position [105, 0]
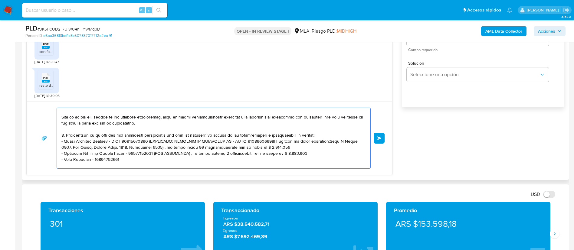
paste textarea "- Hauswagen Pilar Sa - CUIL 30588312212 (ACTIVIDAD: Venta de autos, camionetas …"
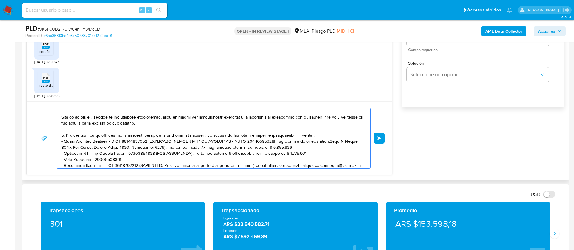
scroll to position [123, 0]
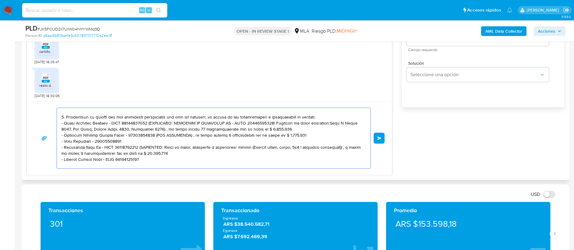
drag, startPoint x: 141, startPoint y: 149, endPoint x: 164, endPoint y: 151, distance: 23.1
click at [164, 151] on textarea at bounding box center [211, 138] width 301 height 61
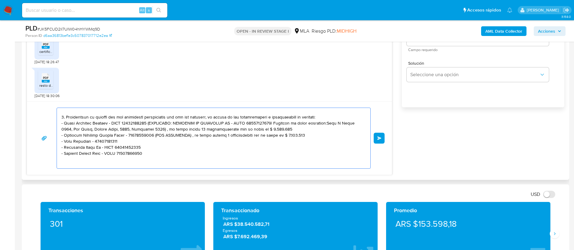
drag, startPoint x: 135, startPoint y: 140, endPoint x: 155, endPoint y: 136, distance: 20.6
click at [155, 136] on textarea at bounding box center [211, 138] width 301 height 61
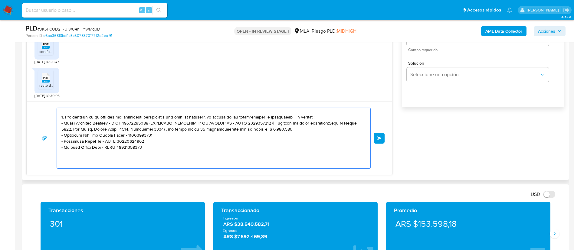
drag, startPoint x: 281, startPoint y: 127, endPoint x: 150, endPoint y: 123, distance: 131.1
click at [150, 123] on textarea at bounding box center [211, 138] width 301 height 61
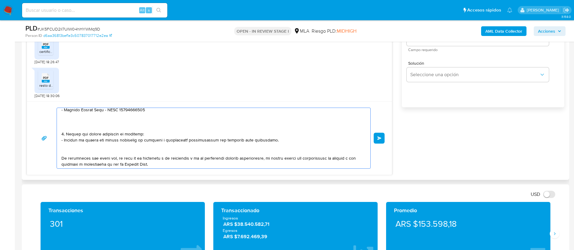
scroll to position [158, 0]
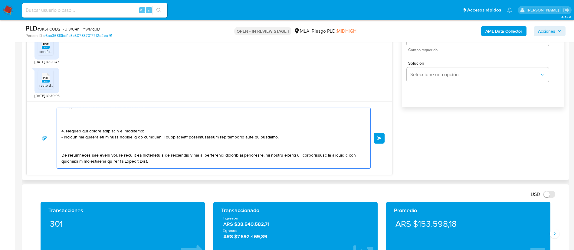
drag, startPoint x: 66, startPoint y: 132, endPoint x: 269, endPoint y: 137, distance: 203.1
click at [269, 137] on textarea at bounding box center [211, 138] width 301 height 61
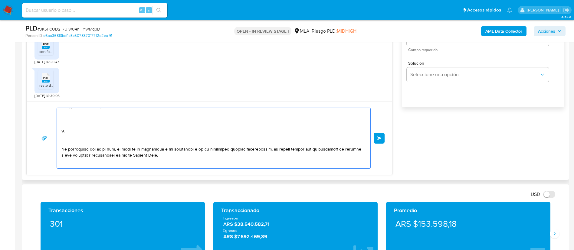
paste textarea "Analizamos tu caso y verificamos que por la actividad que declaras corresponde …"
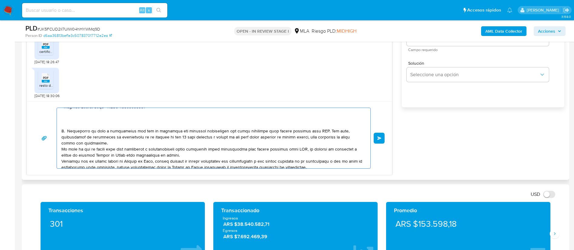
scroll to position [165, 0]
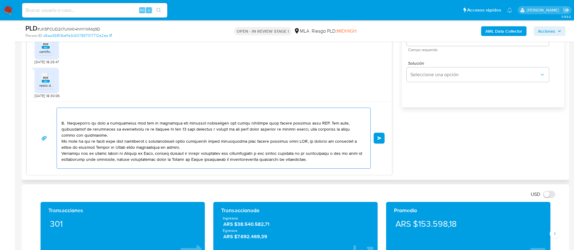
click at [63, 142] on textarea at bounding box center [211, 138] width 301 height 61
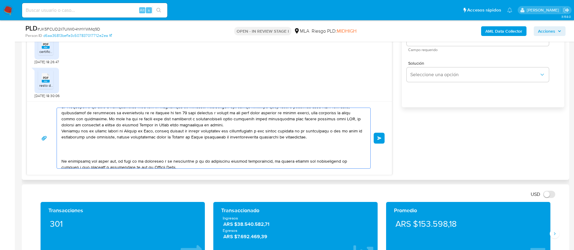
scroll to position [182, 0]
click at [80, 136] on textarea at bounding box center [211, 138] width 301 height 61
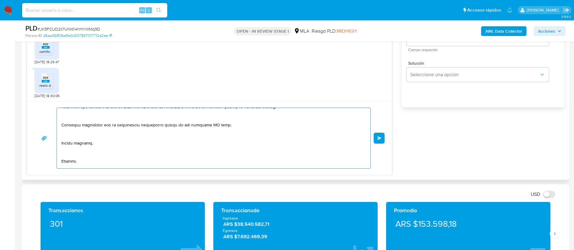
scroll to position [237, 0]
click at [204, 126] on textarea at bounding box center [211, 138] width 301 height 61
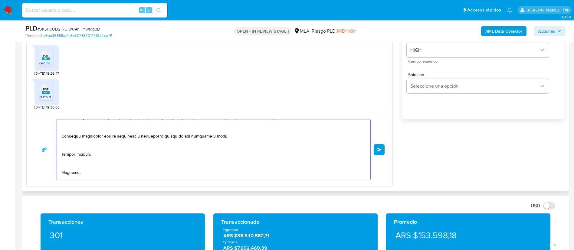
scroll to position [384, 0]
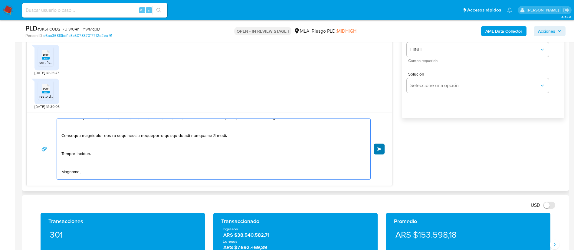
type textarea "Hola, Maximiliano. En función de las operaciones registradas en tu cuenta de Me…"
click at [381, 149] on span "Enviar" at bounding box center [379, 149] width 4 height 4
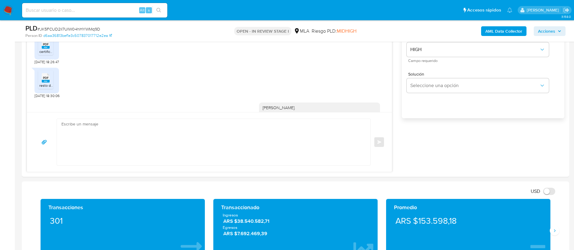
scroll to position [862, 0]
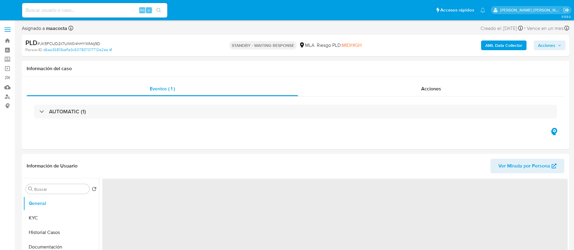
select select "10"
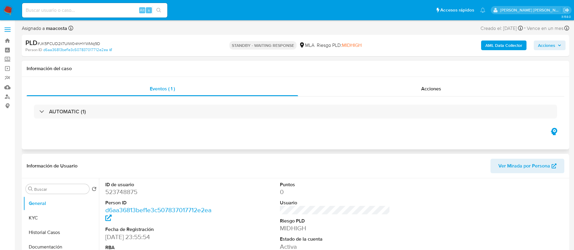
click at [291, 134] on div "Eventos ( 1 ) Acciones AUTOMATIC (1)" at bounding box center [295, 113] width 547 height 73
paste input "NPCL6yloEuEpbjKsVimLFTrk"
click at [108, 13] on input "NPCL6yloEuEpbjKsVimLFTrk" at bounding box center [94, 10] width 145 height 8
type input "NPCL6yloEuEpbjKsVimLFTrk"
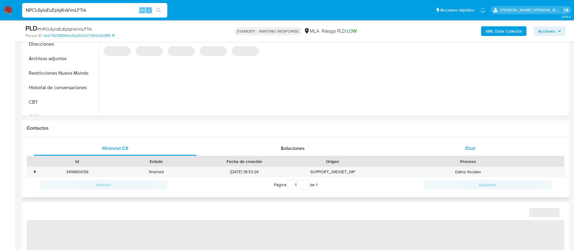
select select "10"
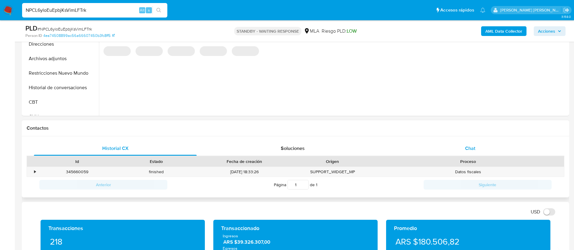
click at [472, 146] on span "Chat" at bounding box center [470, 148] width 10 height 7
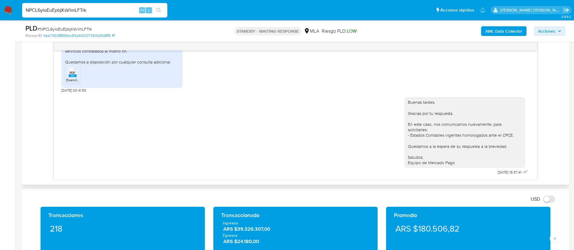
scroll to position [317, 0]
